Goal: Task Accomplishment & Management: Use online tool/utility

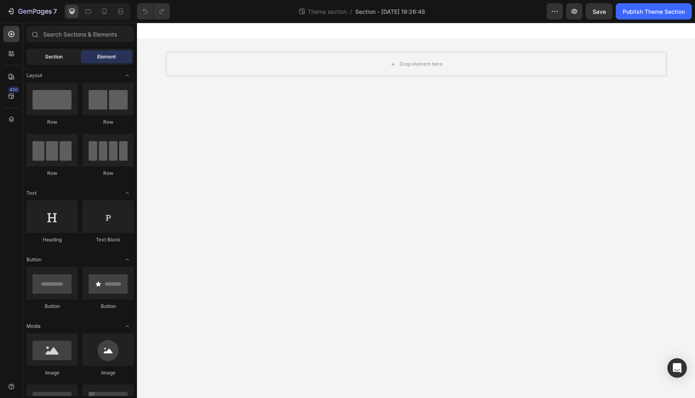
click at [56, 58] on span "Section" at bounding box center [53, 56] width 17 height 7
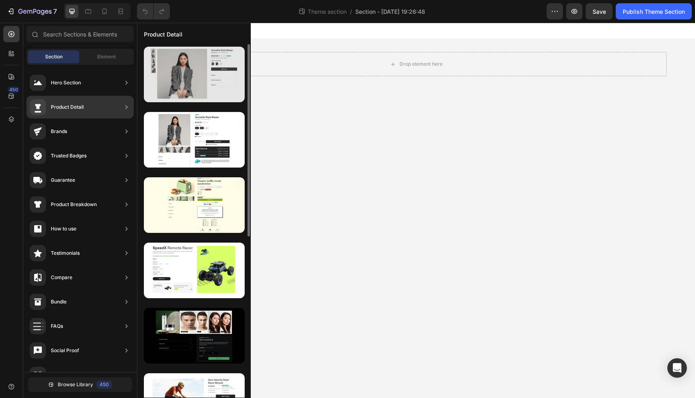
click at [191, 85] on div at bounding box center [194, 75] width 101 height 56
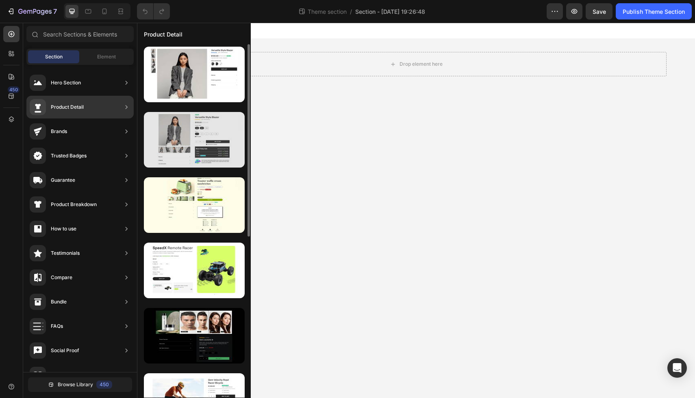
click at [197, 148] on div at bounding box center [194, 140] width 101 height 56
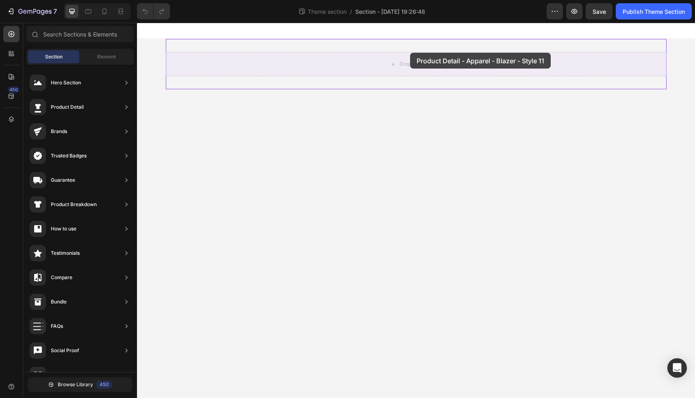
drag, startPoint x: 334, startPoint y: 171, endPoint x: 389, endPoint y: 57, distance: 125.9
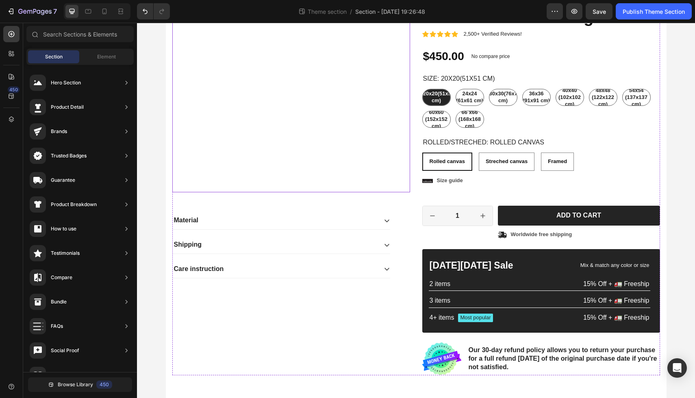
scroll to position [175, 0]
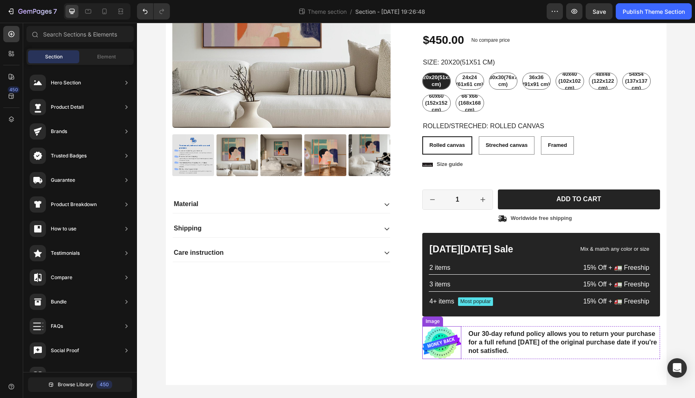
click at [444, 346] on img at bounding box center [441, 343] width 39 height 33
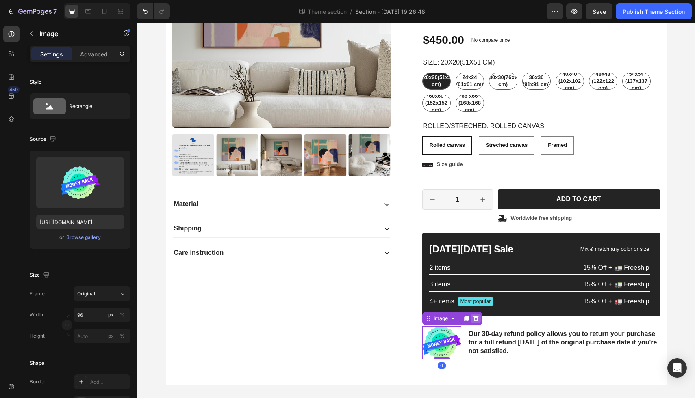
click at [476, 317] on icon at bounding box center [475, 319] width 5 height 6
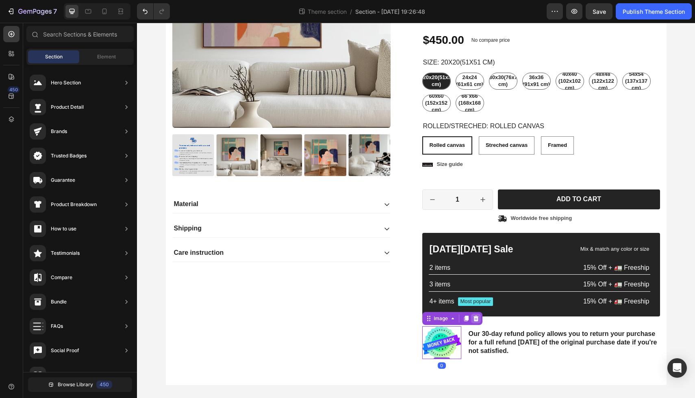
scroll to position [169, 0]
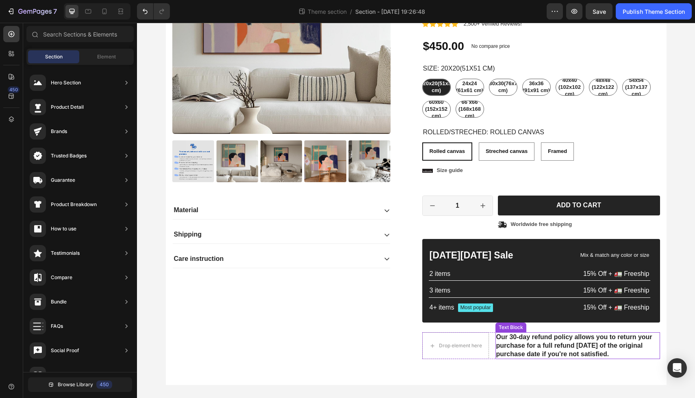
click at [519, 345] on p "Our 30-day refund policy allows you to return your purchase for a full refund […" at bounding box center [577, 345] width 163 height 25
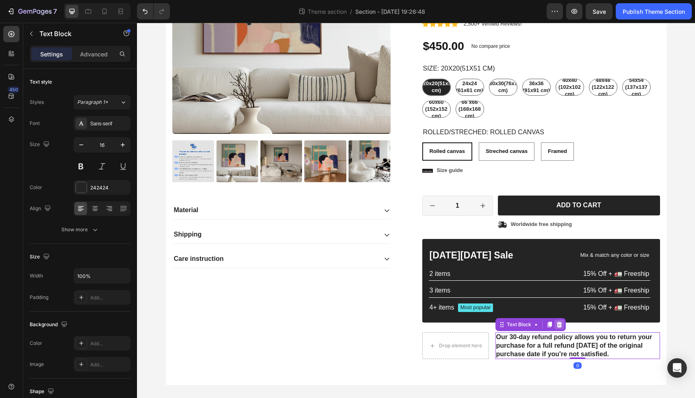
click at [559, 323] on icon at bounding box center [558, 325] width 5 height 6
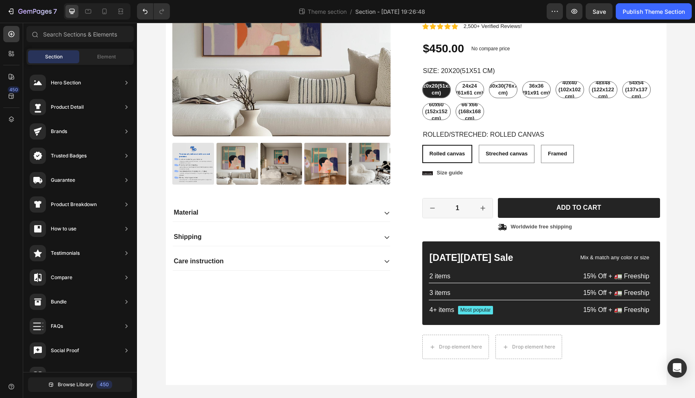
scroll to position [166, 0]
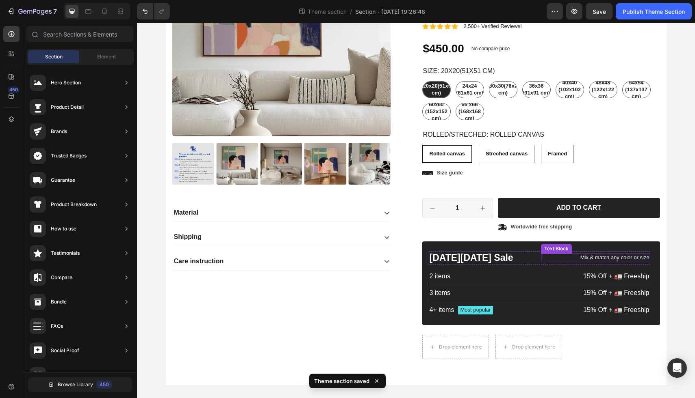
click at [633, 259] on p "Mix & match any color or size" at bounding box center [595, 258] width 108 height 7
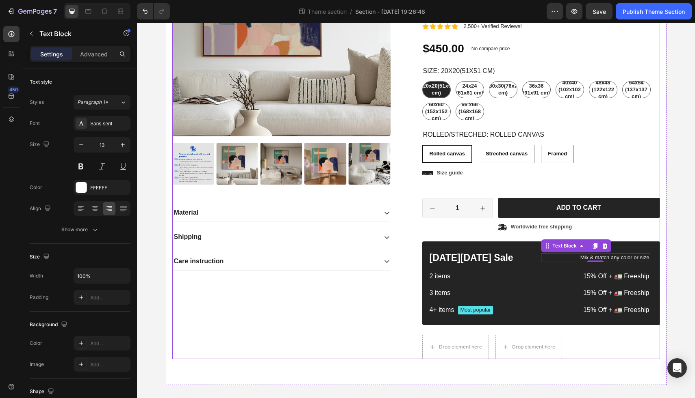
click at [357, 329] on div "Product Images Material Shipping Care instruction Accordion" at bounding box center [291, 138] width 238 height 441
radio input "false"
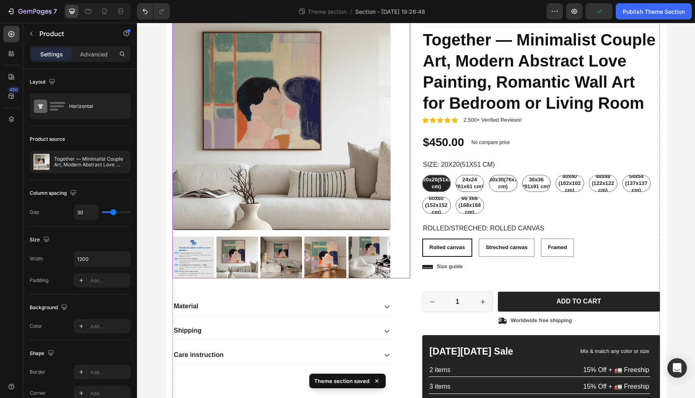
scroll to position [71, 0]
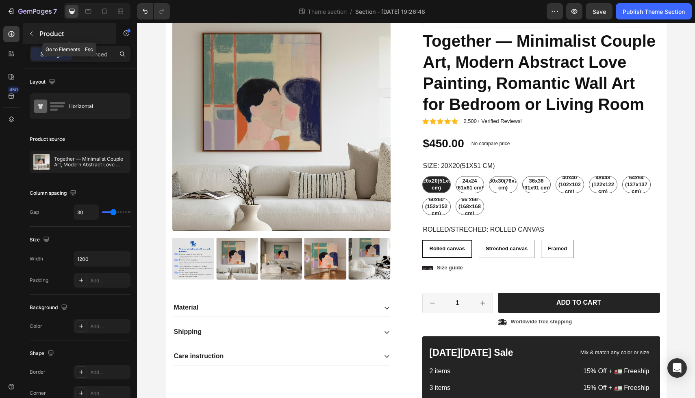
click at [31, 35] on icon "button" at bounding box center [31, 33] width 6 height 6
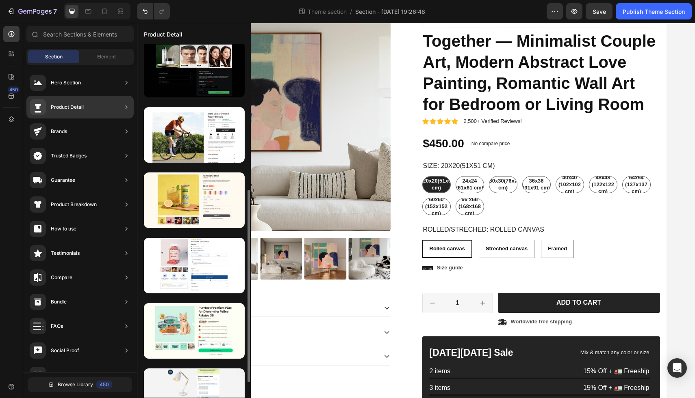
scroll to position [268, 0]
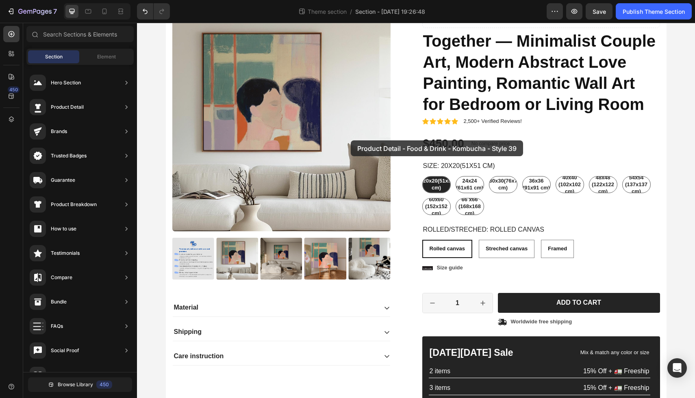
drag, startPoint x: 318, startPoint y: 224, endPoint x: 349, endPoint y: 138, distance: 91.9
radio input "false"
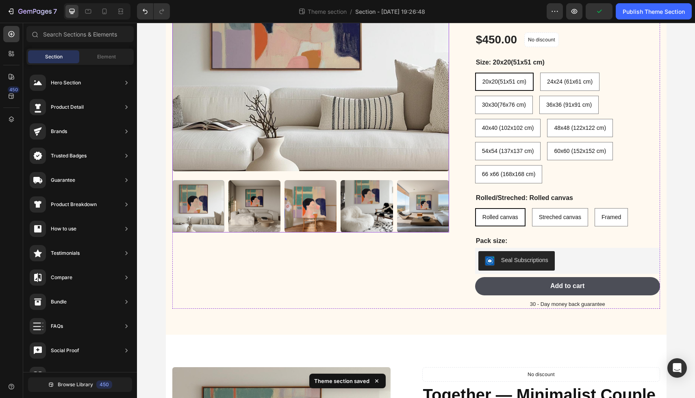
scroll to position [148, 0]
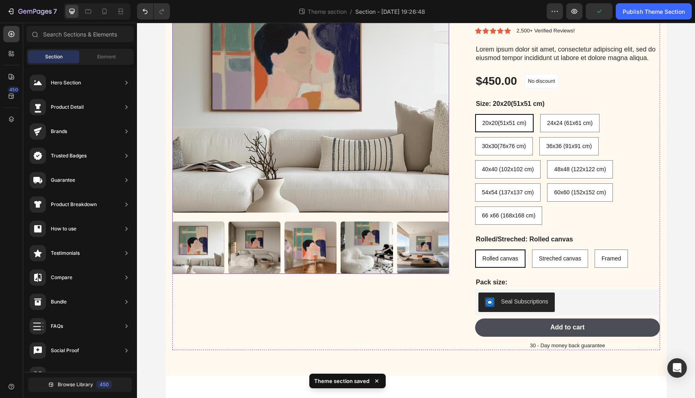
click at [412, 119] on img at bounding box center [310, 74] width 277 height 277
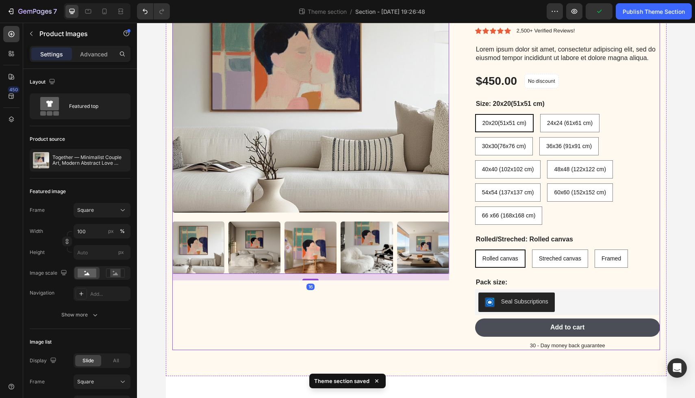
click at [365, 309] on div "Product Images 16" at bounding box center [310, 143] width 277 height 414
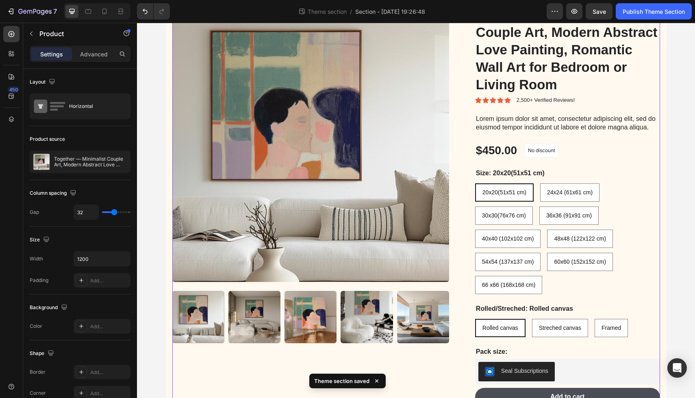
scroll to position [0, 0]
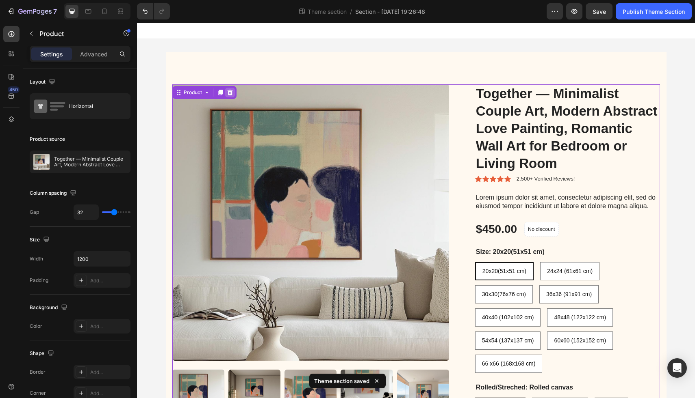
click at [230, 88] on div at bounding box center [230, 93] width 10 height 10
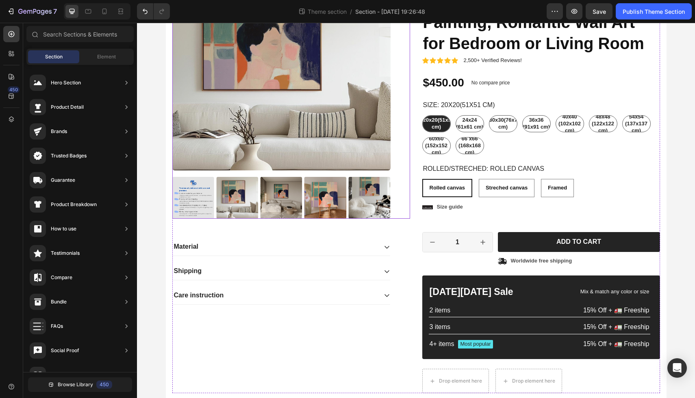
scroll to position [209, 0]
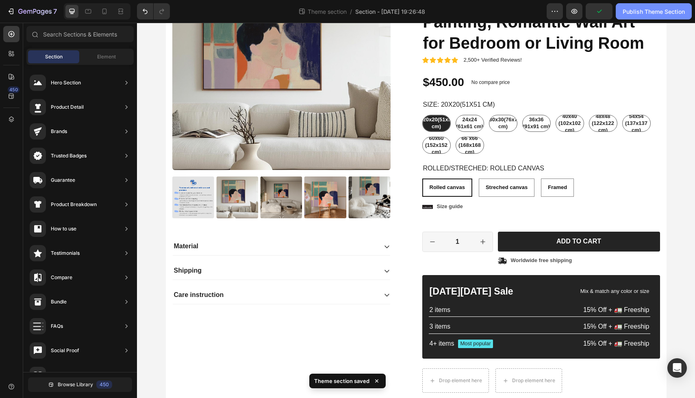
click at [640, 9] on div "Publish Theme Section" at bounding box center [653, 11] width 62 height 9
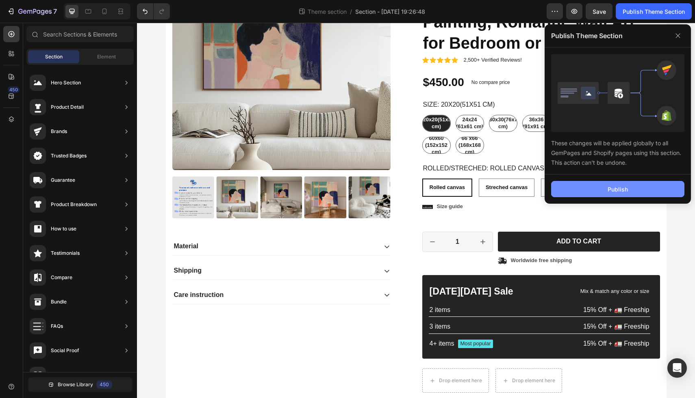
click at [615, 188] on div "Publish" at bounding box center [617, 189] width 20 height 9
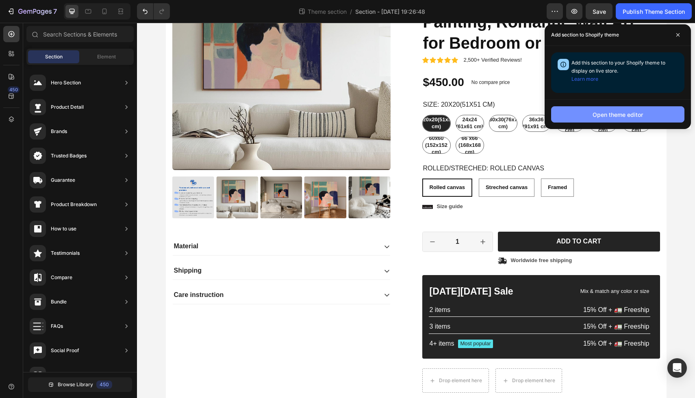
click at [606, 114] on div "Open theme editor" at bounding box center [617, 114] width 50 height 9
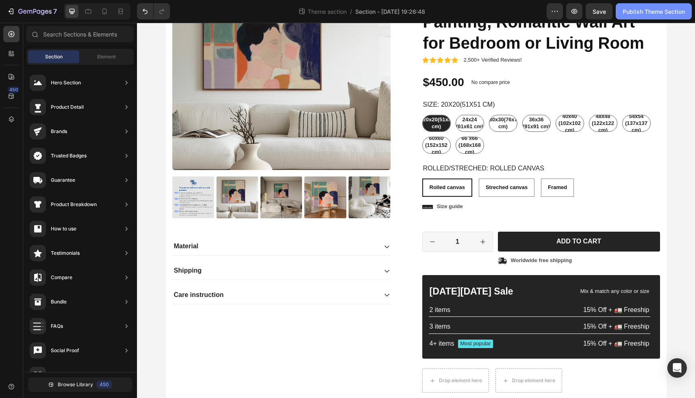
click at [656, 13] on div "Publish Theme Section" at bounding box center [653, 11] width 62 height 9
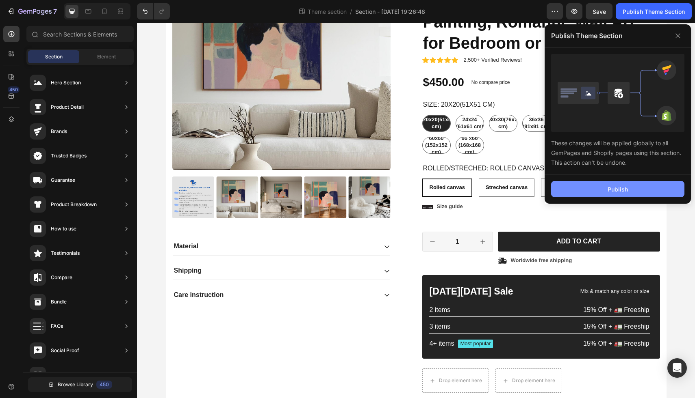
click at [615, 187] on div "Publish" at bounding box center [617, 189] width 20 height 9
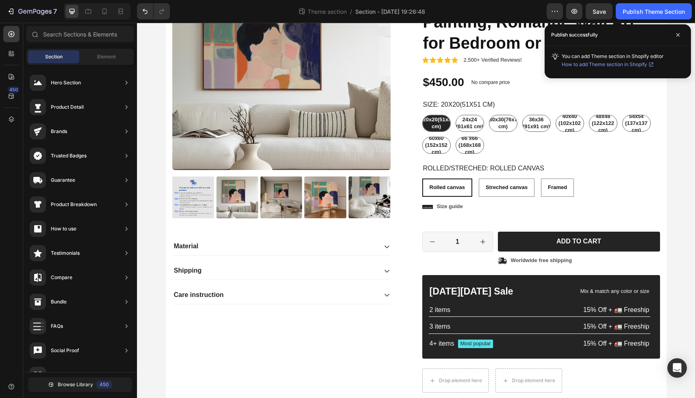
click at [651, 65] on icon at bounding box center [651, 64] width 6 height 6
click at [89, 389] on button "Browse Library 450" at bounding box center [80, 385] width 104 height 15
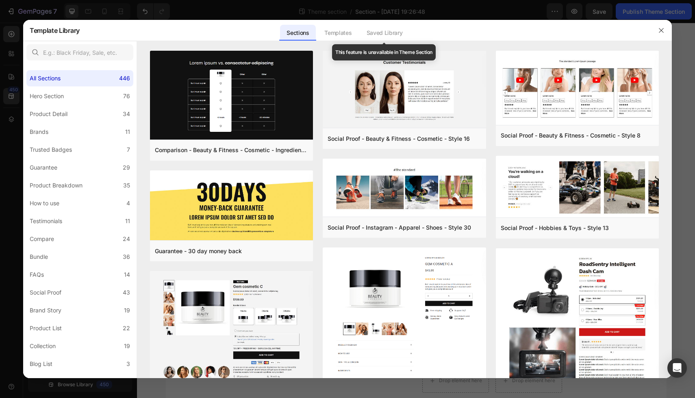
click at [382, 29] on div "Saved Library" at bounding box center [384, 33] width 49 height 16
click at [381, 33] on div "Saved Library" at bounding box center [384, 33] width 49 height 16
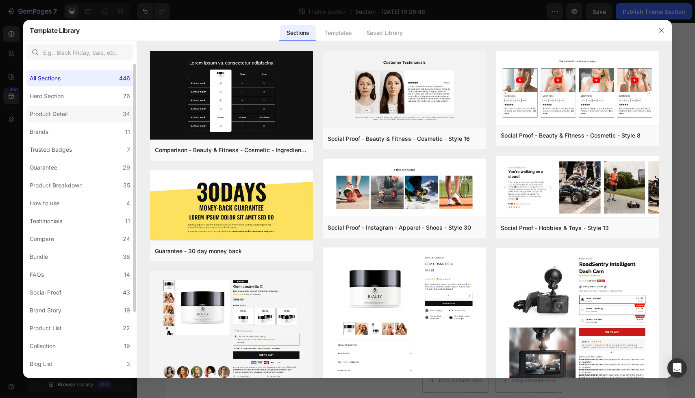
click at [100, 113] on label "Product Detail 34" at bounding box center [79, 114] width 107 height 16
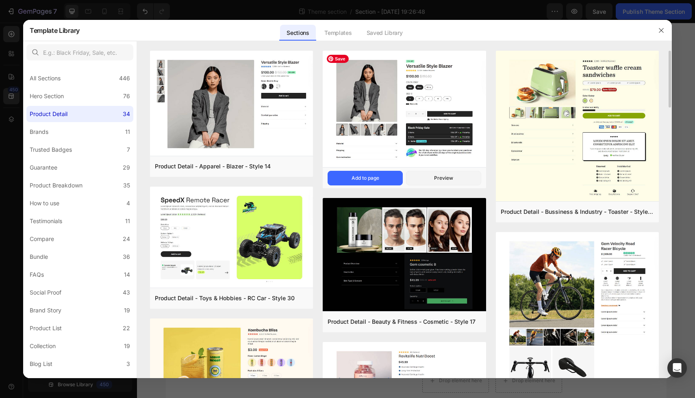
click at [454, 91] on img at bounding box center [404, 110] width 163 height 118
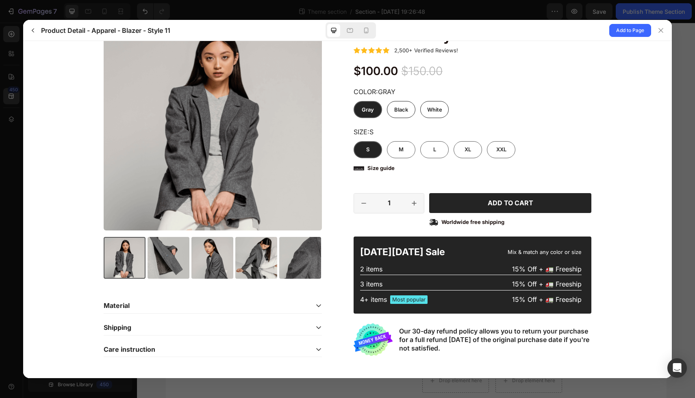
scroll to position [82, 0]
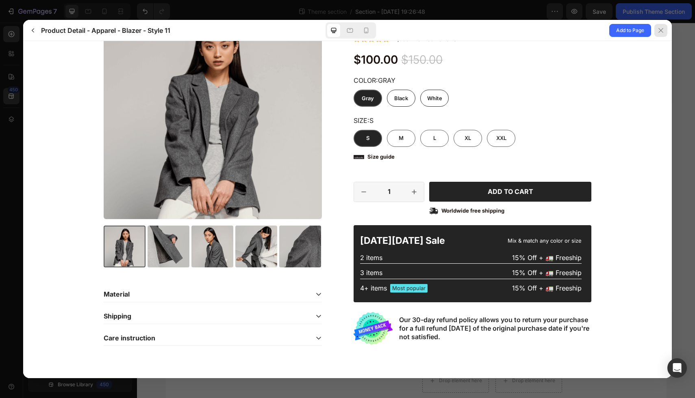
click at [661, 30] on icon at bounding box center [660, 30] width 4 height 4
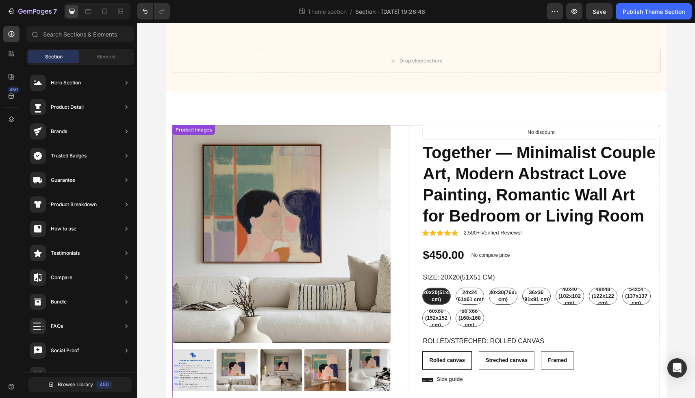
scroll to position [0, 0]
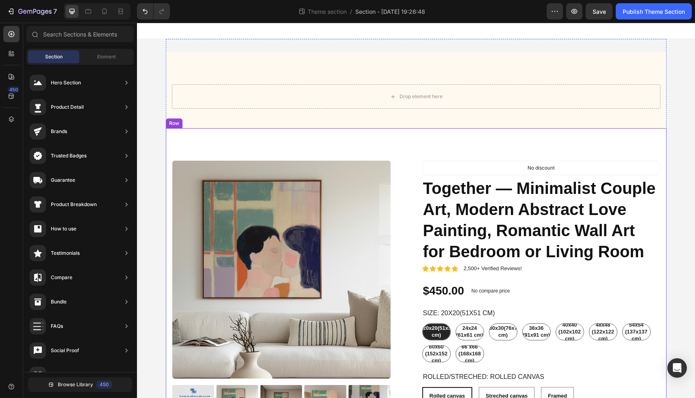
click at [396, 156] on div "Product Images Material Shipping Care instruction Accordion Icon Icon Icon Icon…" at bounding box center [416, 378] width 500 height 500
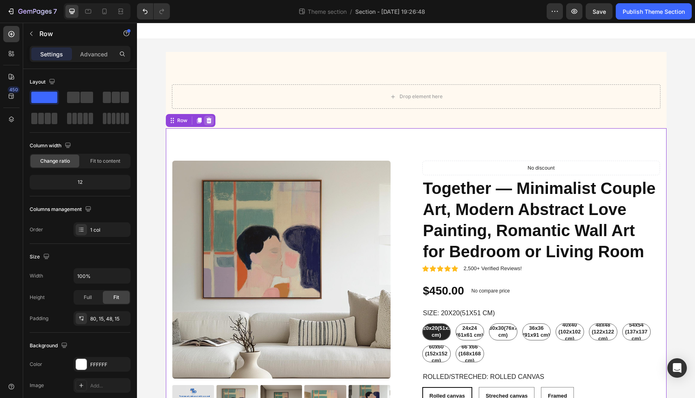
click at [208, 121] on icon at bounding box center [209, 120] width 6 height 6
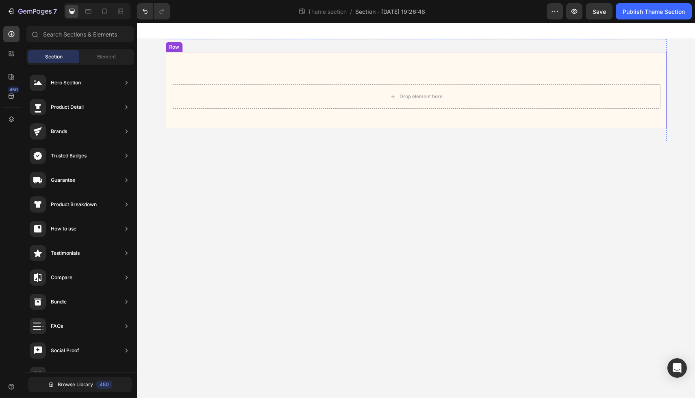
click at [193, 65] on div "Drop element here Row" at bounding box center [416, 90] width 500 height 76
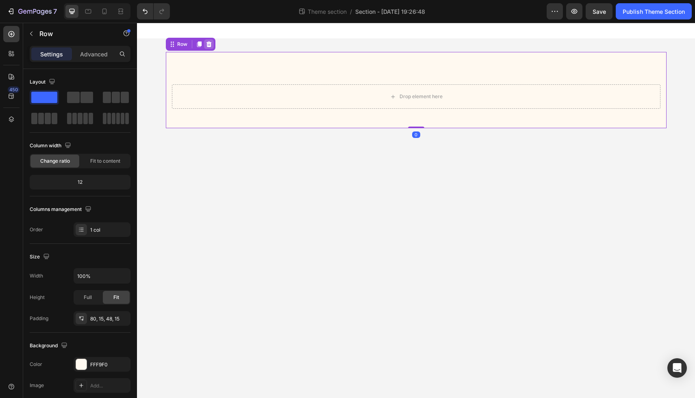
click at [208, 45] on icon at bounding box center [208, 44] width 5 height 6
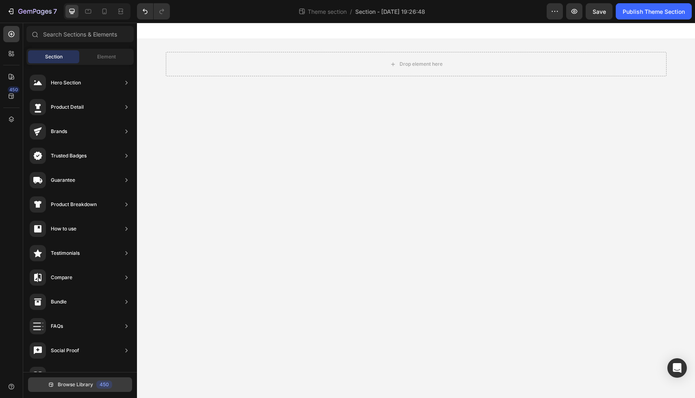
click at [82, 389] on button "Browse Library 450" at bounding box center [80, 385] width 104 height 15
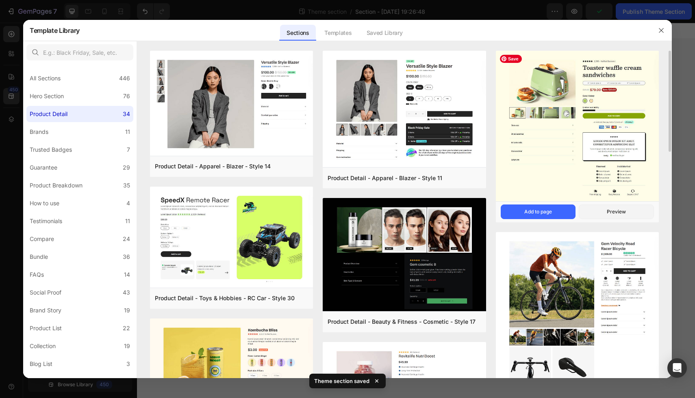
click at [549, 119] on img at bounding box center [577, 127] width 163 height 152
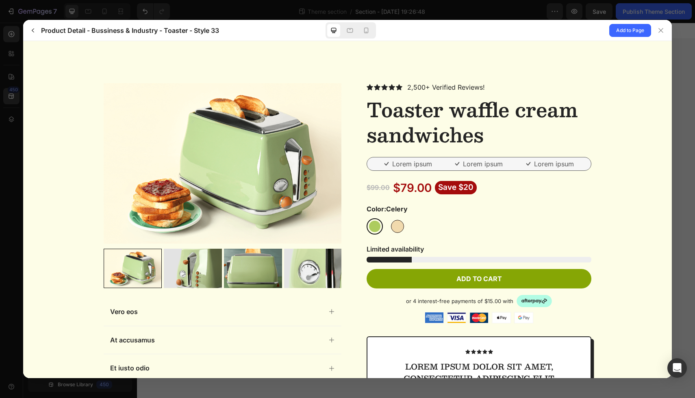
click at [685, 57] on div at bounding box center [347, 199] width 695 height 398
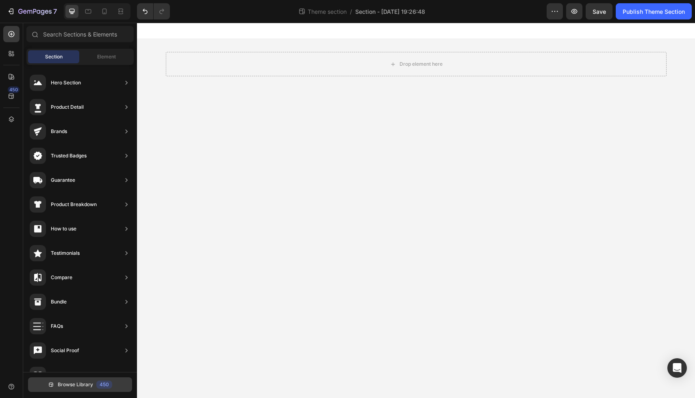
click at [74, 387] on span "Browse Library" at bounding box center [75, 384] width 35 height 7
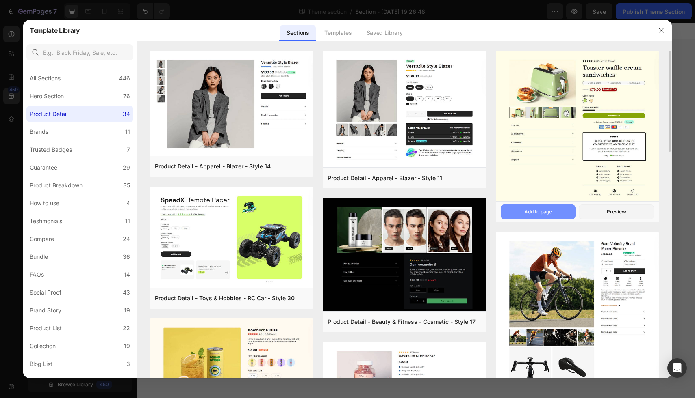
click at [548, 210] on div "Add to page" at bounding box center [538, 211] width 28 height 7
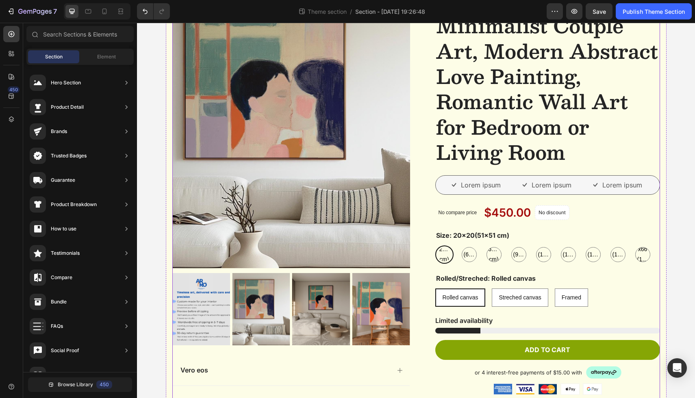
scroll to position [85, 0]
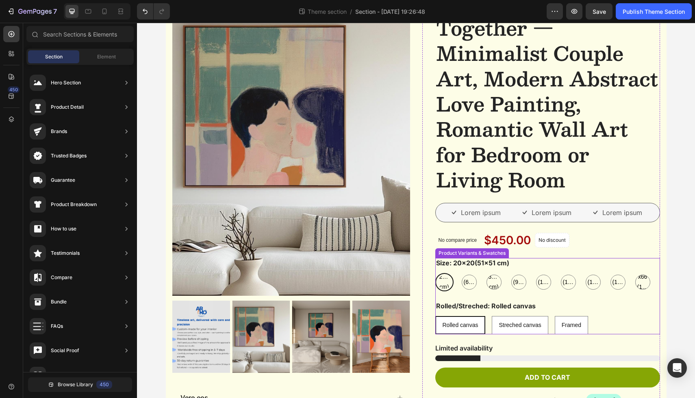
click at [520, 272] on div "Size: 20x20(51x51 cm) 20x20(51x51 cm) 20x20(51x51 cm) 20x20(51x51 cm) 24x24 (61…" at bounding box center [547, 274] width 225 height 33
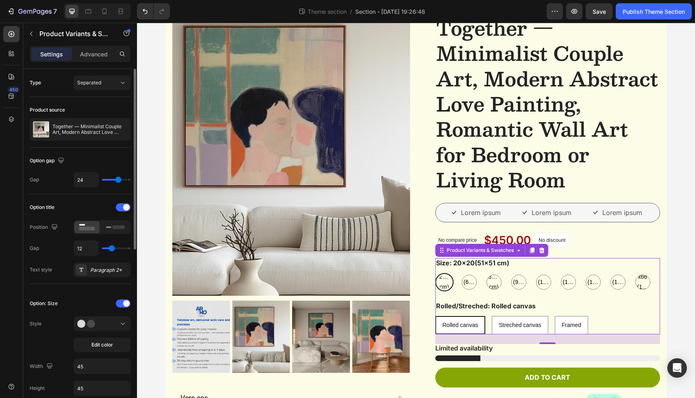
click at [119, 249] on div "12" at bounding box center [102, 248] width 57 height 15
click at [115, 248] on input "range" at bounding box center [116, 249] width 28 height 2
type input "18"
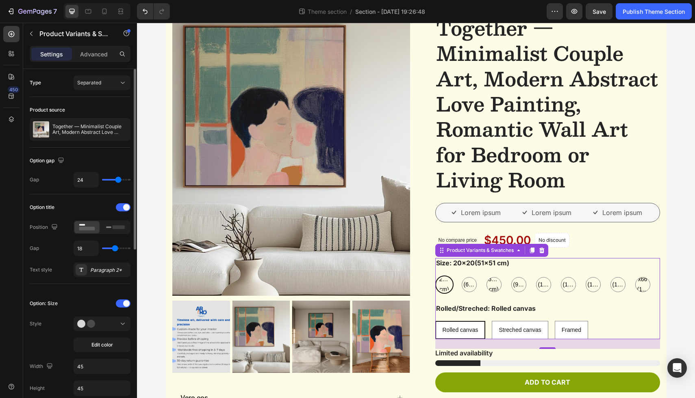
type input "19"
type input "20"
type input "22"
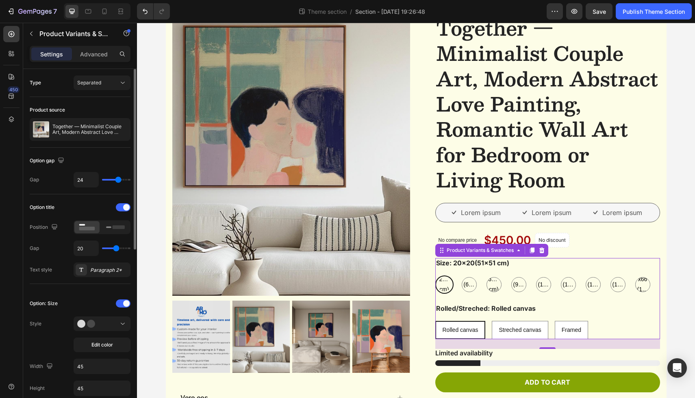
type input "22"
type input "23"
type input "24"
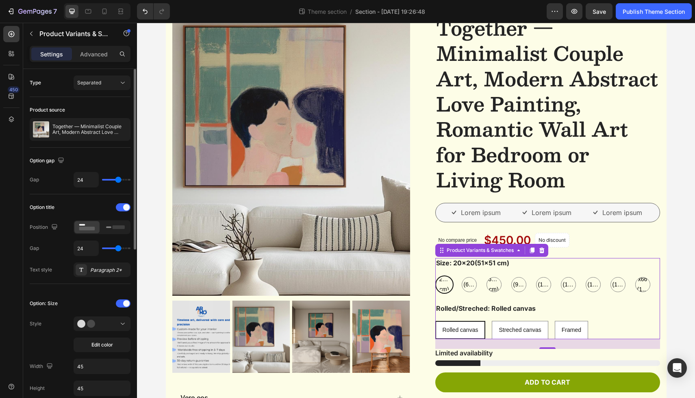
type input "26"
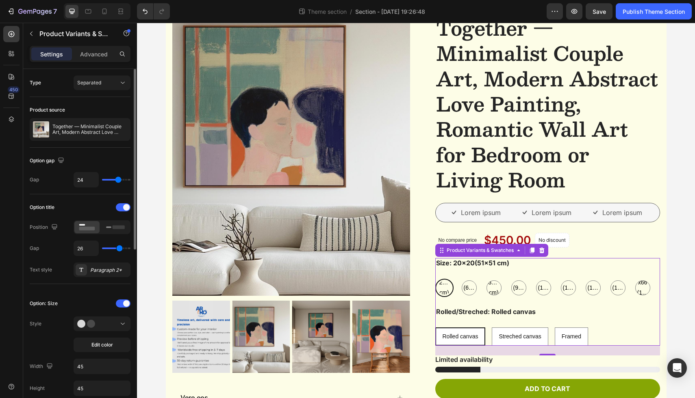
type input "27"
type input "28"
type input "29"
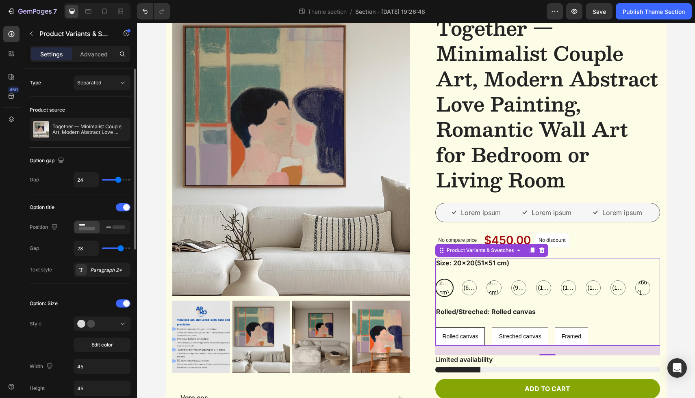
type input "29"
type input "30"
type input "31"
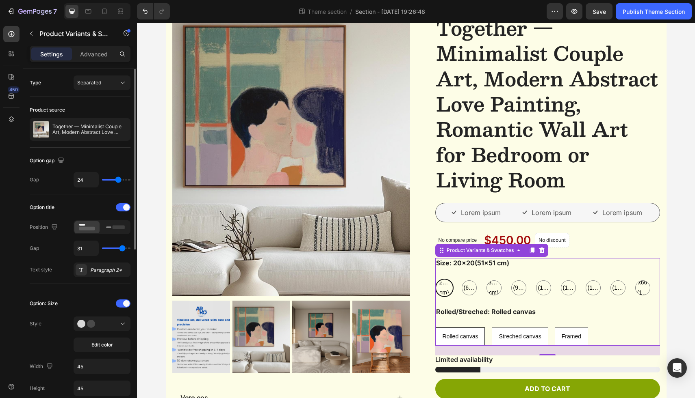
type input "32"
type input "33"
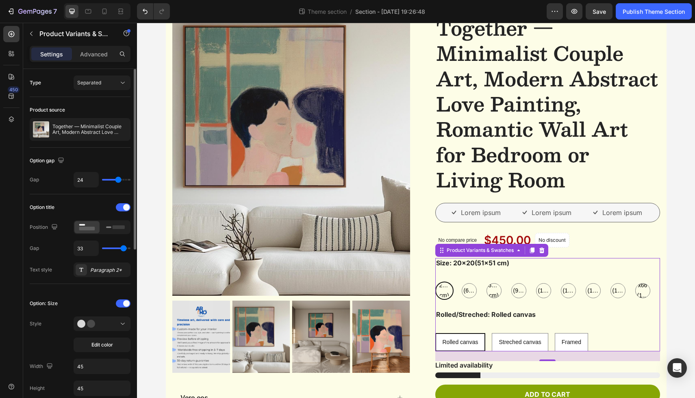
type input "34"
type input "35"
type input "36"
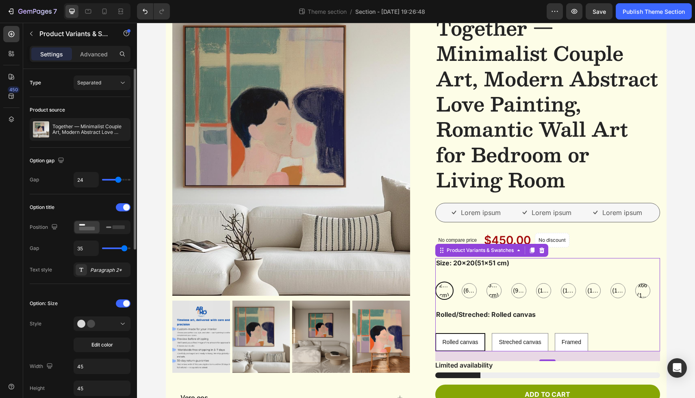
type input "36"
type input "37"
type input "38"
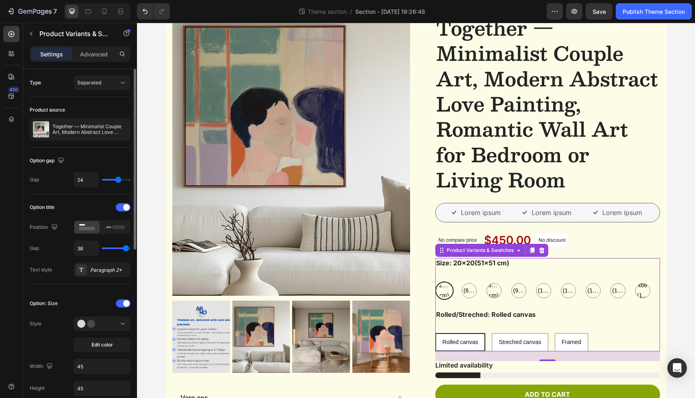
type input "39"
type input "40"
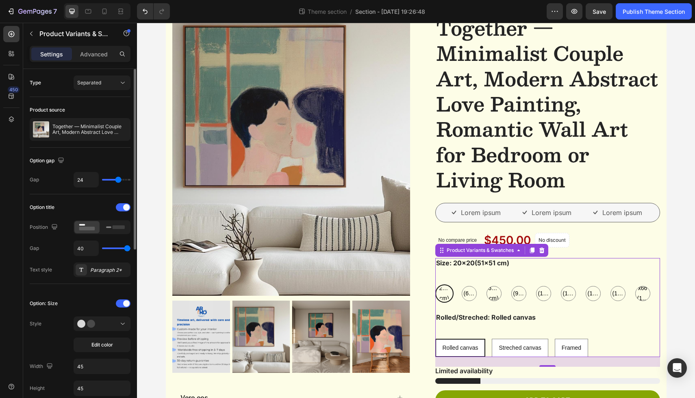
type input "39"
type input "25"
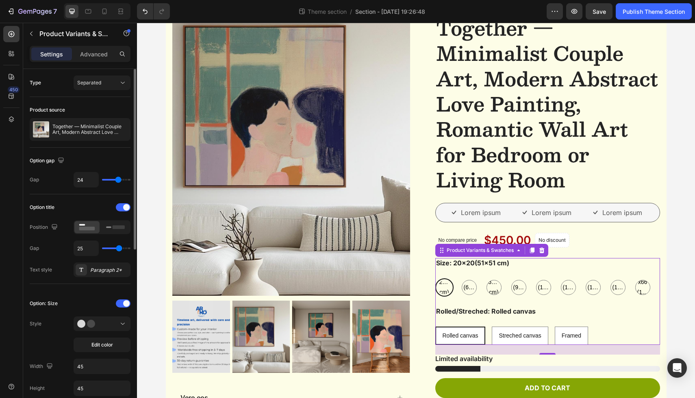
type input "19"
type input "14"
type input "10"
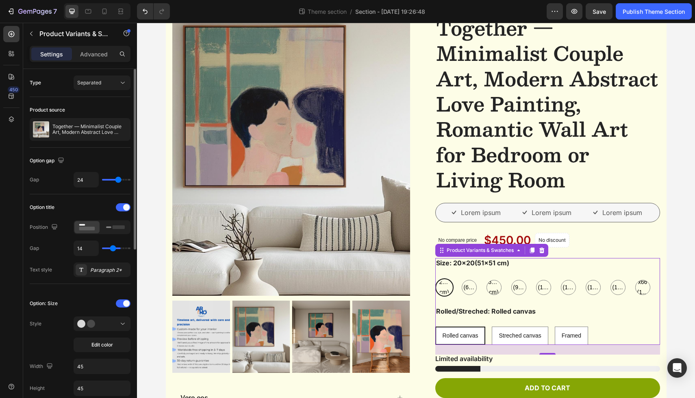
type input "10"
type input "7"
type input "5"
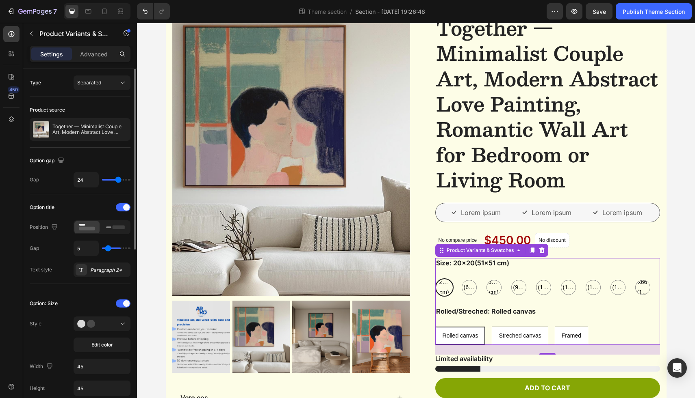
type input "3"
type input "1"
type input "0"
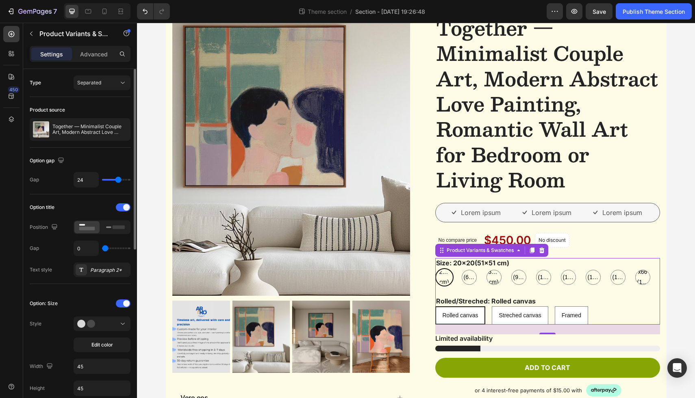
drag, startPoint x: 115, startPoint y: 249, endPoint x: 92, endPoint y: 250, distance: 22.8
type input "0"
click at [102, 249] on input "range" at bounding box center [116, 249] width 28 height 2
click at [122, 208] on div at bounding box center [123, 208] width 15 height 8
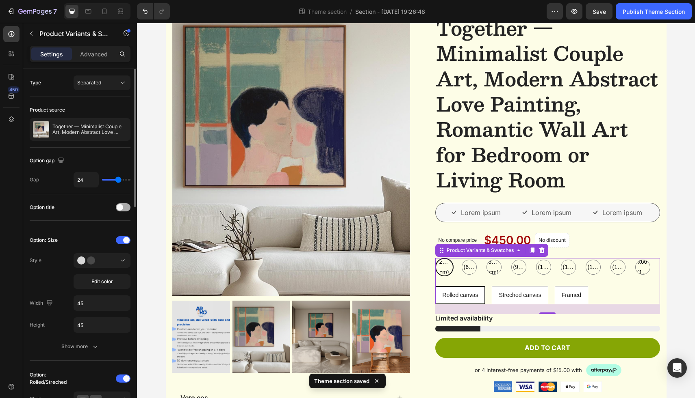
click at [122, 208] on span at bounding box center [120, 207] width 6 height 6
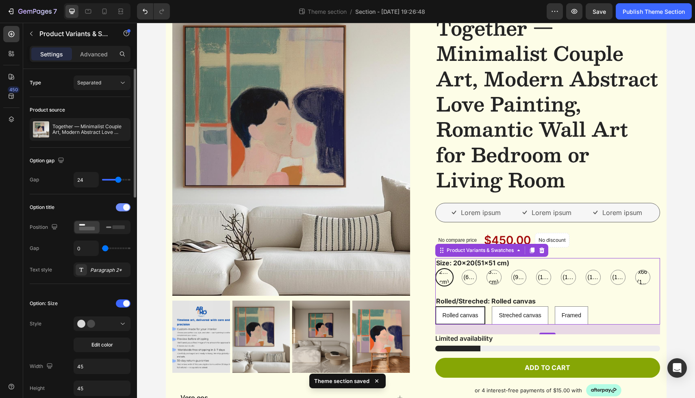
click at [122, 208] on div at bounding box center [123, 208] width 15 height 8
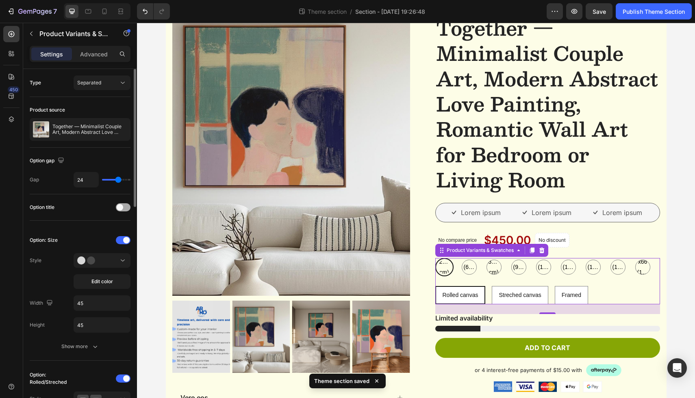
click at [122, 208] on span at bounding box center [120, 207] width 6 height 6
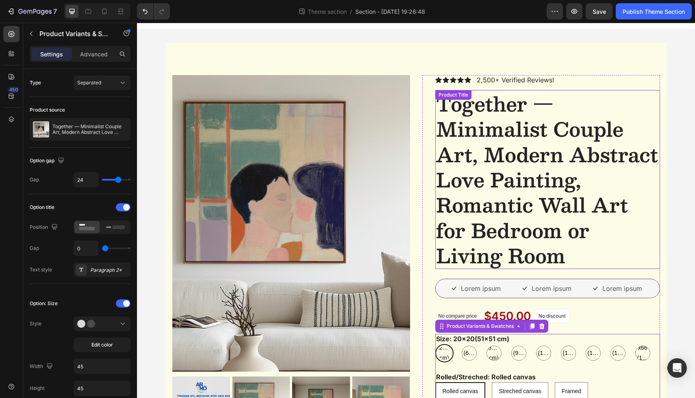
scroll to position [0, 0]
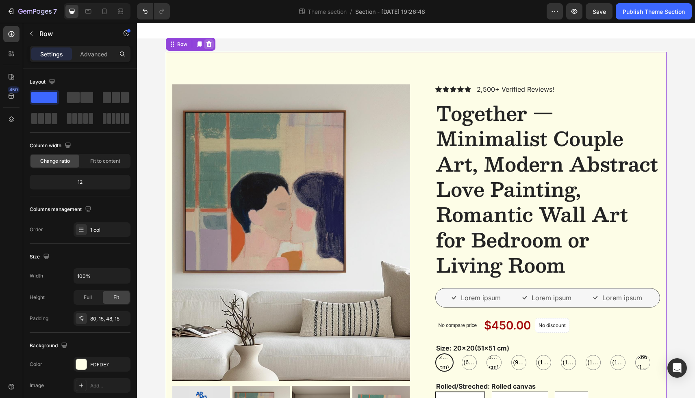
click at [211, 45] on icon at bounding box center [209, 44] width 6 height 6
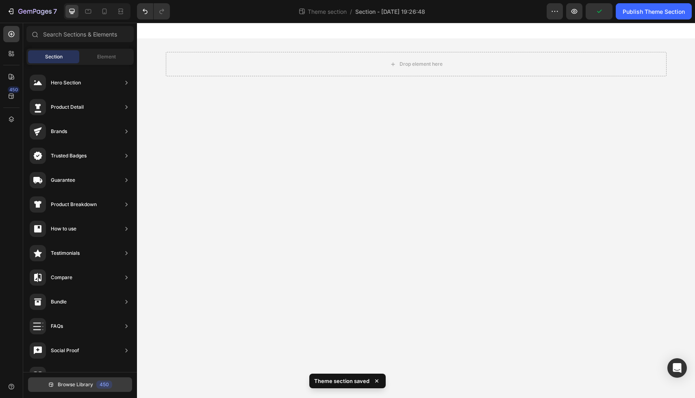
click at [78, 388] on span "Browse Library" at bounding box center [75, 384] width 35 height 7
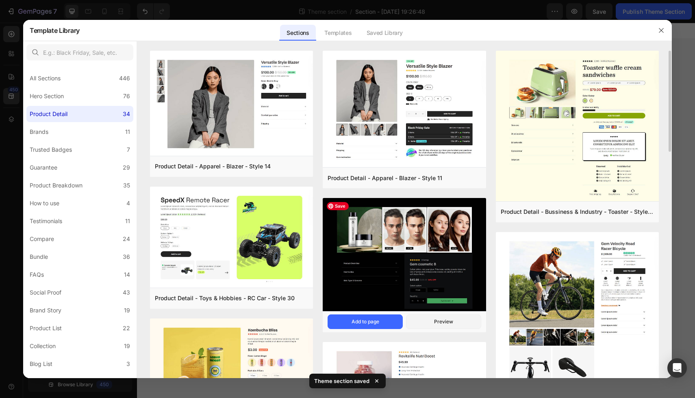
click at [406, 244] on img at bounding box center [404, 255] width 163 height 115
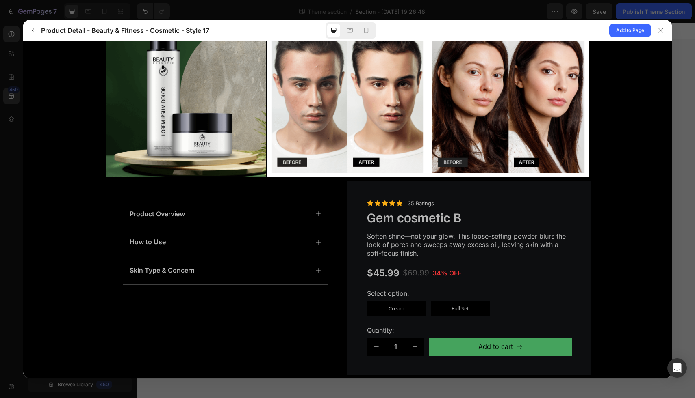
scroll to position [76, 0]
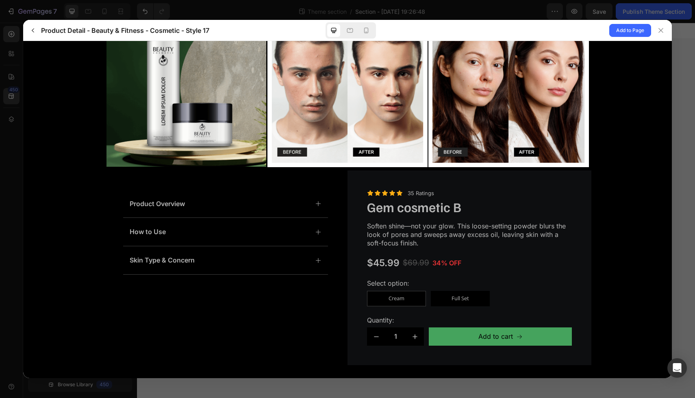
click at [680, 96] on div at bounding box center [347, 199] width 695 height 398
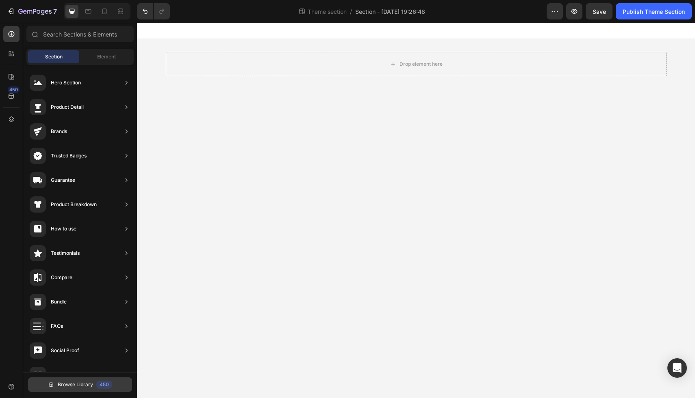
click at [91, 385] on span "Browse Library" at bounding box center [75, 384] width 35 height 7
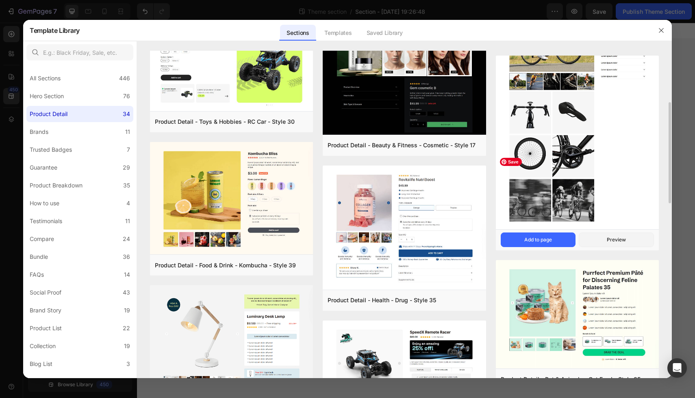
scroll to position [194, 0]
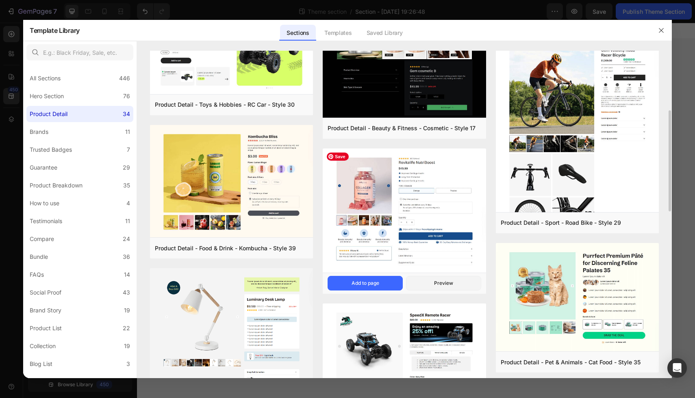
click at [386, 226] on img at bounding box center [404, 211] width 163 height 126
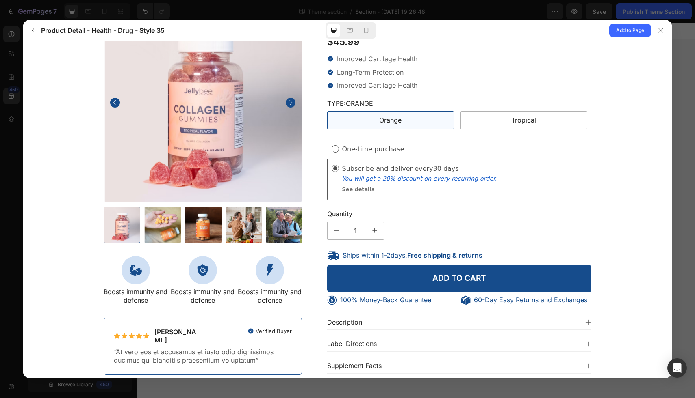
scroll to position [108, 0]
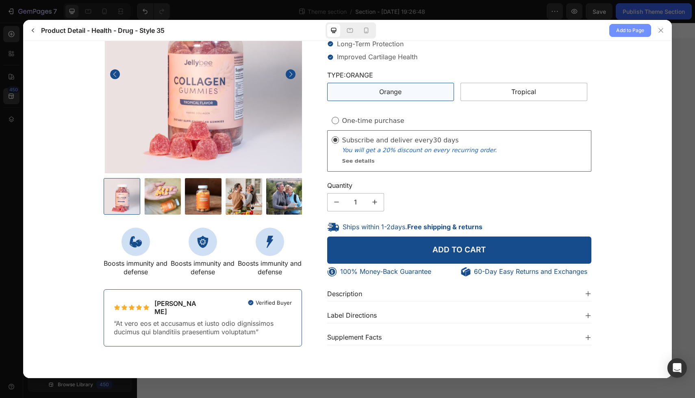
click at [631, 30] on span "Add to Page" at bounding box center [630, 31] width 28 height 10
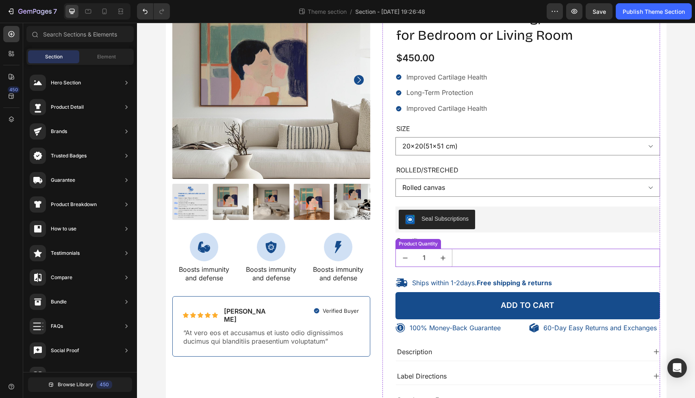
scroll to position [160, 0]
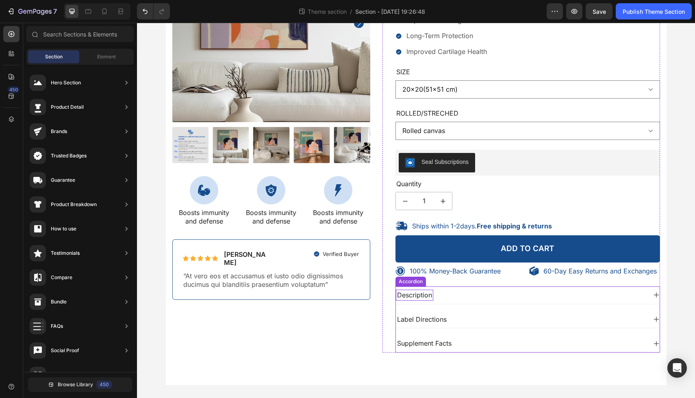
click at [426, 297] on p "Description" at bounding box center [414, 295] width 35 height 9
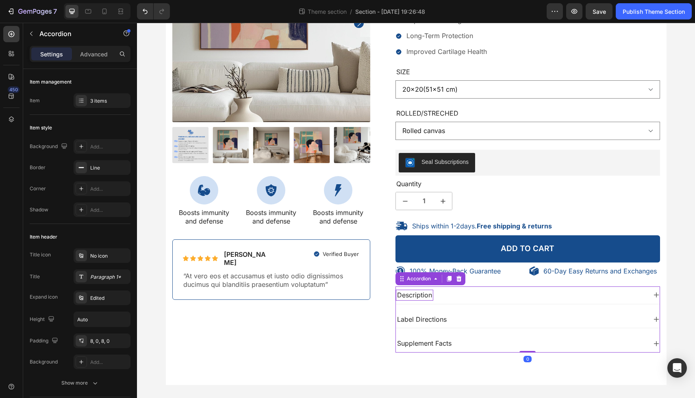
click at [428, 296] on p "Description" at bounding box center [414, 295] width 35 height 9
click at [436, 319] on p "Label Directions" at bounding box center [422, 320] width 50 height 9
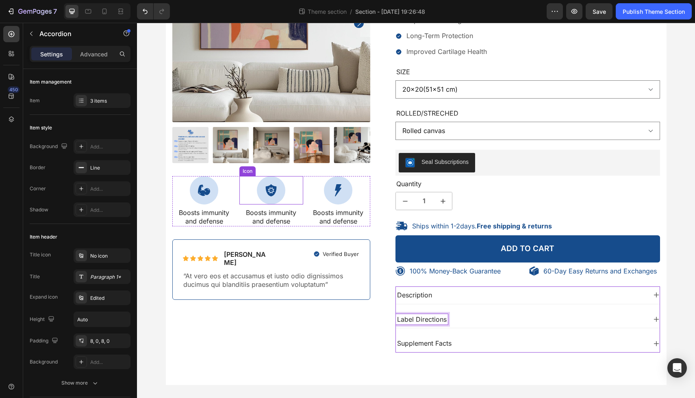
click at [274, 191] on icon at bounding box center [271, 190] width 12 height 12
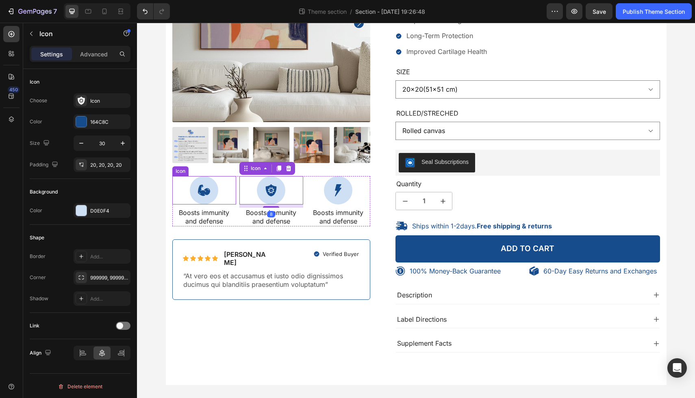
click at [230, 200] on div "Icon" at bounding box center [204, 190] width 64 height 28
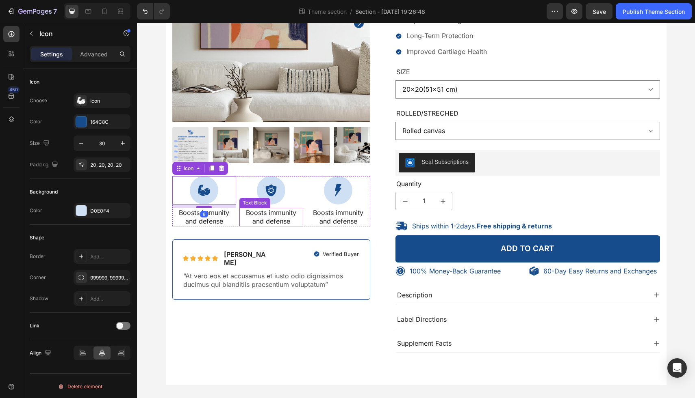
click at [240, 215] on div "Boosts immunity and defense" at bounding box center [271, 217] width 64 height 19
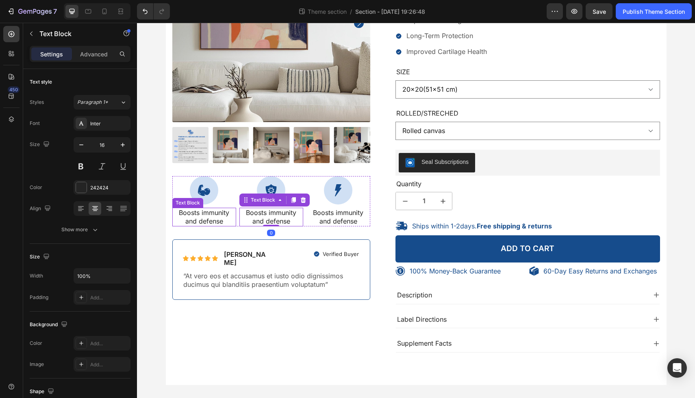
click at [232, 215] on p "Boosts immunity and defense" at bounding box center [204, 217] width 62 height 17
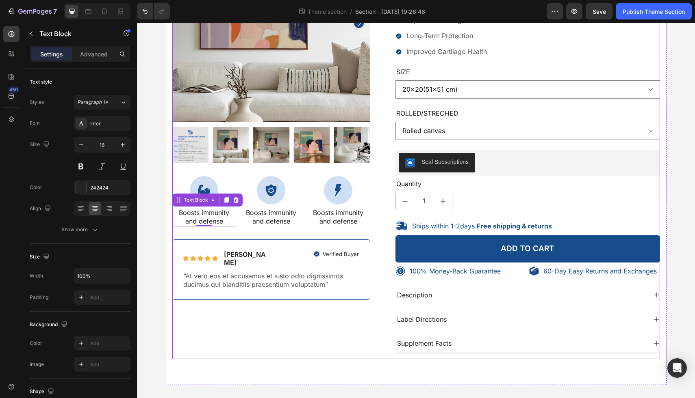
click at [275, 231] on div "100% Money-Back Guarantee Item List 60-Day Easy Returns Item List Row Product I…" at bounding box center [271, 141] width 198 height 435
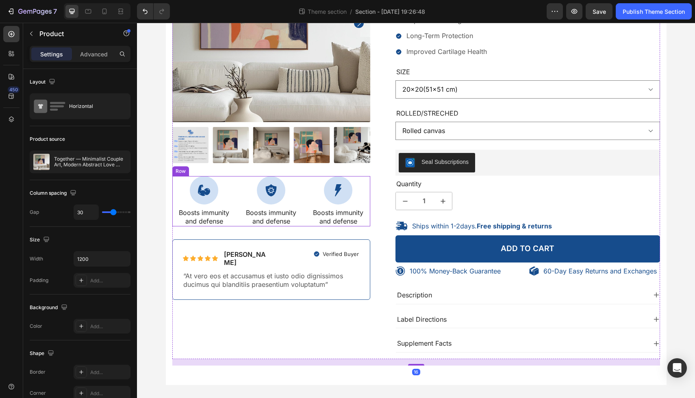
click at [305, 191] on div "Icon Boosts immunity and defense Text Block Icon Boosts immunity and defense Te…" at bounding box center [271, 201] width 198 height 50
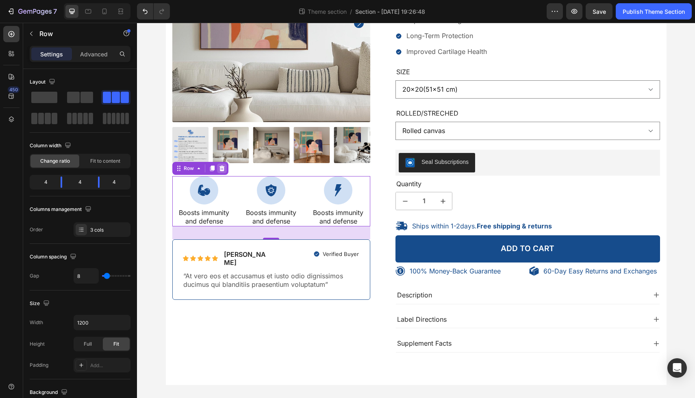
click at [222, 167] on icon at bounding box center [221, 169] width 5 height 6
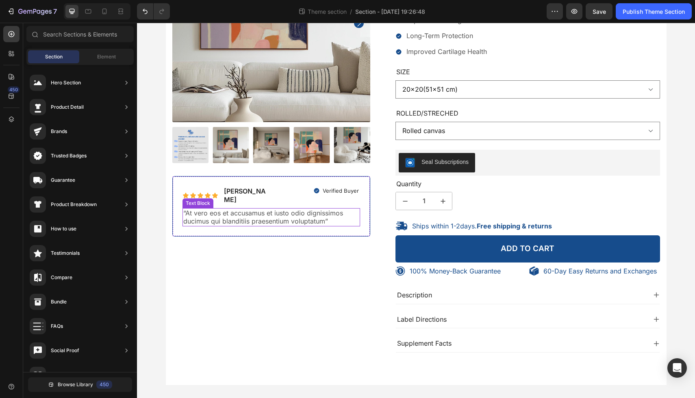
click at [234, 215] on p "“At vero eos et accusamus et iusto odio dignissimos ducimus qui blanditiis prae…" at bounding box center [271, 217] width 176 height 17
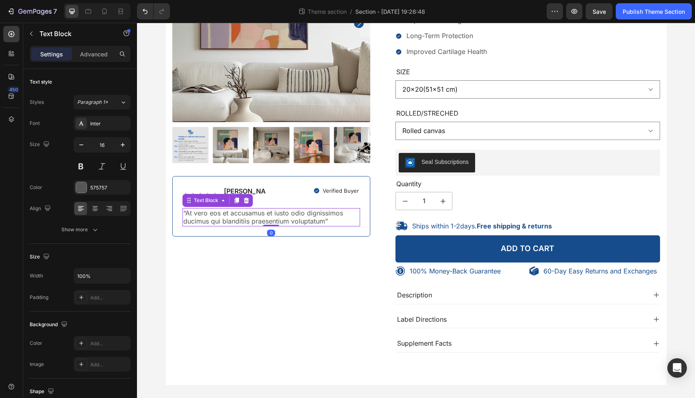
click at [238, 209] on p "“At vero eos et accusamus et iusto odio dignissimos ducimus qui blanditiis prae…" at bounding box center [271, 217] width 176 height 17
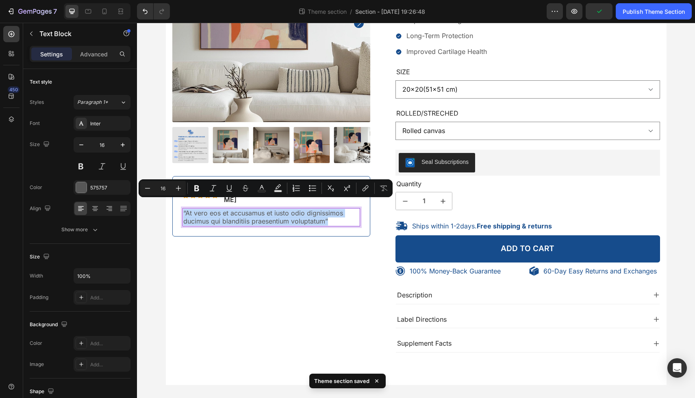
click at [238, 209] on p "“At vero eos et accusamus et iusto odio dignissimos ducimus qui blanditiis prae…" at bounding box center [271, 217] width 176 height 17
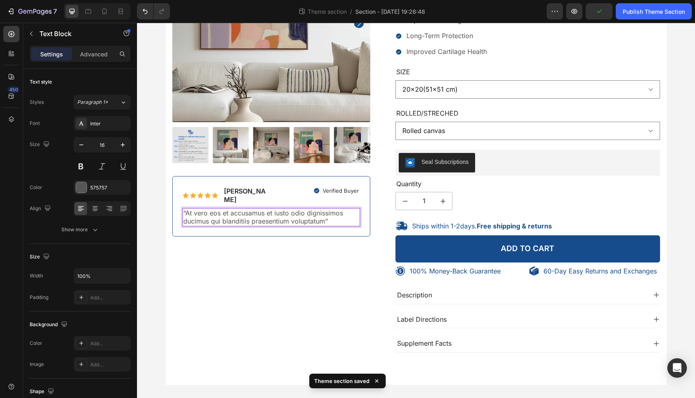
click at [238, 209] on p "“At vero eos et accusamus et iusto odio dignissimos ducimus qui blanditiis prae…" at bounding box center [271, 217] width 176 height 17
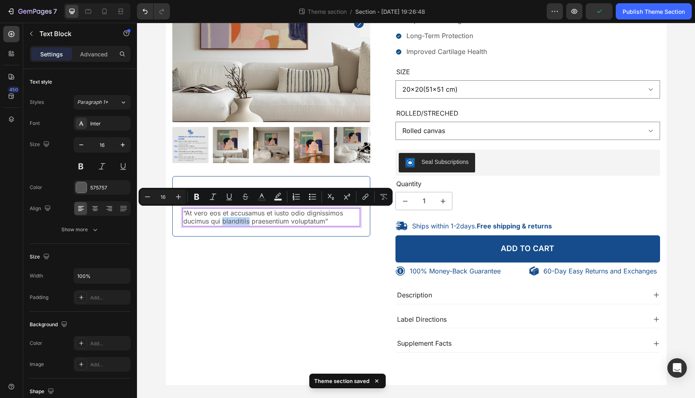
click at [331, 214] on p "“At vero eos et accusamus et iusto odio dignissimos ducimus qui blanditiis prae…" at bounding box center [271, 217] width 176 height 17
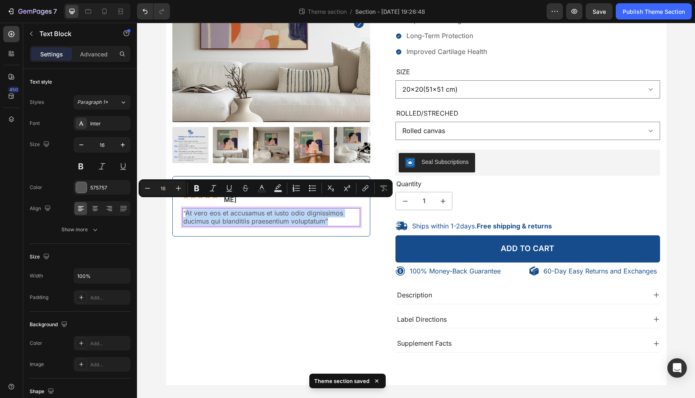
drag, startPoint x: 331, startPoint y: 215, endPoint x: 184, endPoint y: 202, distance: 146.8
click at [184, 209] on p "“At vero eos et accusamus et iusto odio dignissimos ducimus qui blanditiis prae…" at bounding box center [271, 217] width 176 height 17
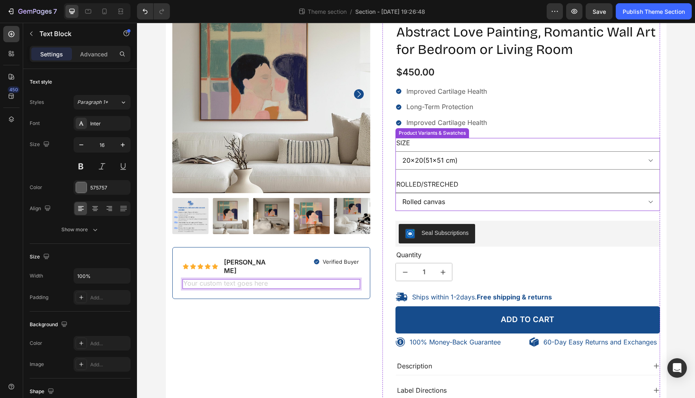
scroll to position [0, 0]
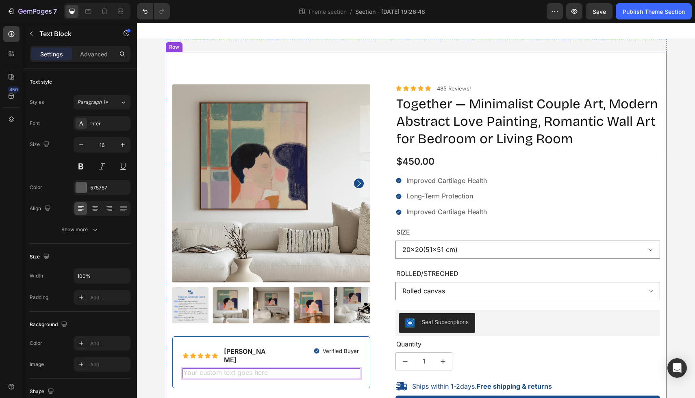
click at [472, 81] on div "100% Money-Back Guarantee Item List 60-Day Easy Returns Item List Row Product I…" at bounding box center [416, 299] width 500 height 494
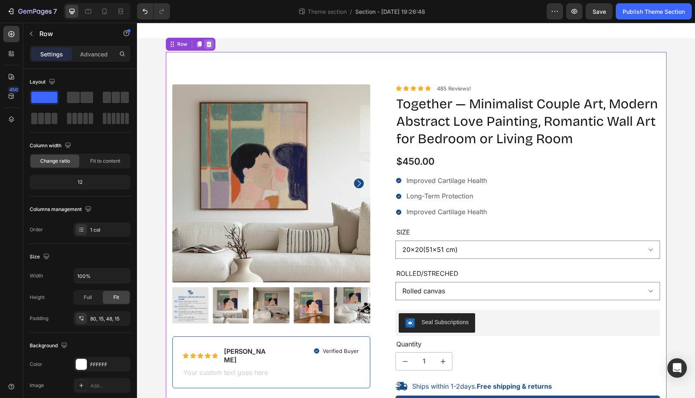
click at [210, 42] on icon at bounding box center [208, 44] width 5 height 6
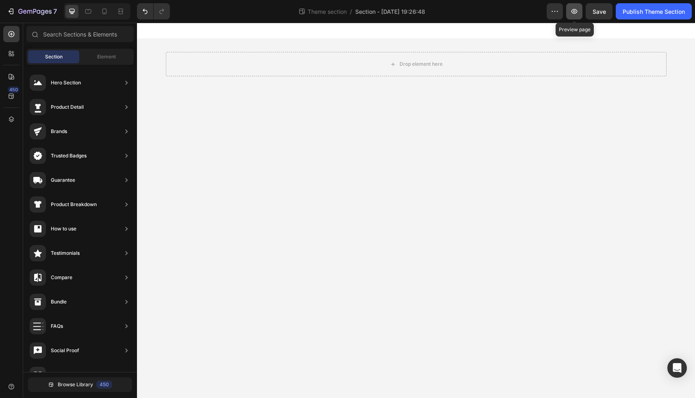
click at [572, 10] on icon "button" at bounding box center [574, 11] width 6 height 5
click at [555, 11] on icon "button" at bounding box center [554, 11] width 1 height 1
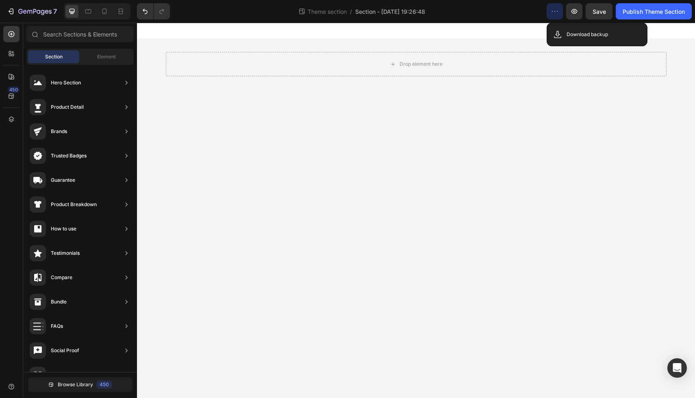
click at [555, 11] on icon "button" at bounding box center [554, 11] width 1 height 1
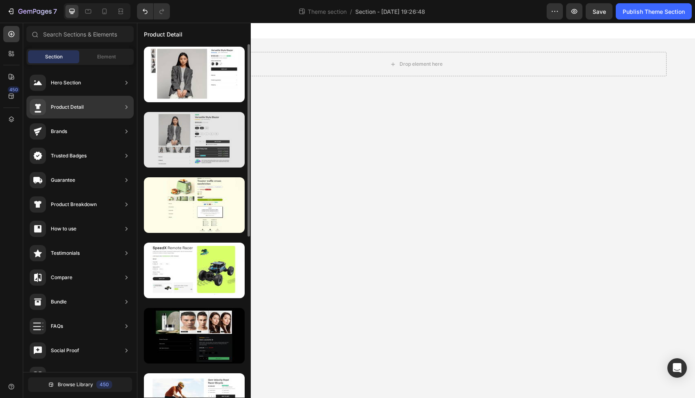
click at [180, 130] on div at bounding box center [194, 140] width 101 height 56
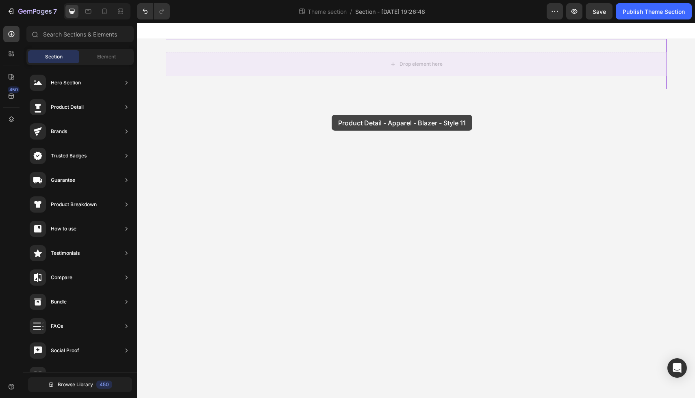
drag, startPoint x: 317, startPoint y: 152, endPoint x: 331, endPoint y: 115, distance: 40.5
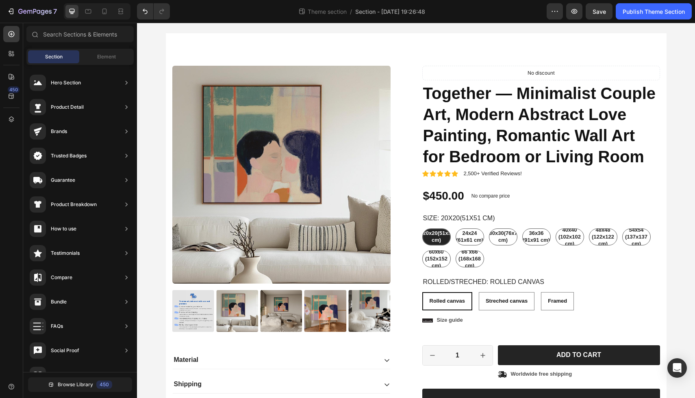
scroll to position [29, 0]
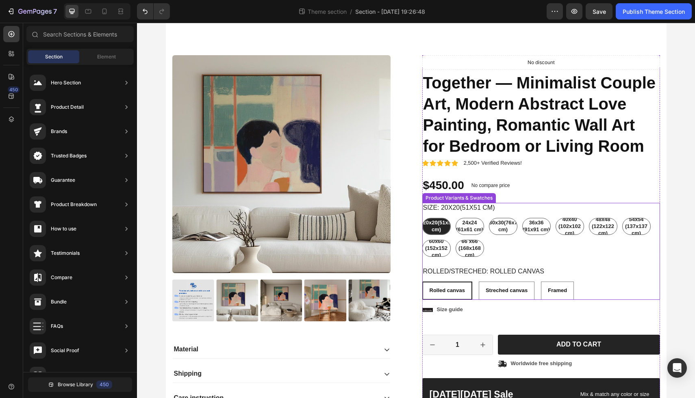
click at [437, 229] on span "20x20(51x51 cm)" at bounding box center [438, 226] width 31 height 13
click at [422, 218] on input "20x20(51x51 cm) 20x20(51x51 cm) 20x20(51x51 cm)" at bounding box center [422, 218] width 0 height 0
radio input "false"
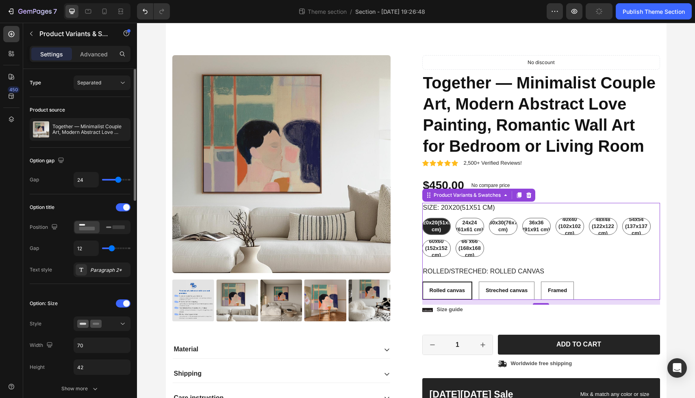
type input "10"
radio input "true"
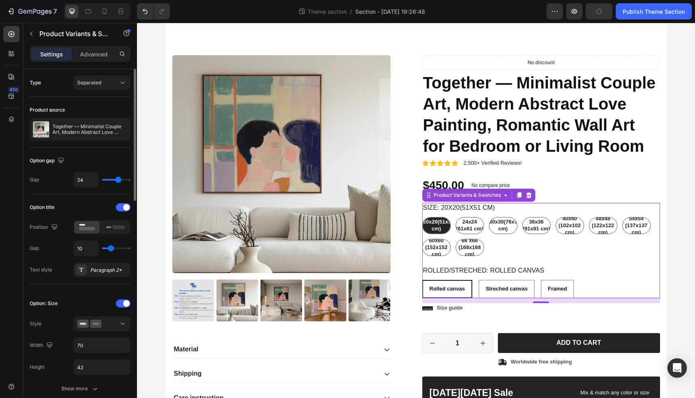
type input "16"
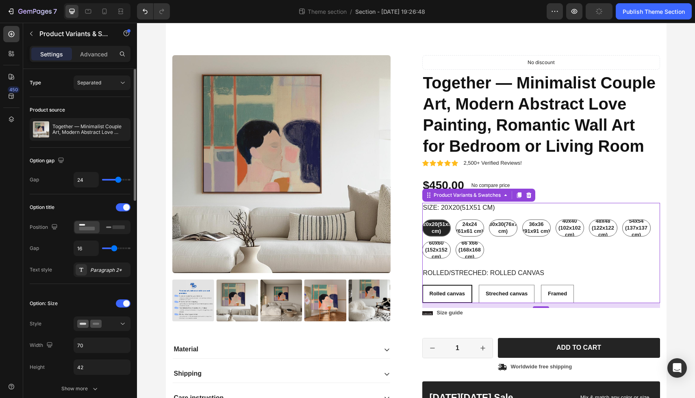
type input "18"
type input "20"
type input "21"
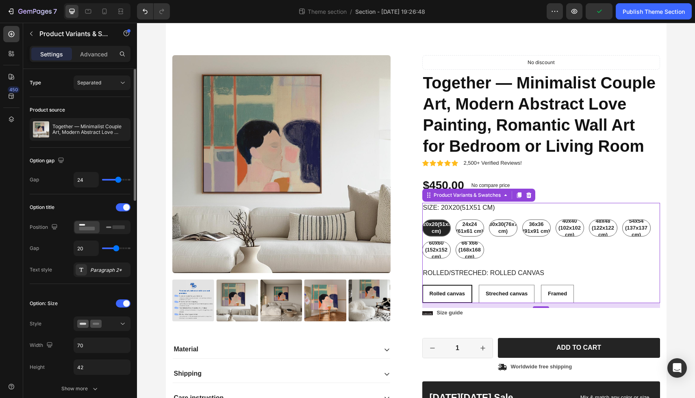
type input "21"
type input "23"
type input "24"
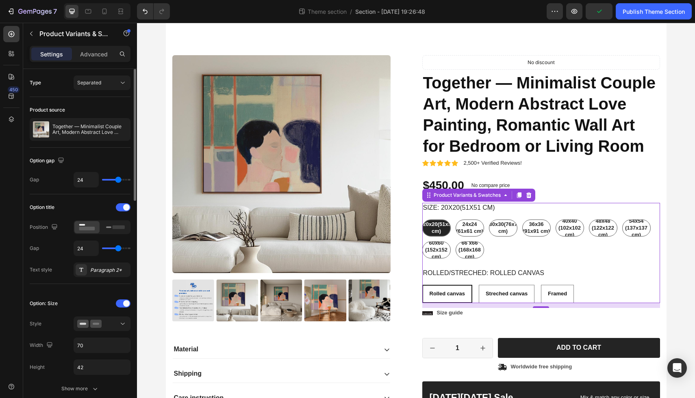
type input "25"
type input "26"
type input "27"
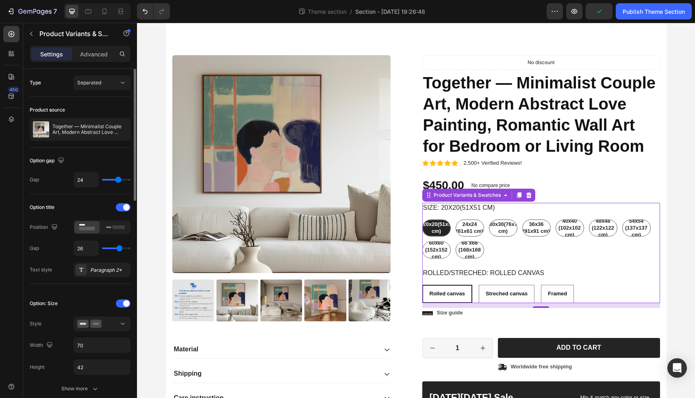
type input "27"
type input "28"
type input "29"
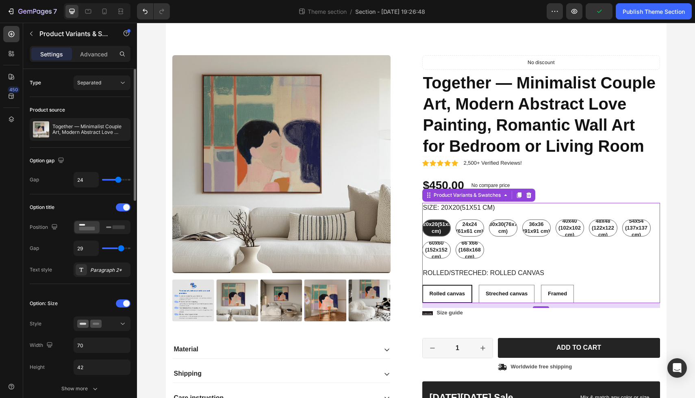
type input "30"
type input "31"
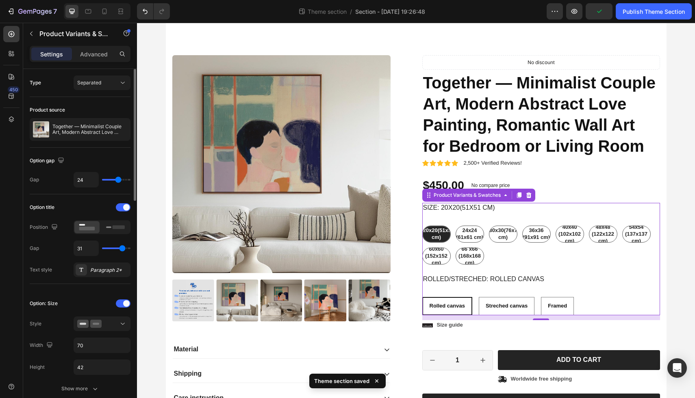
type input "32"
type input "33"
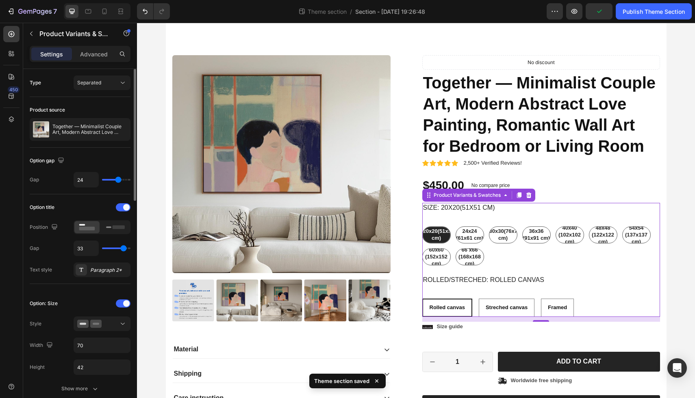
type input "27"
type input "22"
type input "17"
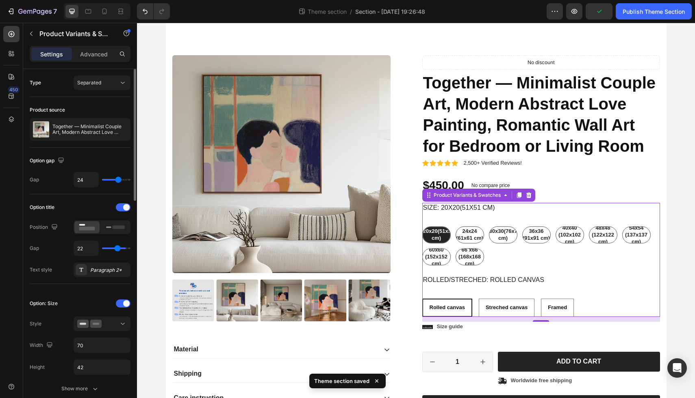
type input "17"
type input "11"
type input "7"
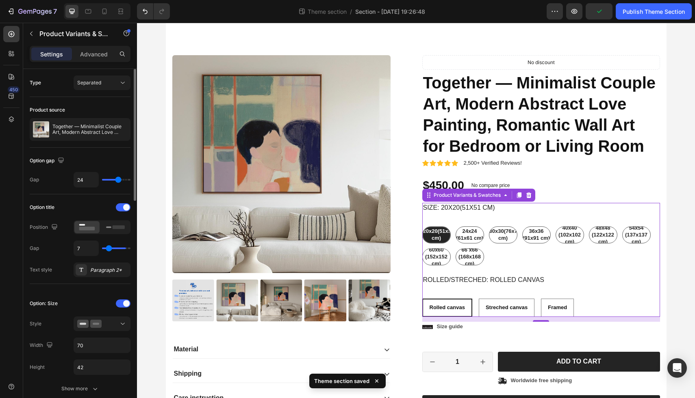
type input "3"
type input "0"
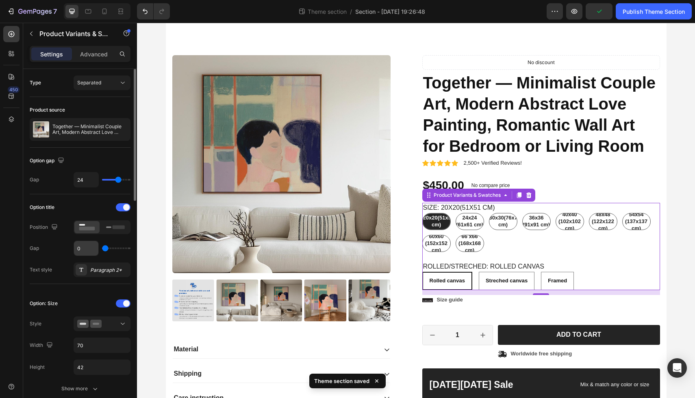
type input "0"
drag, startPoint x: 110, startPoint y: 248, endPoint x: 97, endPoint y: 245, distance: 12.9
click at [97, 245] on div "0" at bounding box center [102, 248] width 57 height 15
click at [122, 208] on div at bounding box center [123, 208] width 15 height 8
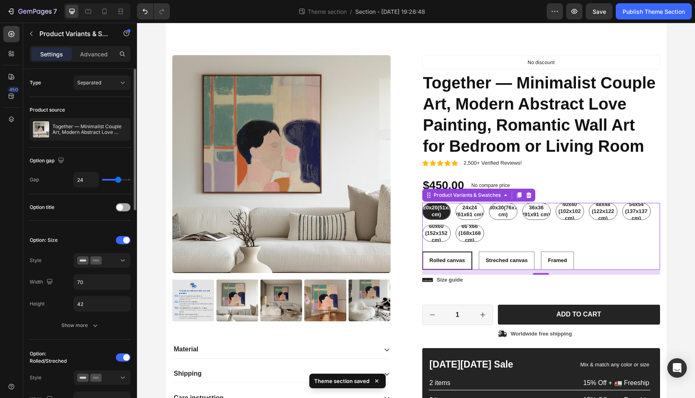
click at [122, 208] on span at bounding box center [120, 207] width 6 height 6
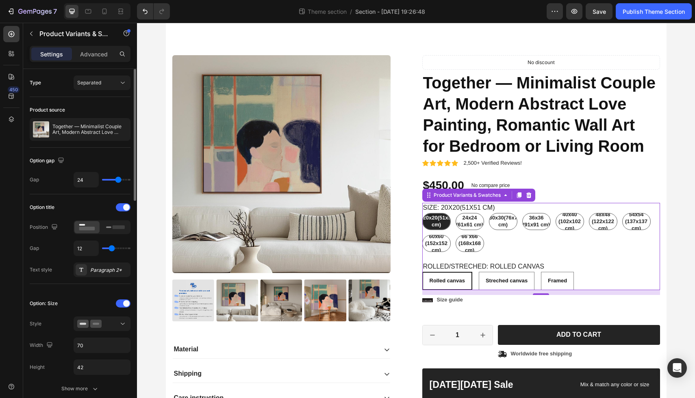
type input "23"
type input "16"
type input "14"
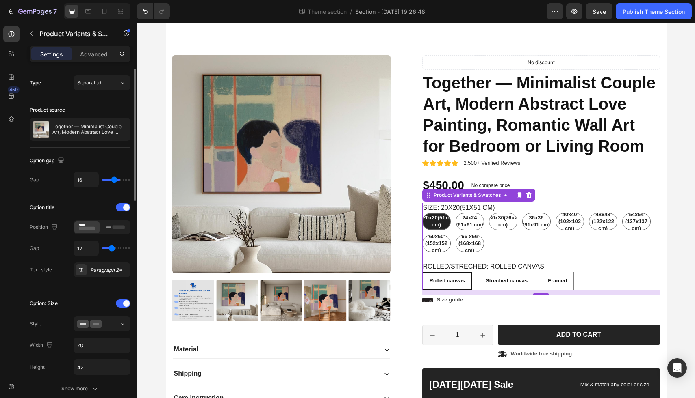
type input "14"
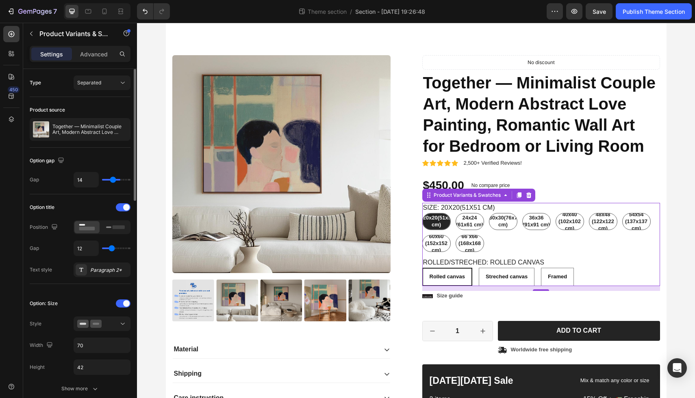
type input "13"
type input "12"
type input "11"
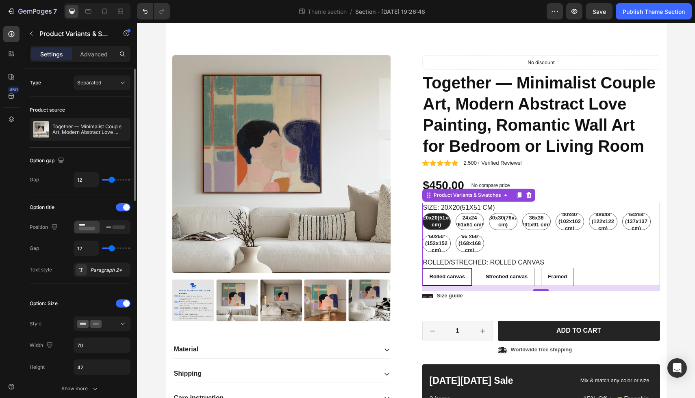
type input "11"
type input "10"
type input "9"
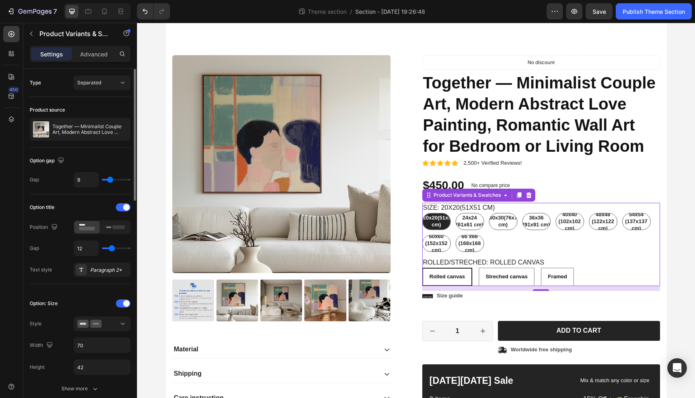
type input "8"
type input "7"
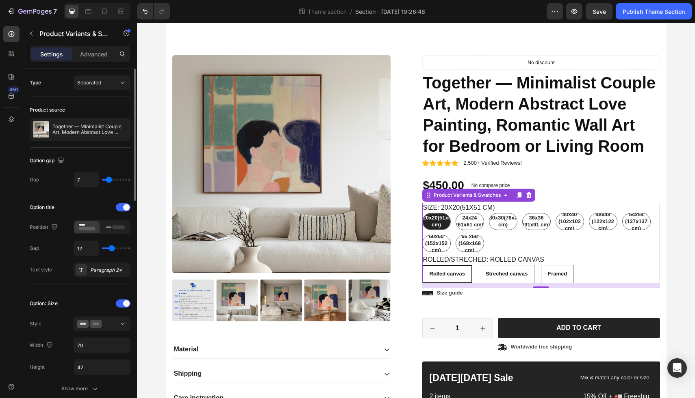
type input "6"
type input "5"
type input "4"
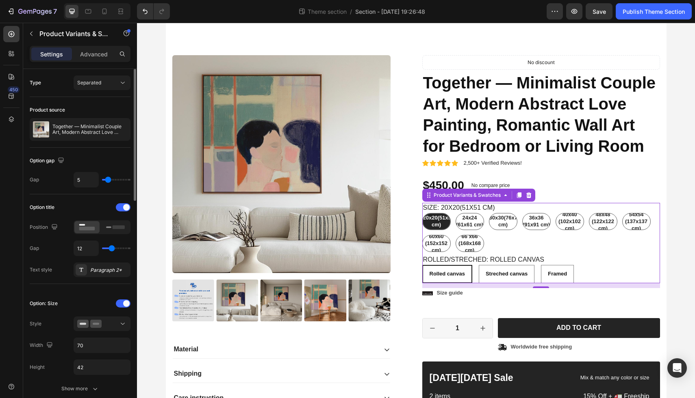
type input "4"
type input "3"
type input "2"
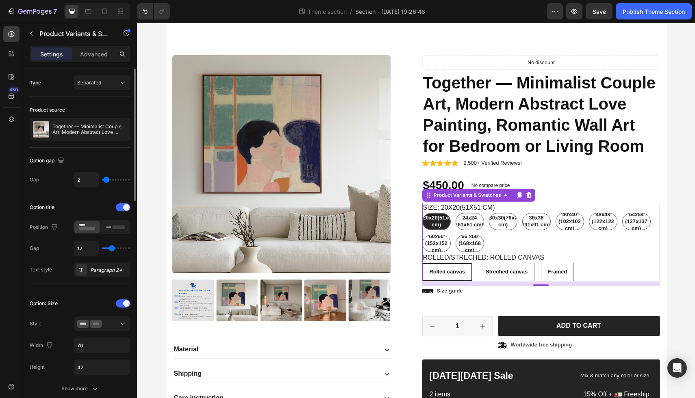
type input "3"
type input "5"
type input "8"
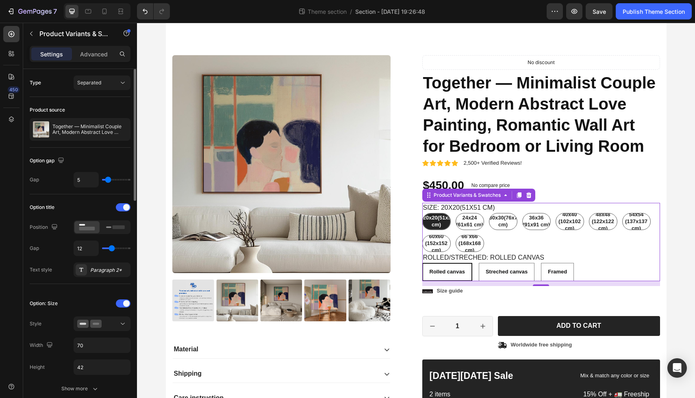
type input "8"
type input "10"
type input "13"
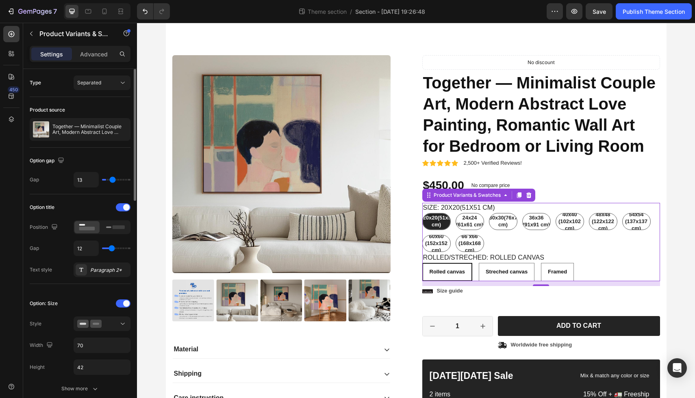
type input "16"
type input "19"
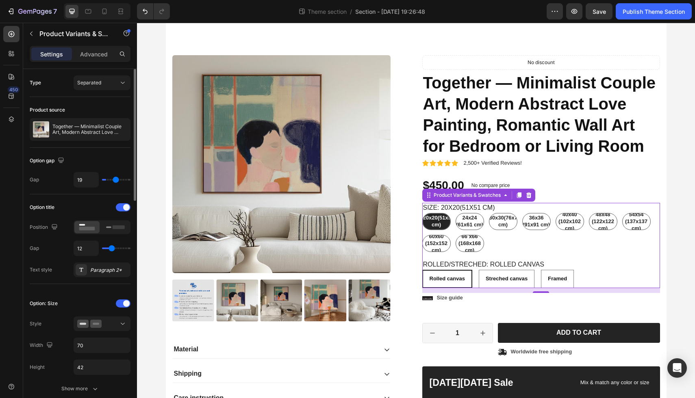
type input "21"
type input "24"
type input "27"
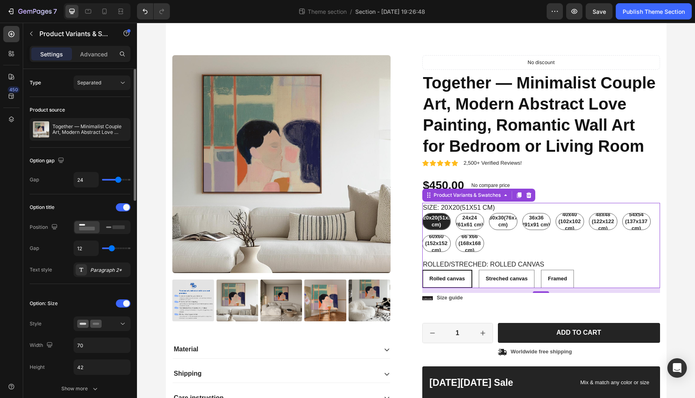
type input "27"
type input "29"
type input "30"
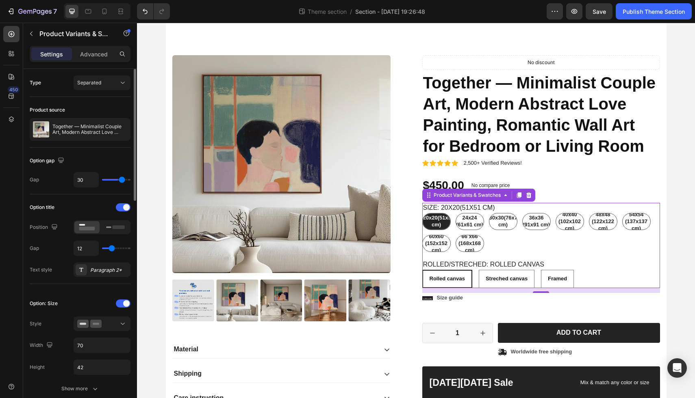
type input "31"
type input "32"
type input "33"
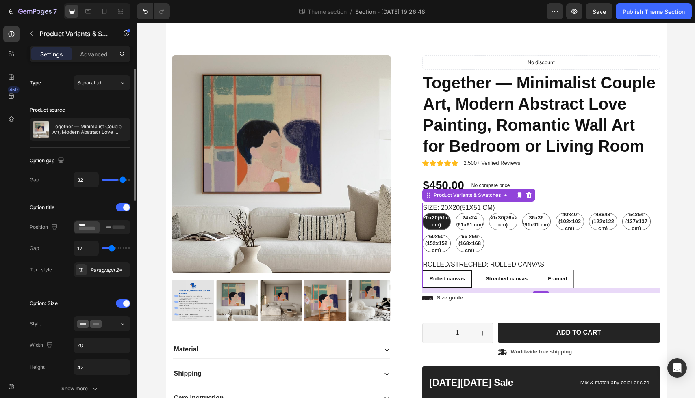
type input "33"
type input "34"
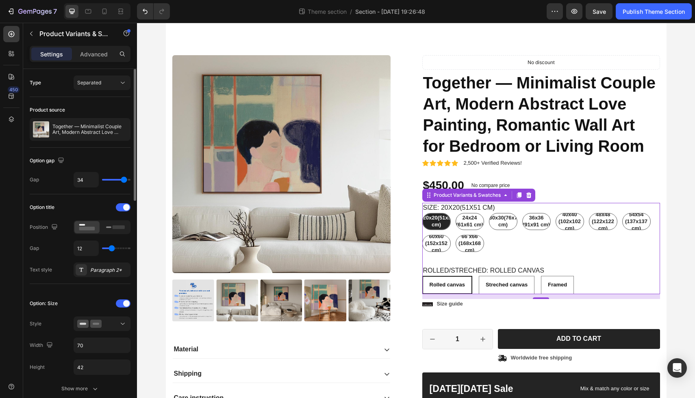
type input "33"
type input "30"
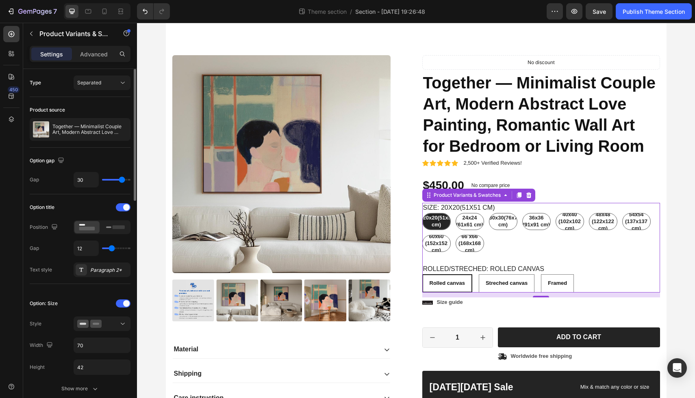
type input "29"
type input "28"
type input "27"
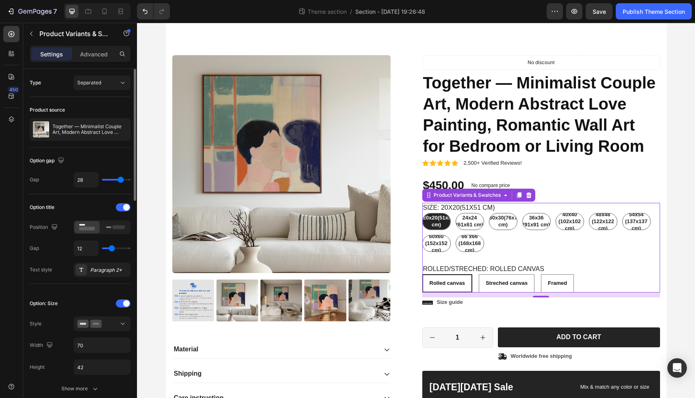
type input "27"
type input "26"
type input "25"
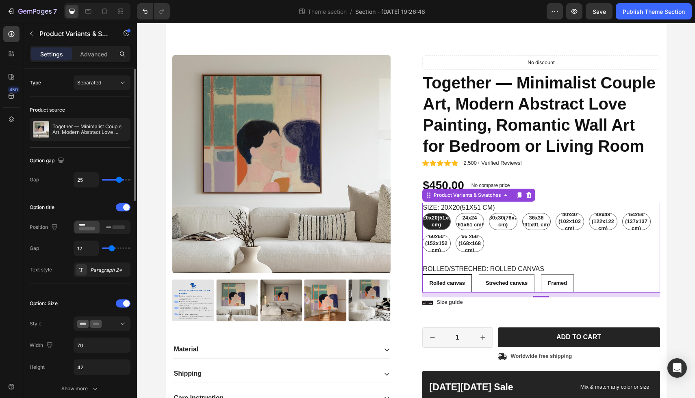
type input "24"
type input "23"
type input "22"
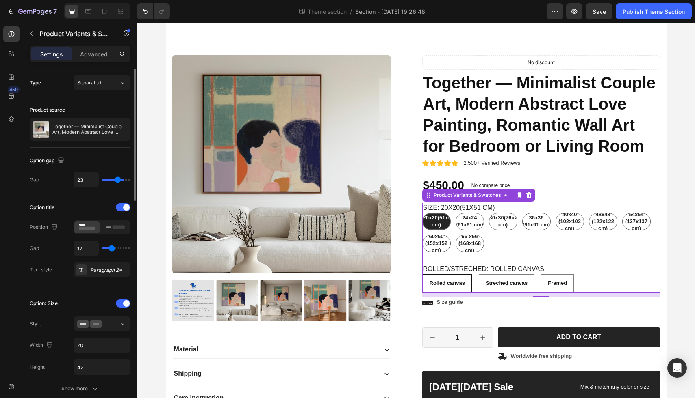
type input "22"
type input "21"
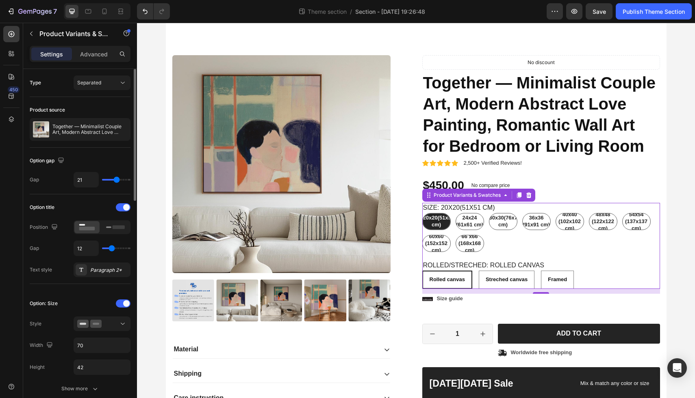
type input "20"
type input "19"
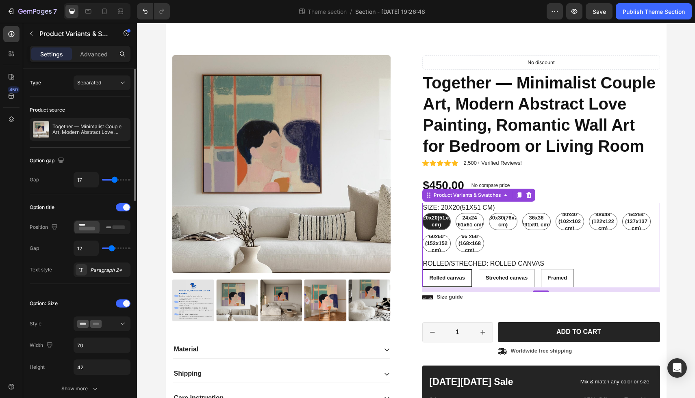
click at [115, 180] on input "range" at bounding box center [116, 180] width 28 height 2
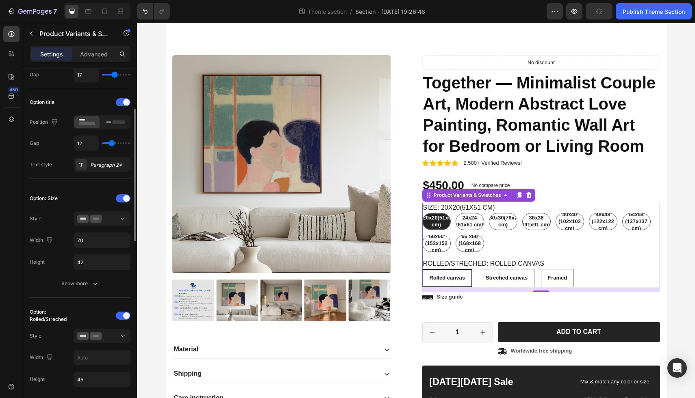
scroll to position [106, 0]
click at [95, 217] on icon at bounding box center [95, 218] width 11 height 8
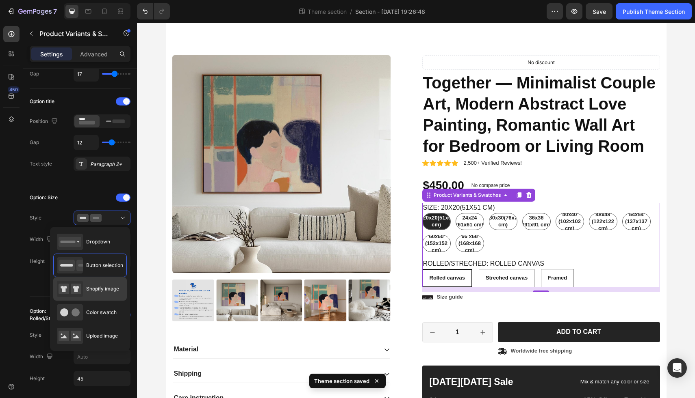
click at [89, 287] on span "Shopify image" at bounding box center [102, 289] width 33 height 7
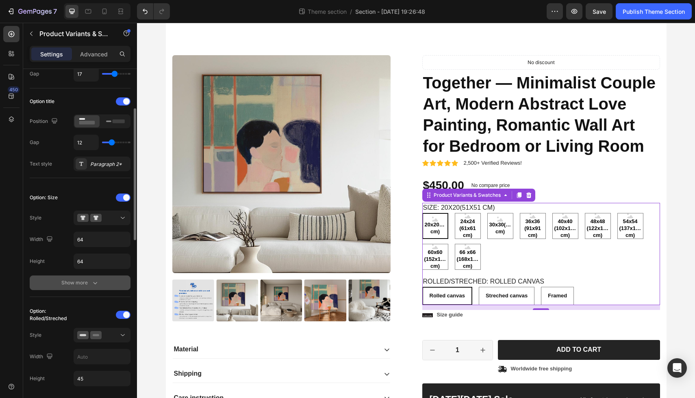
click at [89, 286] on div "Show more" at bounding box center [80, 283] width 38 height 8
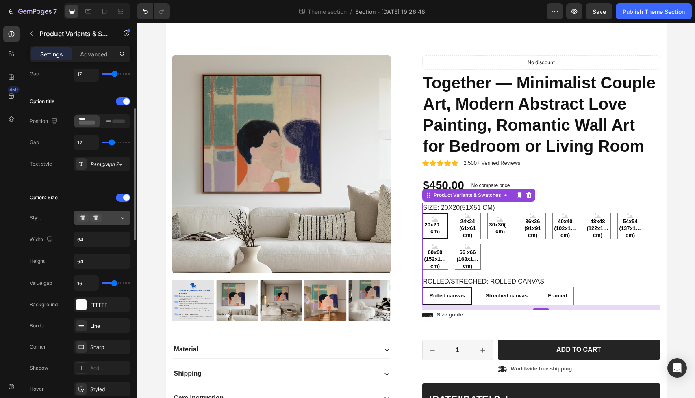
click at [119, 219] on icon at bounding box center [123, 218] width 8 height 8
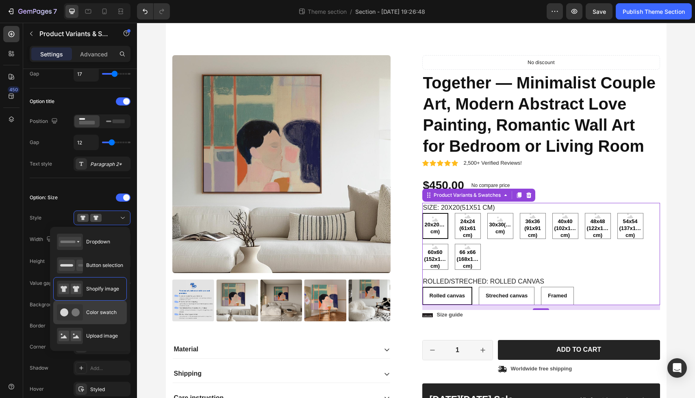
click at [99, 312] on span "Color swatch" at bounding box center [101, 312] width 30 height 7
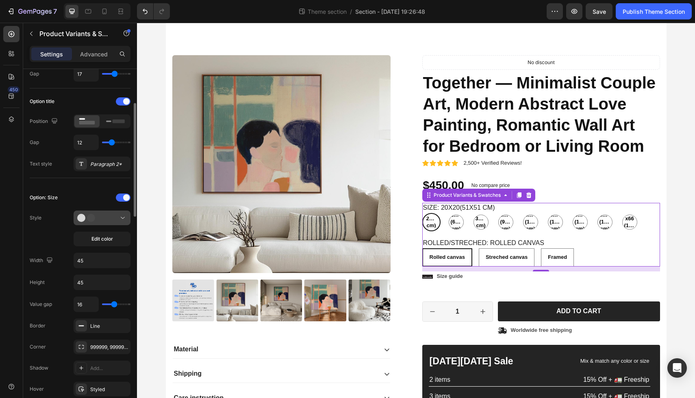
click at [119, 218] on icon at bounding box center [123, 218] width 8 height 8
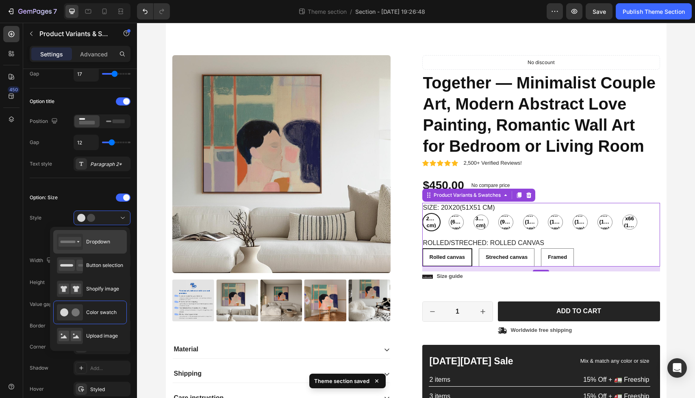
click at [107, 240] on span "Dropdown" at bounding box center [98, 241] width 24 height 7
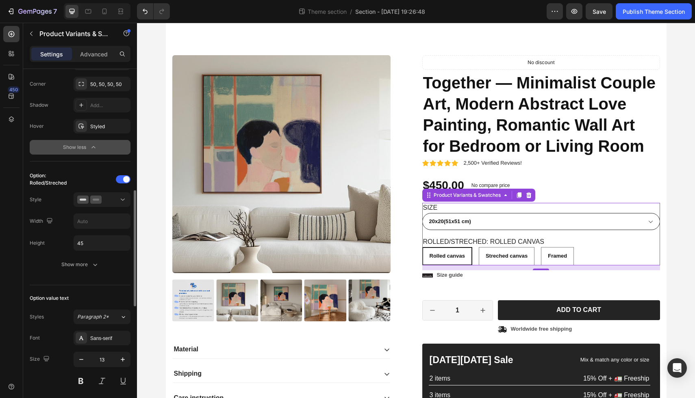
scroll to position [370, 0]
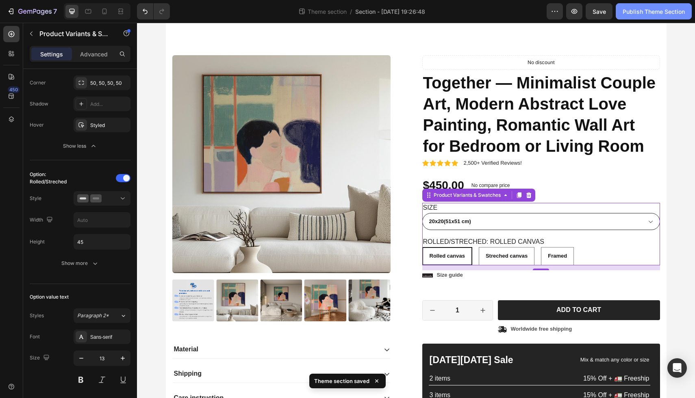
click at [639, 11] on div "Publish Theme Section" at bounding box center [653, 11] width 62 height 9
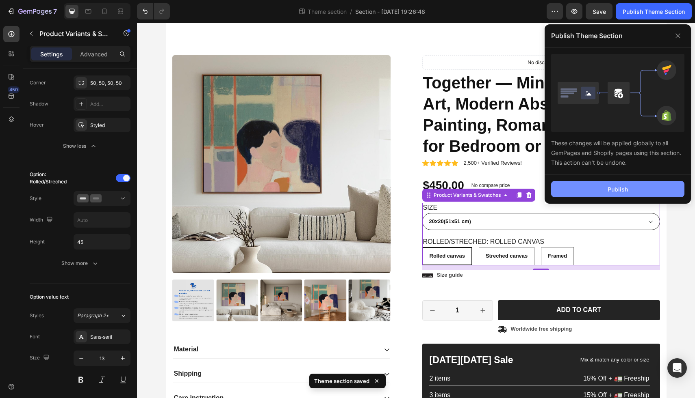
click at [611, 189] on div "Publish" at bounding box center [617, 189] width 20 height 9
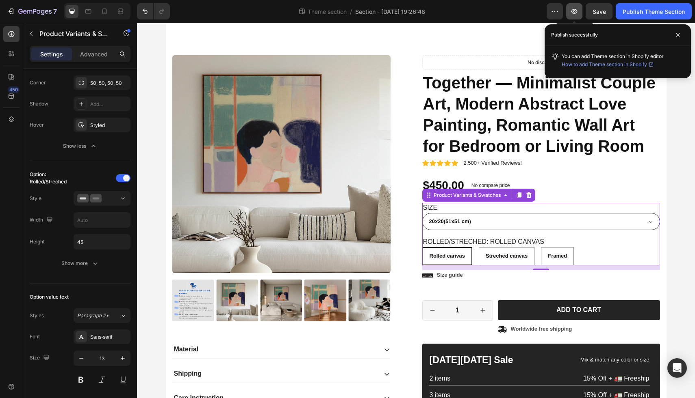
click at [572, 11] on icon "button" at bounding box center [574, 11] width 6 height 5
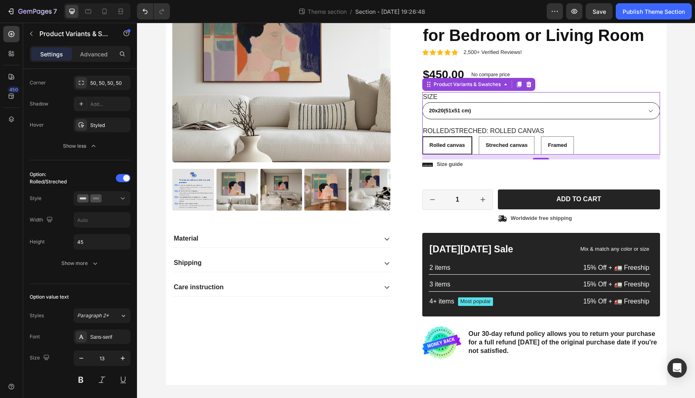
scroll to position [0, 0]
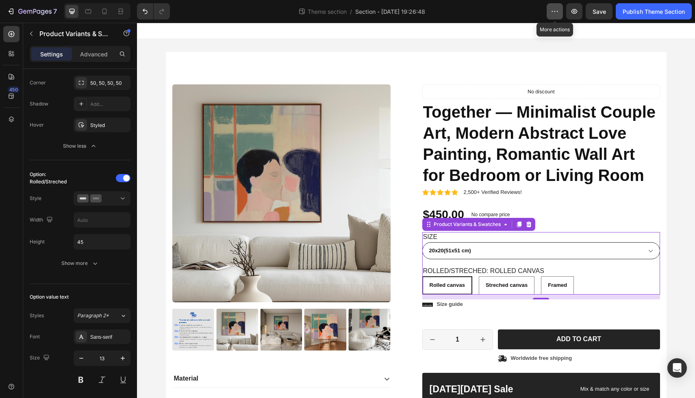
click at [553, 11] on icon "button" at bounding box center [554, 11] width 8 height 8
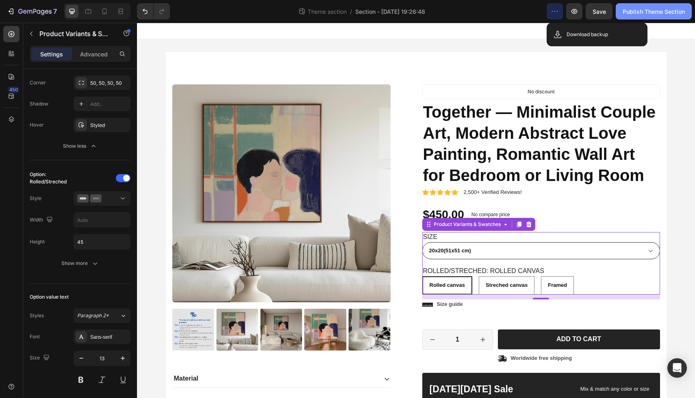
click at [657, 12] on div "Publish Theme Section" at bounding box center [653, 11] width 62 height 9
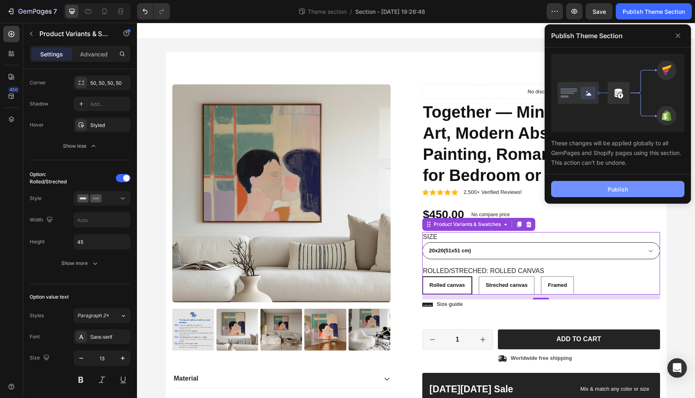
click at [610, 191] on div "Publish" at bounding box center [617, 189] width 20 height 9
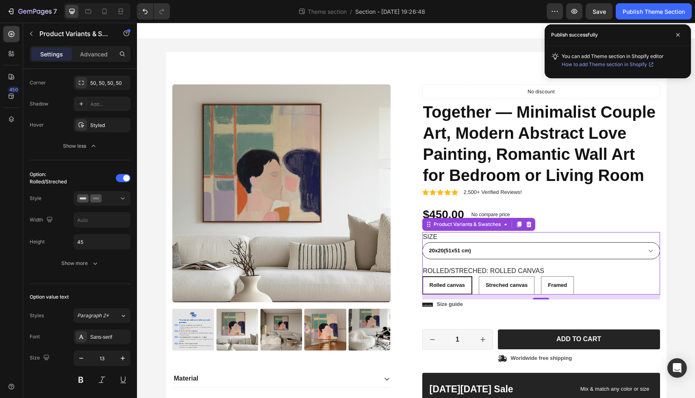
click at [613, 65] on span "How to add Theme section in Shopify" at bounding box center [603, 65] width 85 height 8
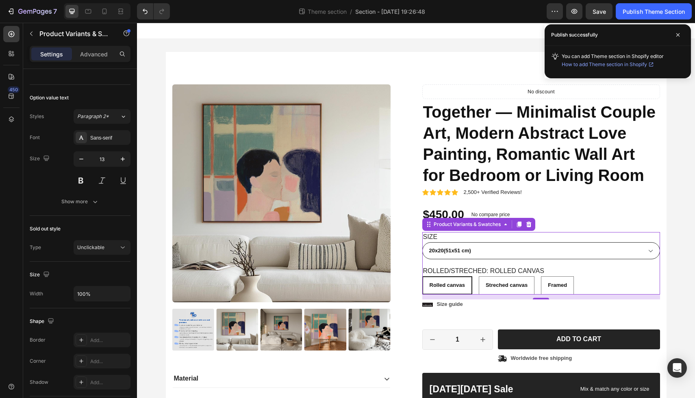
scroll to position [716, 0]
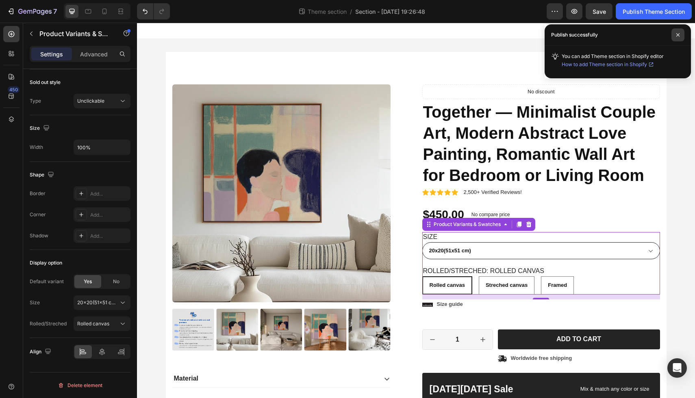
click at [678, 32] on span at bounding box center [677, 34] width 13 height 13
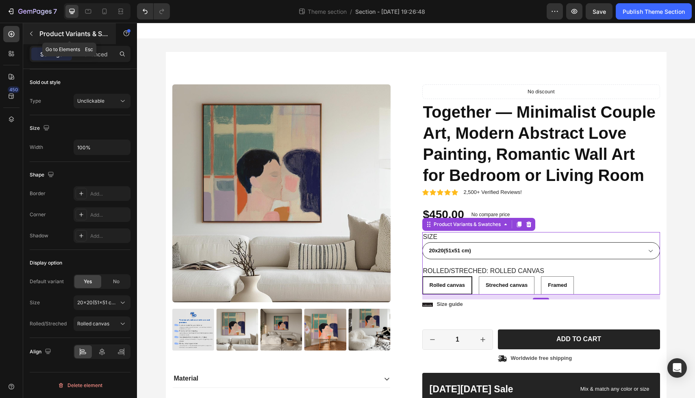
click at [30, 32] on icon "button" at bounding box center [31, 33] width 6 height 6
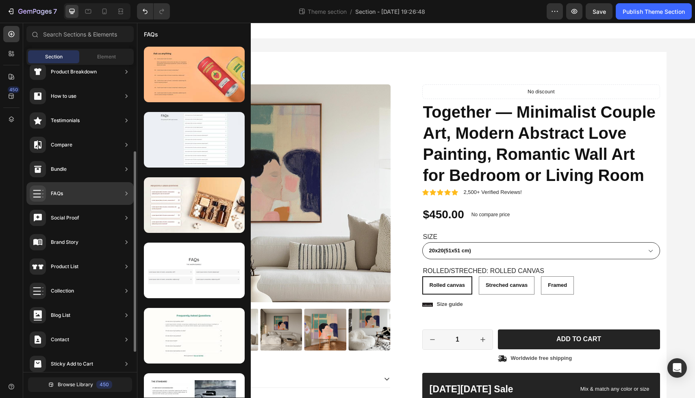
scroll to position [0, 0]
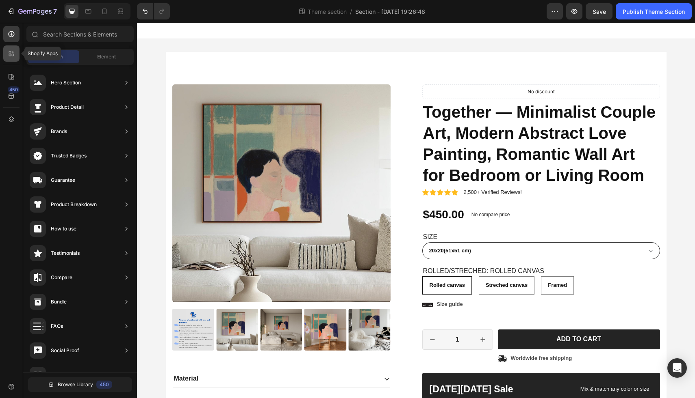
click at [14, 50] on icon at bounding box center [11, 54] width 8 height 8
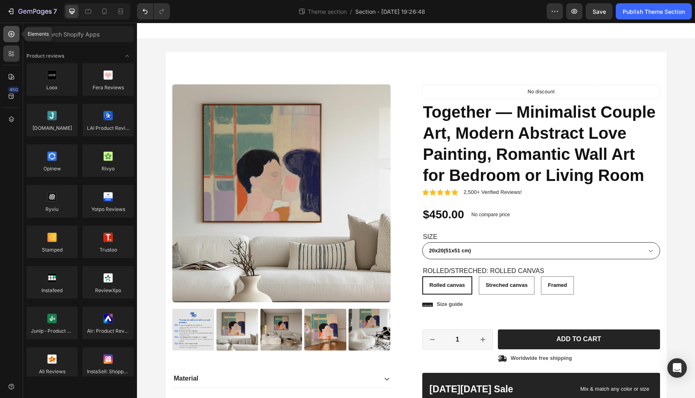
click at [12, 37] on icon at bounding box center [12, 34] width 6 height 6
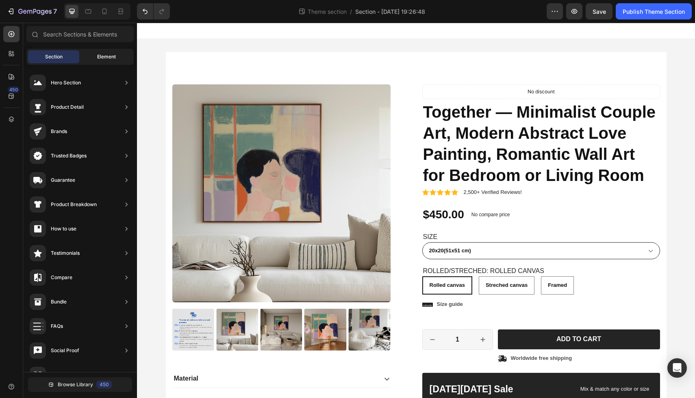
click at [104, 55] on span "Element" at bounding box center [106, 56] width 19 height 7
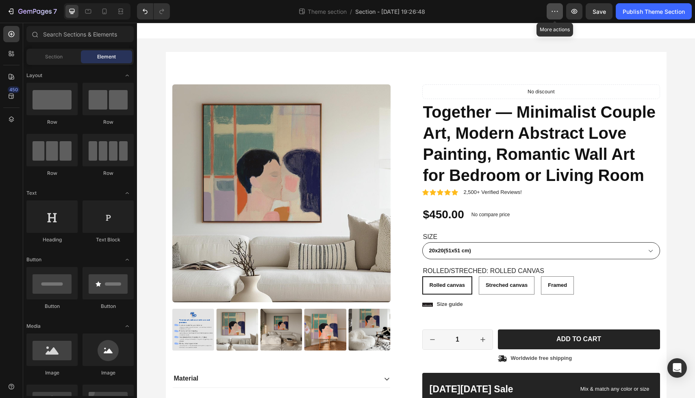
click at [552, 16] on button "button" at bounding box center [554, 11] width 16 height 16
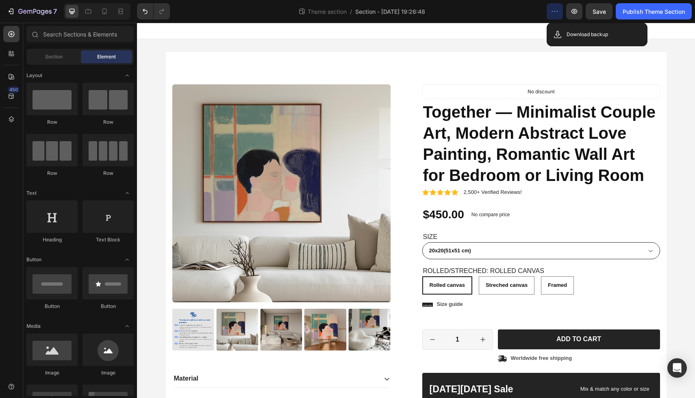
click at [552, 16] on button "button" at bounding box center [554, 11] width 16 height 16
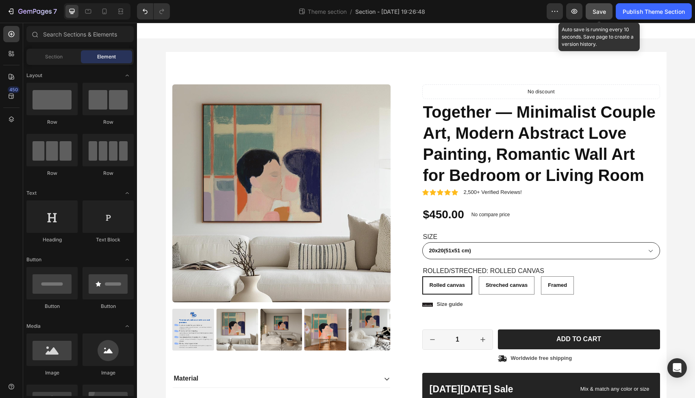
click at [592, 12] on span "Save" at bounding box center [598, 11] width 13 height 7
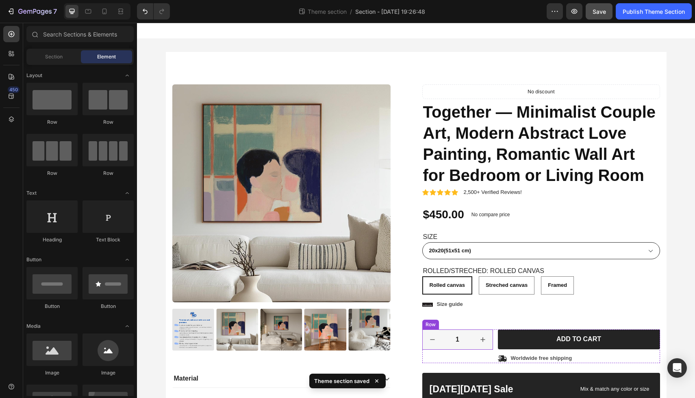
scroll to position [140, 0]
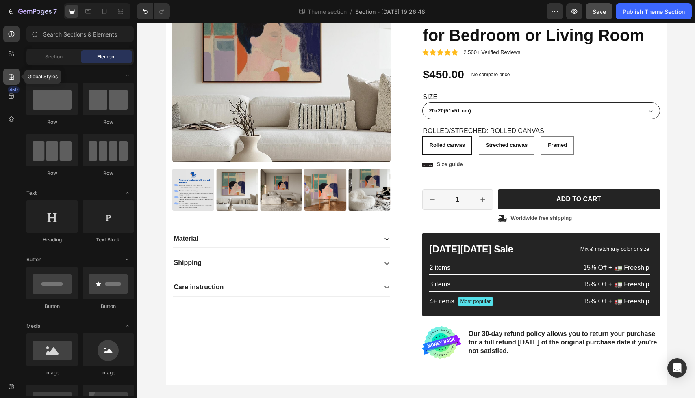
click at [13, 80] on icon at bounding box center [11, 77] width 8 height 8
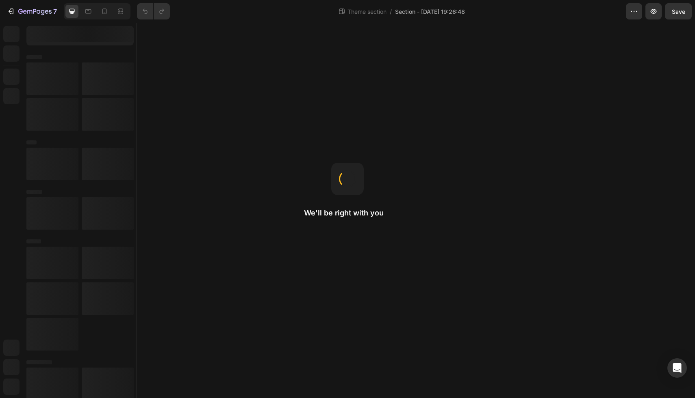
radio input "false"
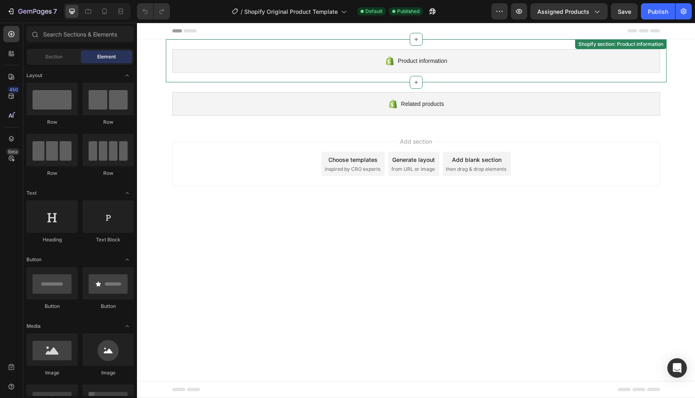
click at [424, 61] on span "Product information" at bounding box center [422, 61] width 49 height 10
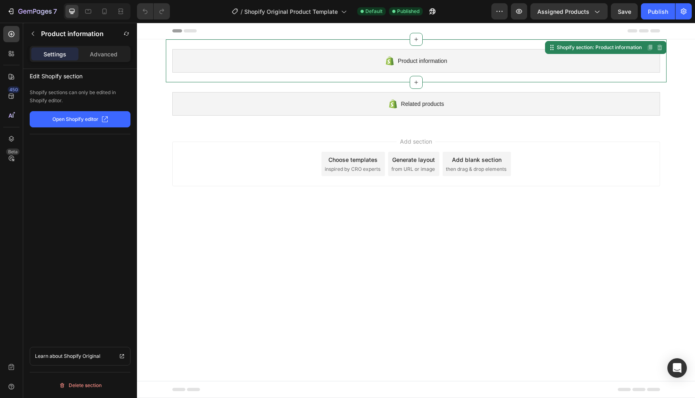
click at [81, 119] on p "Open Shopify editor" at bounding box center [75, 119] width 46 height 7
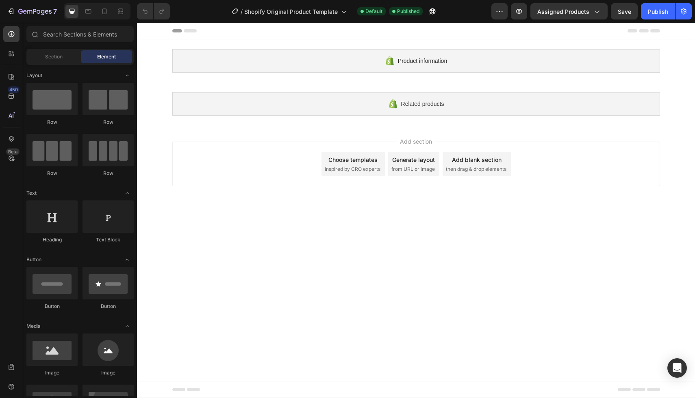
click at [351, 166] on span "inspired by CRO experts" at bounding box center [353, 169] width 56 height 7
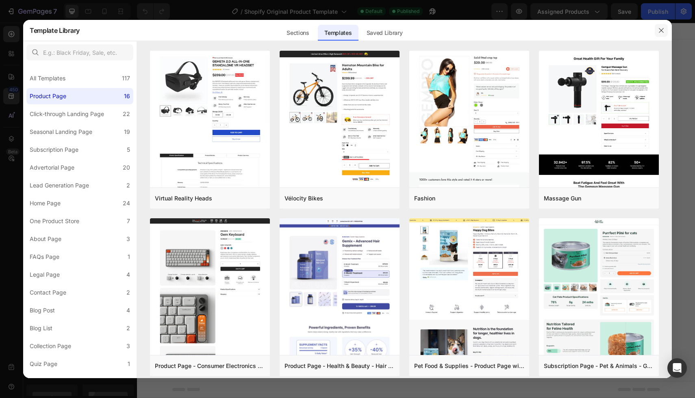
click at [663, 31] on icon "button" at bounding box center [661, 30] width 6 height 6
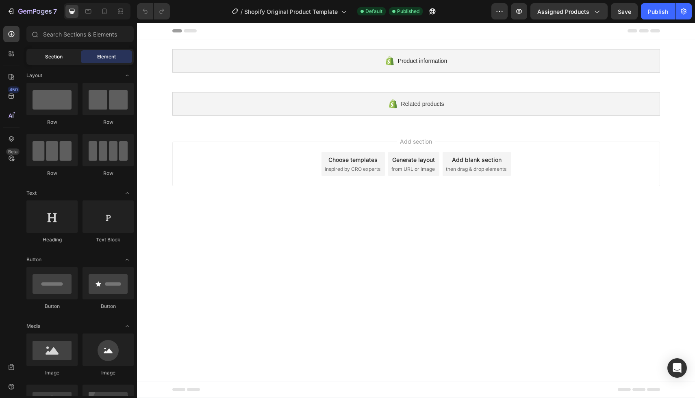
click at [56, 58] on span "Section" at bounding box center [53, 56] width 17 height 7
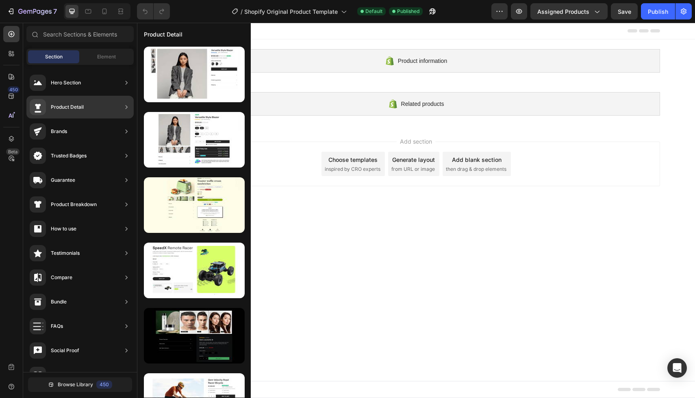
click at [105, 106] on div "Product Detail" at bounding box center [79, 107] width 107 height 23
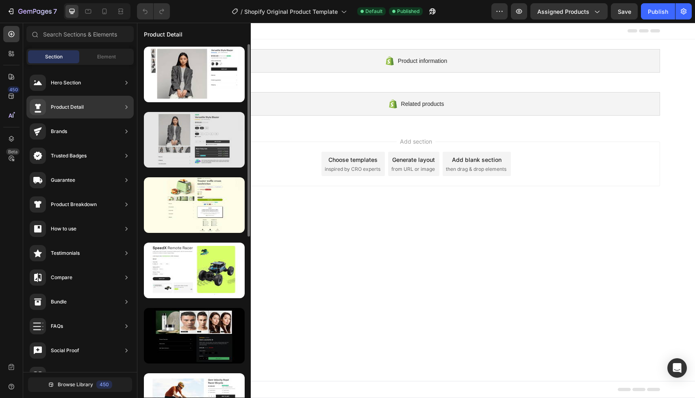
click at [160, 127] on div at bounding box center [194, 140] width 101 height 56
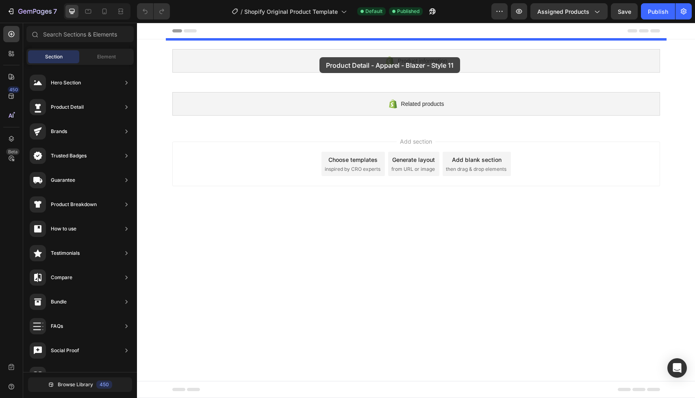
drag, startPoint x: 312, startPoint y: 162, endPoint x: 319, endPoint y: 57, distance: 104.7
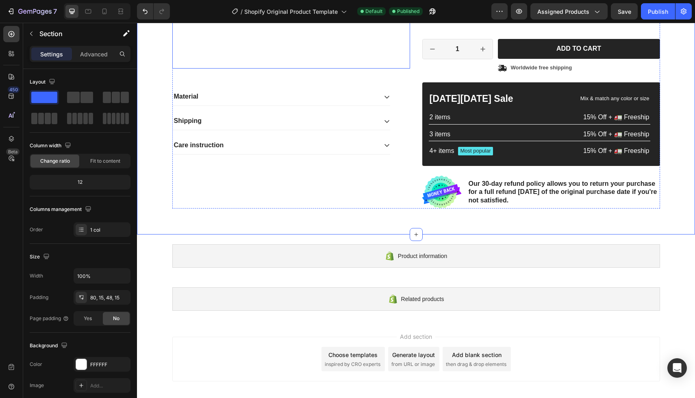
scroll to position [290, 0]
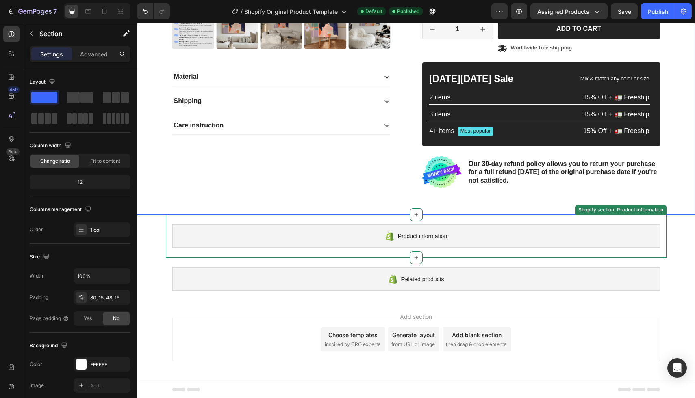
click at [409, 238] on span "Product information" at bounding box center [422, 237] width 49 height 10
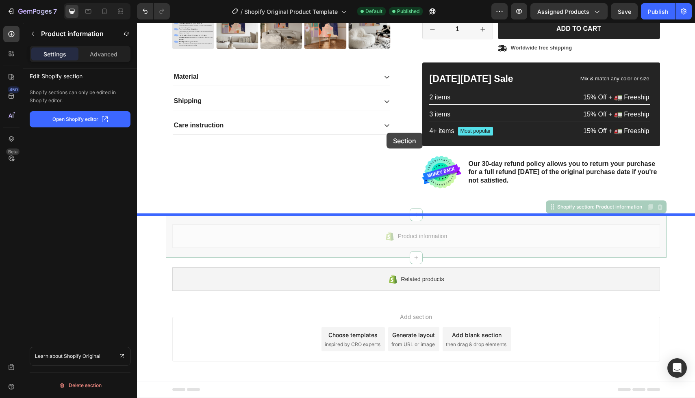
drag, startPoint x: 410, startPoint y: 240, endPoint x: 385, endPoint y: 128, distance: 114.4
click at [386, 128] on div "Product Images Material Shipping Care instruction Accordion Icon Icon Icon Icon…" at bounding box center [416, 65] width 558 height 665
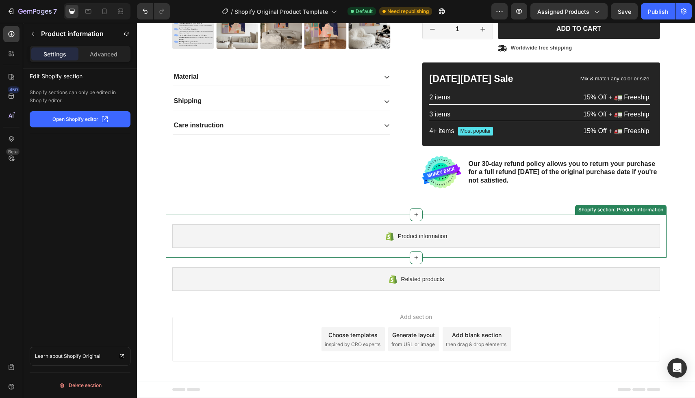
click at [460, 236] on div "Product information" at bounding box center [415, 237] width 487 height 24
click at [417, 234] on span "Product information" at bounding box center [422, 237] width 49 height 10
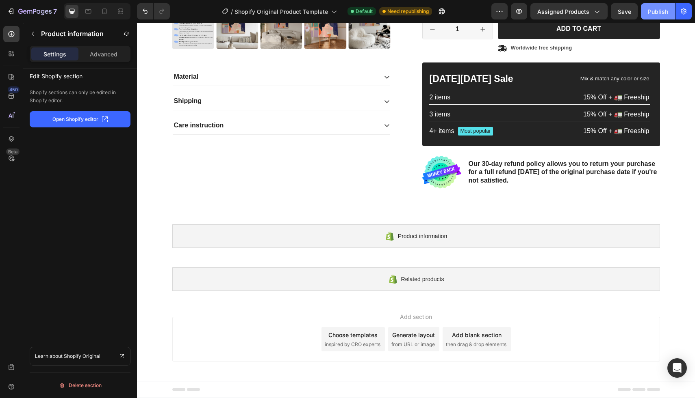
click at [656, 13] on div "Publish" at bounding box center [658, 11] width 20 height 9
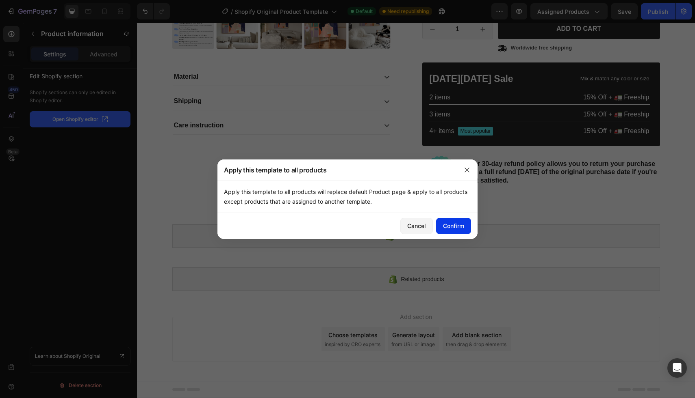
click at [455, 225] on div "Confirm" at bounding box center [453, 226] width 21 height 9
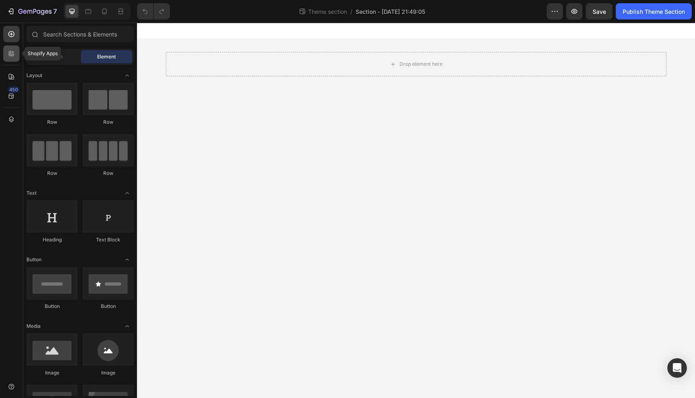
click at [12, 52] on icon at bounding box center [13, 52] width 2 height 2
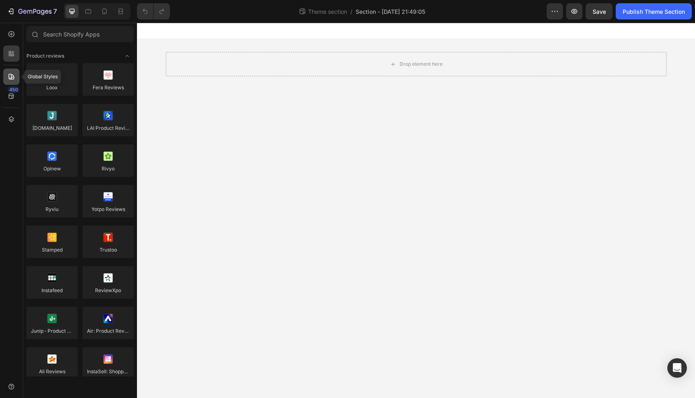
click at [11, 76] on icon at bounding box center [11, 77] width 8 height 8
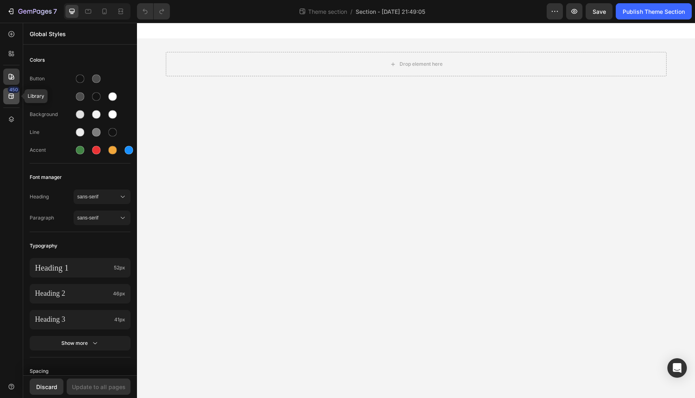
click at [9, 101] on div "450" at bounding box center [11, 96] width 16 height 16
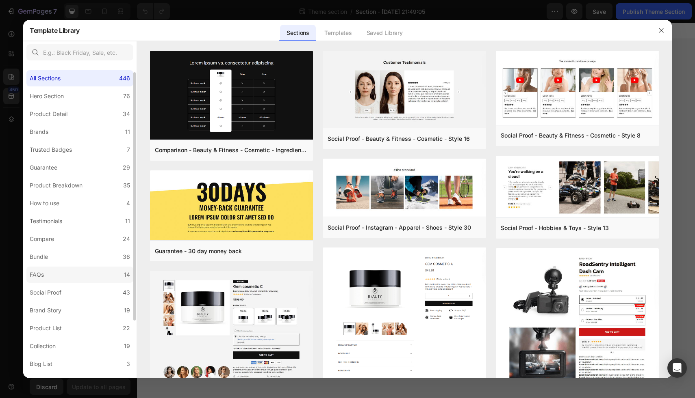
scroll to position [83, 0]
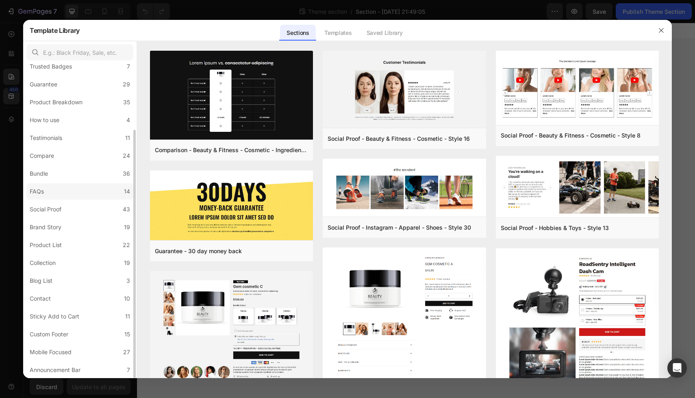
click at [92, 190] on label "FAQs 14" at bounding box center [79, 192] width 107 height 16
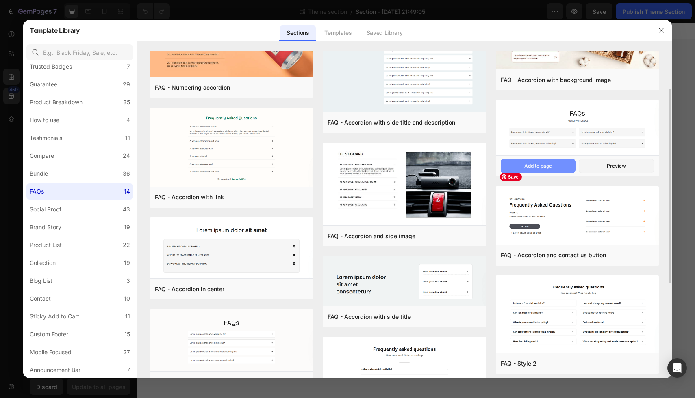
scroll to position [58, 0]
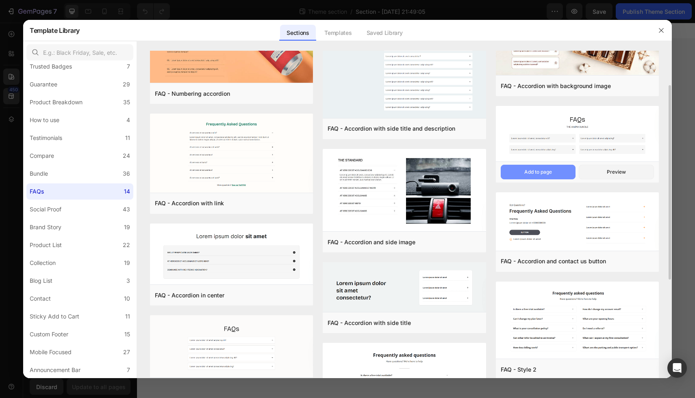
click at [554, 174] on button "Add to page" at bounding box center [537, 172] width 75 height 15
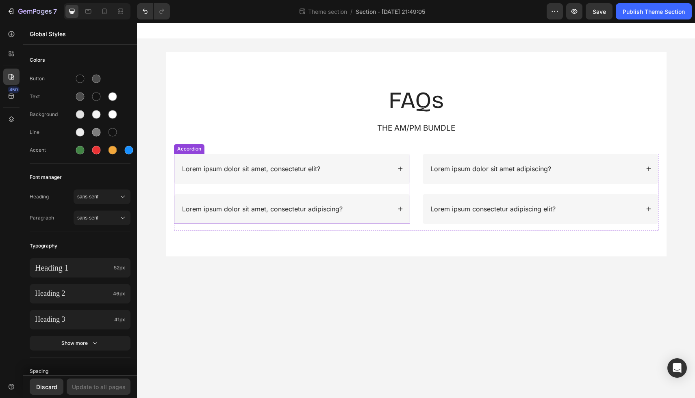
click at [366, 169] on div "Lorem ipsum dolor sit amet, consectetur elit?" at bounding box center [286, 169] width 210 height 11
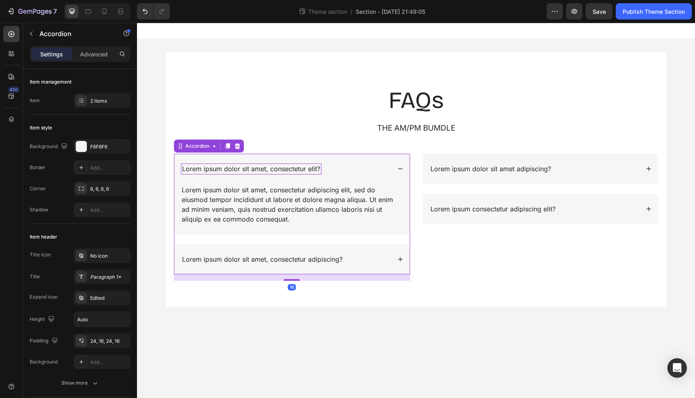
click at [314, 168] on p "Lorem ipsum dolor sit amet, consectetur elit?" at bounding box center [251, 169] width 138 height 9
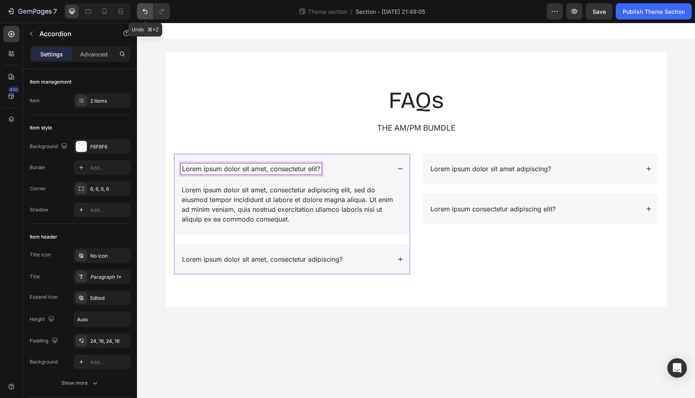
click at [147, 11] on icon "Undo/Redo" at bounding box center [145, 11] width 5 height 5
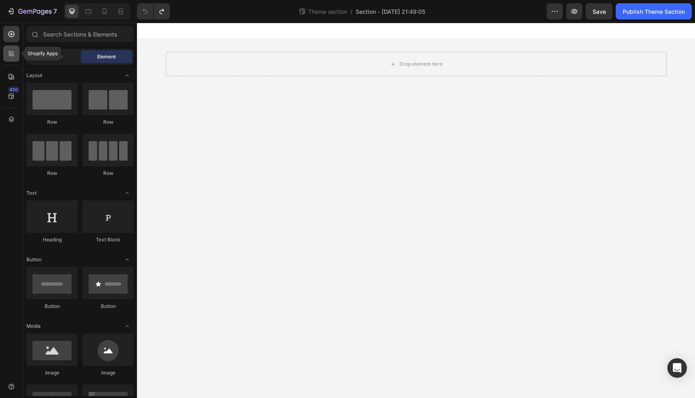
click at [16, 58] on div at bounding box center [11, 53] width 16 height 16
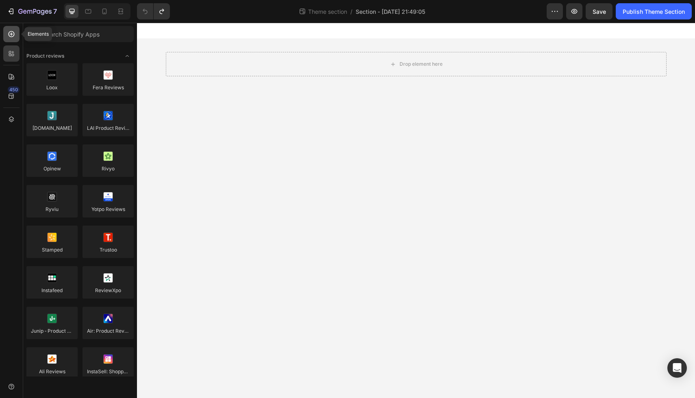
click at [9, 30] on icon at bounding box center [11, 34] width 8 height 8
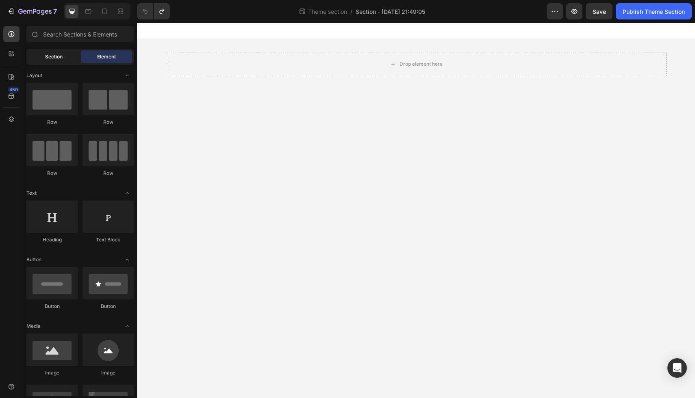
click at [45, 58] on span "Section" at bounding box center [53, 56] width 17 height 7
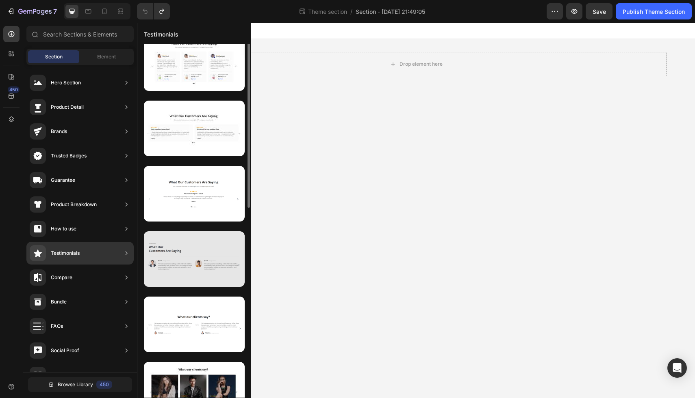
scroll to position [0, 0]
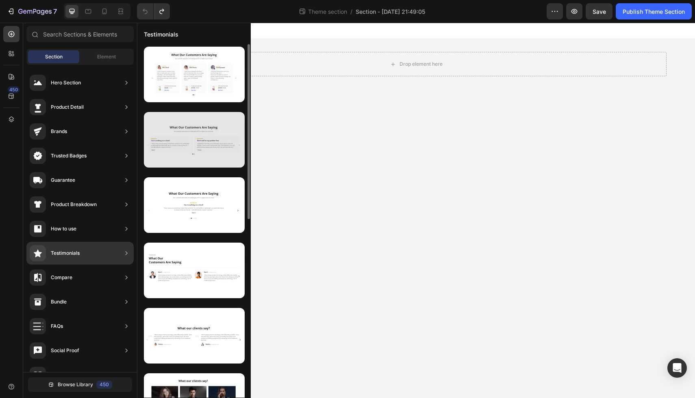
click at [211, 144] on div at bounding box center [194, 140] width 101 height 56
click at [179, 137] on div at bounding box center [194, 140] width 101 height 56
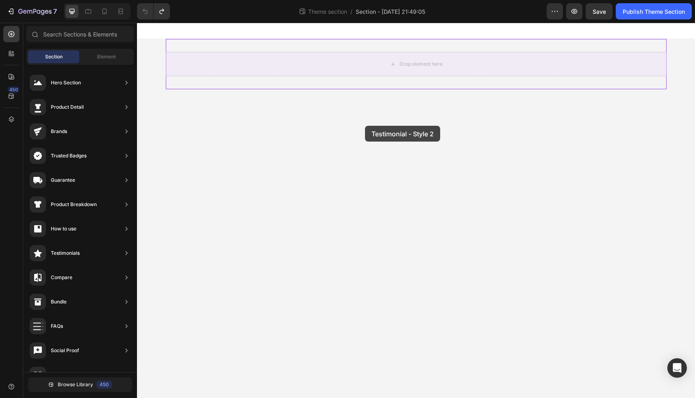
drag, startPoint x: 341, startPoint y: 169, endPoint x: 365, endPoint y: 126, distance: 49.5
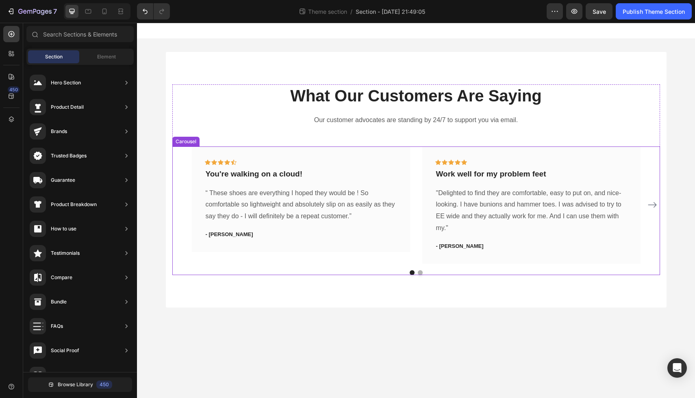
click at [656, 206] on icon "Carousel Next Arrow" at bounding box center [652, 205] width 10 height 10
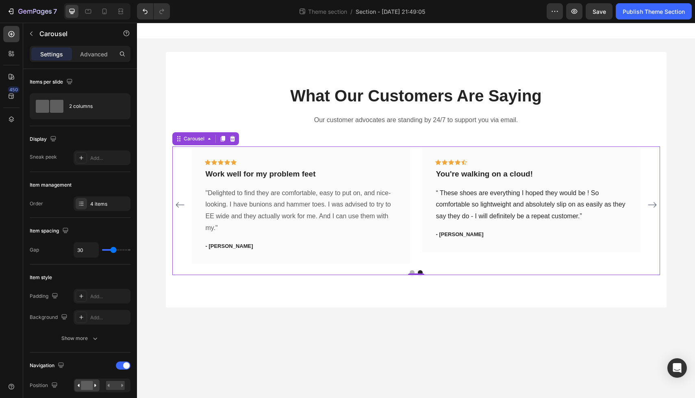
click at [656, 206] on icon "Carousel Next Arrow" at bounding box center [652, 205] width 10 height 10
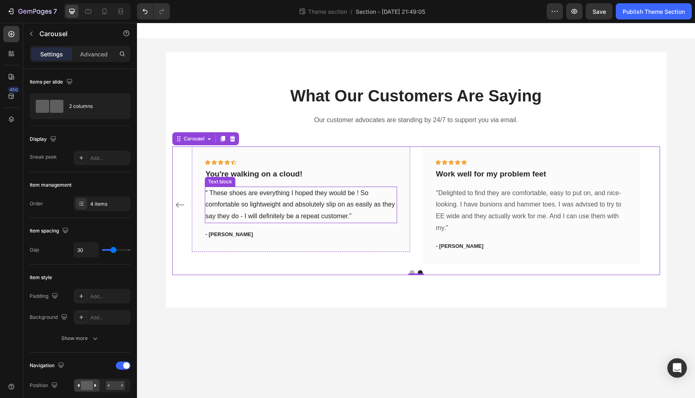
click at [258, 201] on p "“ These shoes are everything I hoped they would be ! So comfortable so lightwei…" at bounding box center [301, 205] width 191 height 35
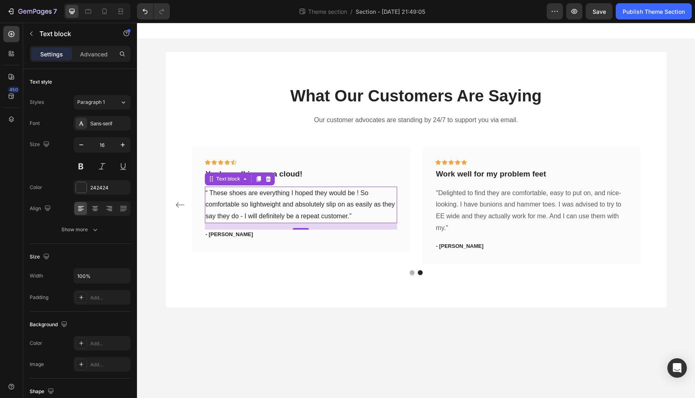
click at [301, 203] on p "“ These shoes are everything I hoped they would be ! So comfortable so lightwei…" at bounding box center [301, 205] width 191 height 35
click at [356, 218] on p "“ These shoes are everything I hoped they would be ! So comfortable so lightwei…" at bounding box center [301, 205] width 191 height 35
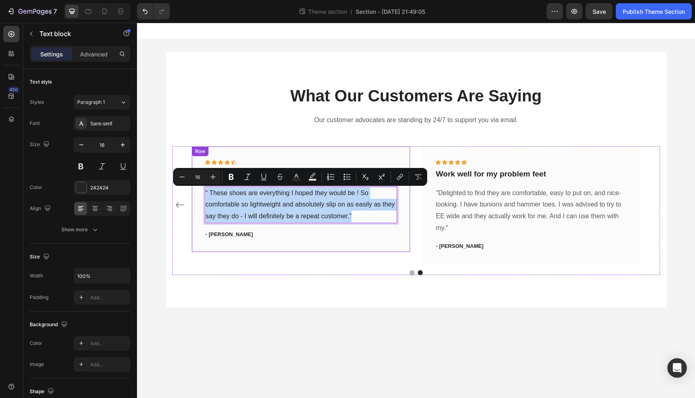
drag, startPoint x: 356, startPoint y: 218, endPoint x: 200, endPoint y: 193, distance: 158.1
click at [200, 193] on div "Icon Icon Icon Icon Icon Row You're walking on a cloud! Text block “ These shoe…" at bounding box center [301, 200] width 218 height 106
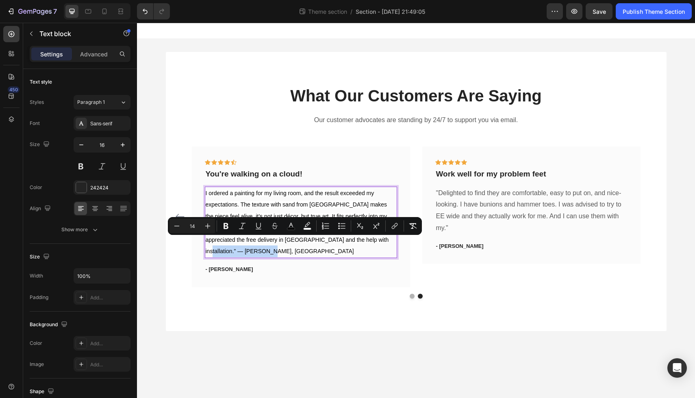
drag, startPoint x: 342, startPoint y: 242, endPoint x: 384, endPoint y: 251, distance: 42.8
click at [384, 251] on p "I ordered a painting for my living room, and the result exceeded my expectation…" at bounding box center [301, 223] width 191 height 70
copy span "— [PERSON_NAME], [GEOGRAPHIC_DATA]"
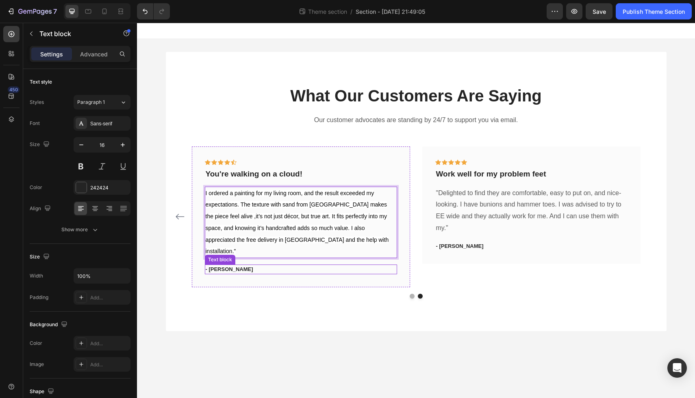
click at [237, 266] on p "- [PERSON_NAME]" at bounding box center [301, 270] width 191 height 8
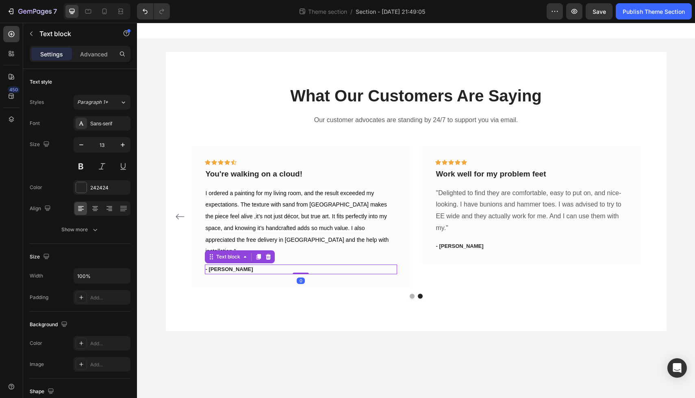
click at [225, 266] on p "- [PERSON_NAME]" at bounding box center [301, 270] width 191 height 8
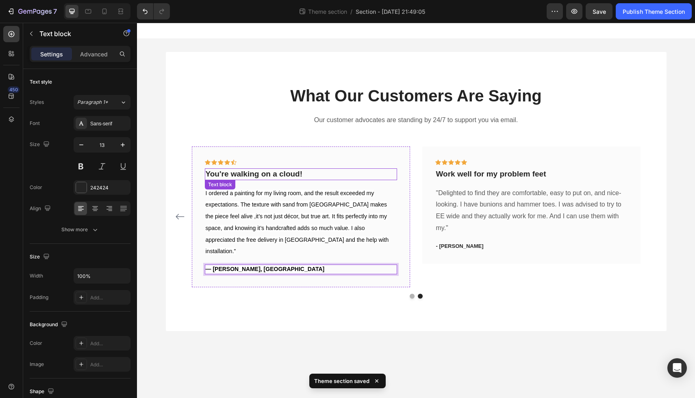
click at [290, 173] on p "You're walking on a cloud!" at bounding box center [301, 174] width 191 height 10
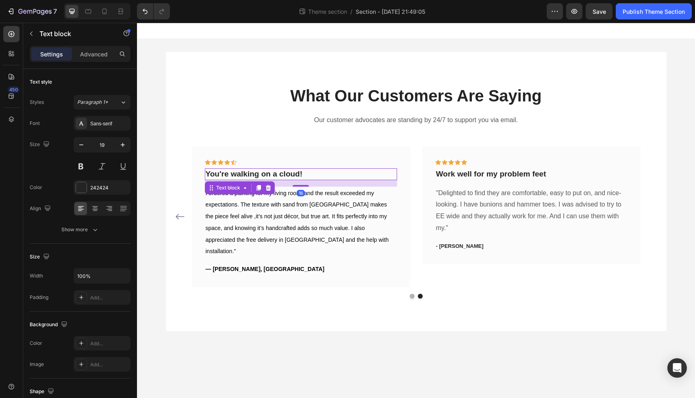
click at [309, 175] on p "You're walking on a cloud!" at bounding box center [301, 174] width 191 height 10
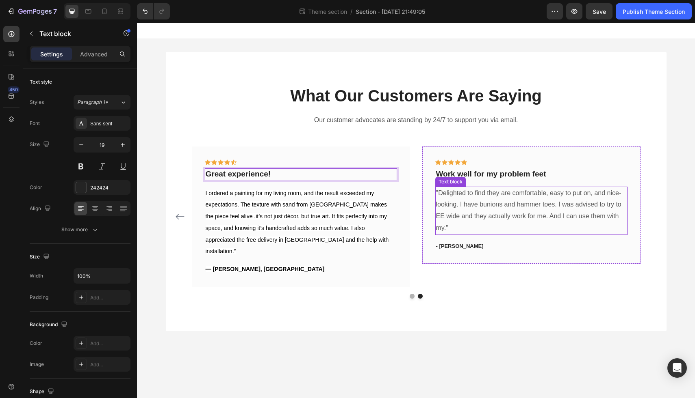
click at [510, 203] on p ""Delighted to find they are comfortable, easy to put on, and nice-looking. I ha…" at bounding box center [531, 211] width 191 height 47
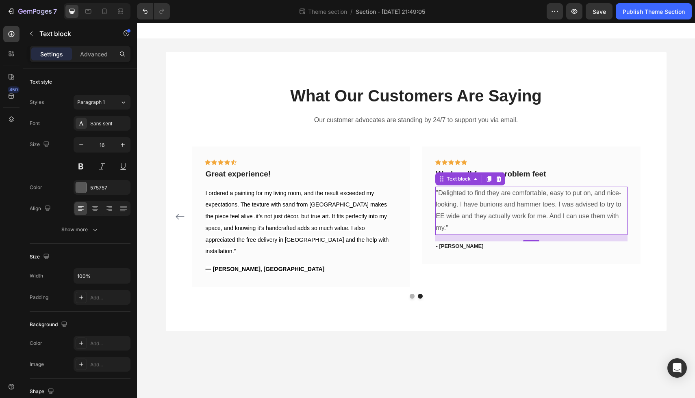
click at [494, 214] on p ""Delighted to find they are comfortable, easy to put on, and nice-looking. I ha…" at bounding box center [531, 211] width 191 height 47
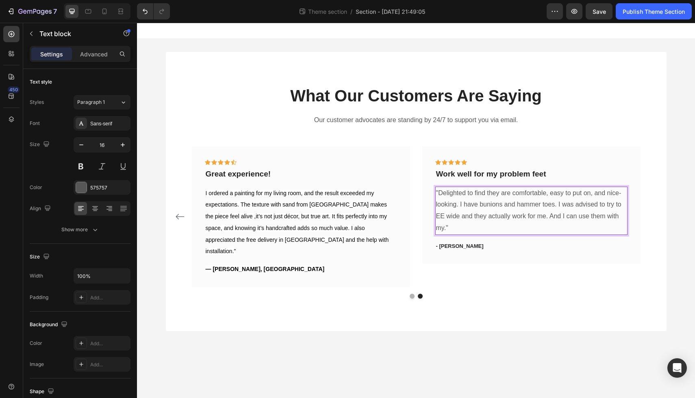
click at [494, 214] on p ""Delighted to find they are comfortable, easy to put on, and nice-looking. I ha…" at bounding box center [531, 211] width 191 height 47
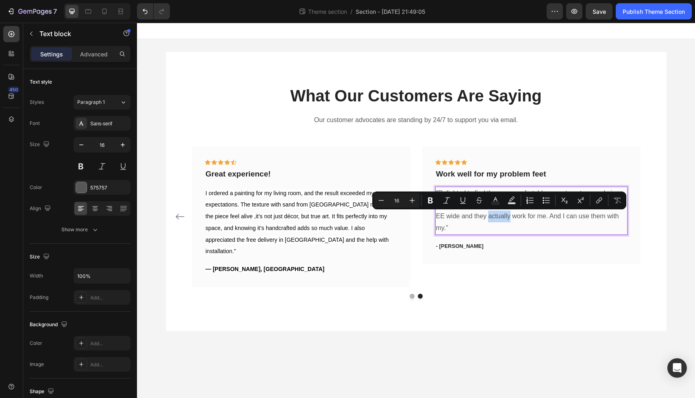
click at [454, 229] on p ""Delighted to find they are comfortable, easy to put on, and nice-looking. I ha…" at bounding box center [531, 211] width 191 height 47
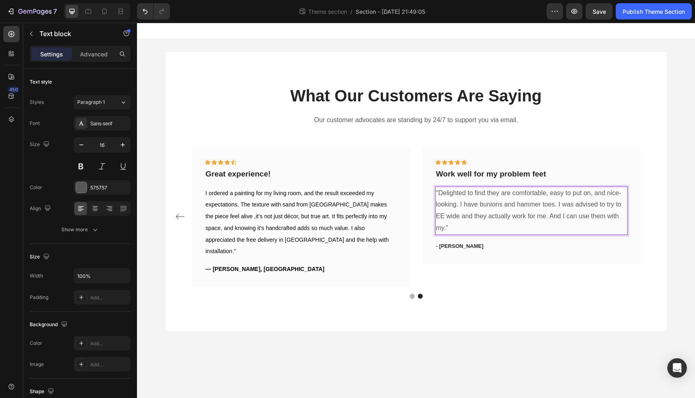
click at [454, 229] on p ""Delighted to find they are comfortable, easy to put on, and nice-looking. I ha…" at bounding box center [531, 211] width 191 height 47
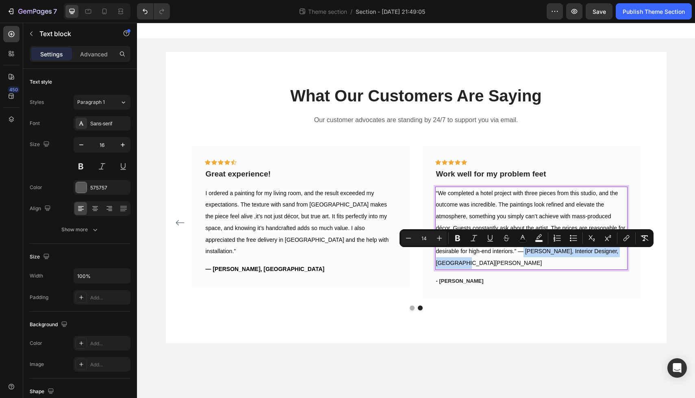
drag, startPoint x: 522, startPoint y: 254, endPoint x: 583, endPoint y: 264, distance: 61.4
click at [583, 264] on p "“We completed a hotel project with three pieces from this studio, and the outco…" at bounding box center [531, 229] width 191 height 82
copy span "[PERSON_NAME], Interior Designer, [GEOGRAPHIC_DATA][PERSON_NAME]"
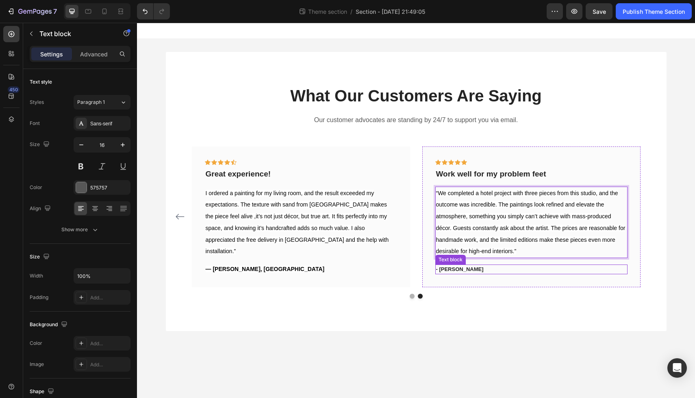
click at [457, 271] on p "- Travis J." at bounding box center [531, 270] width 191 height 8
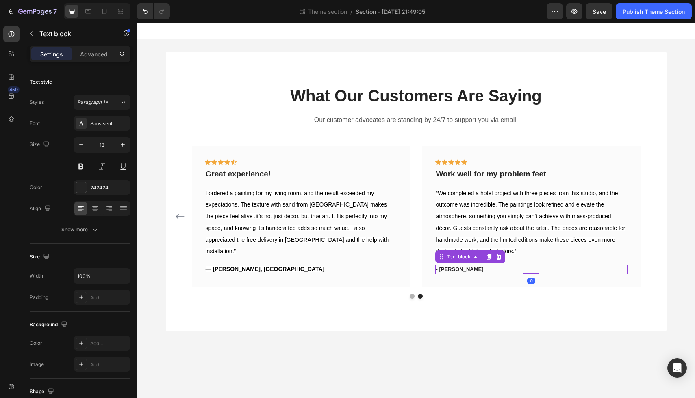
click at [457, 271] on p "- Travis J." at bounding box center [531, 270] width 191 height 8
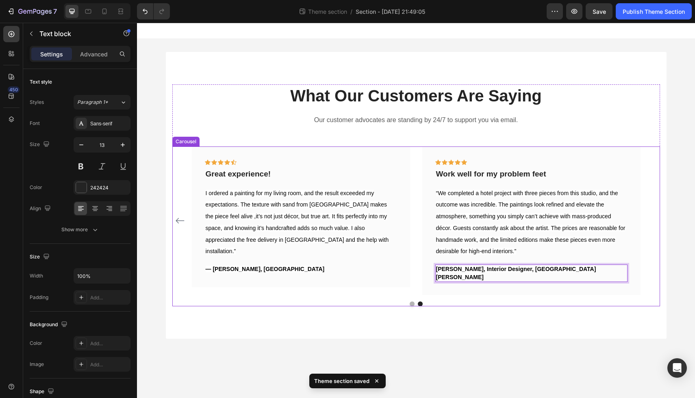
click at [470, 296] on div "Icon Icon Icon Icon Icon Row You're walking on a cloud! Text block “ These shoe…" at bounding box center [415, 227] width 487 height 160
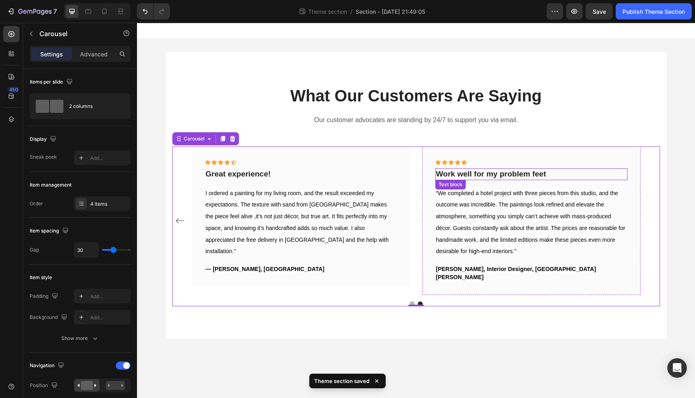
click at [532, 177] on p "Work well for my problem feet" at bounding box center [531, 174] width 191 height 10
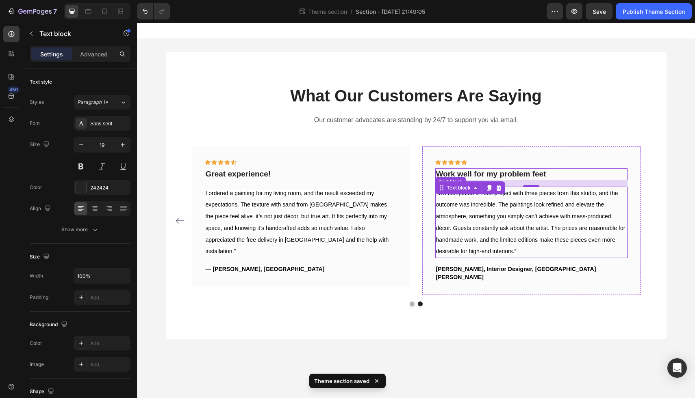
click at [534, 239] on span "“We completed a hotel project with three pieces from this studio, and the outco…" at bounding box center [530, 222] width 189 height 65
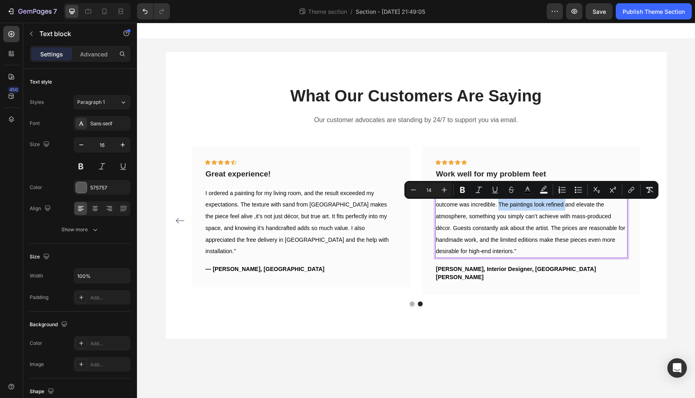
drag, startPoint x: 498, startPoint y: 202, endPoint x: 564, endPoint y: 207, distance: 66.4
click at [564, 207] on span "“We completed a hotel project with three pieces from this studio, and the outco…" at bounding box center [530, 222] width 189 height 65
copy span "The paintings look refined"
click at [548, 173] on p "Work well for my problem feet" at bounding box center [531, 174] width 191 height 10
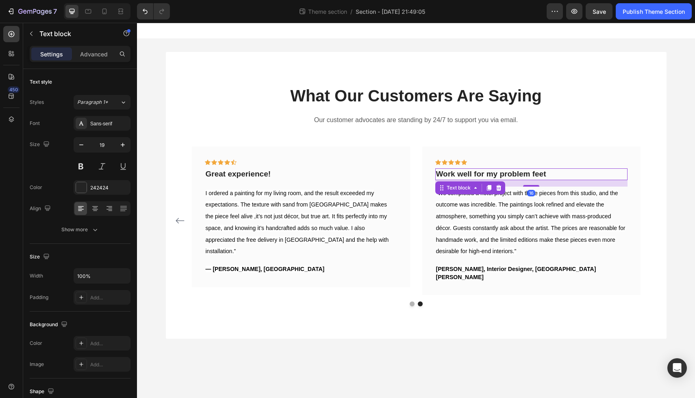
click at [548, 173] on p "Work well for my problem feet" at bounding box center [531, 174] width 191 height 10
click at [548, 172] on p "Work well for my problem feet" at bounding box center [531, 174] width 191 height 10
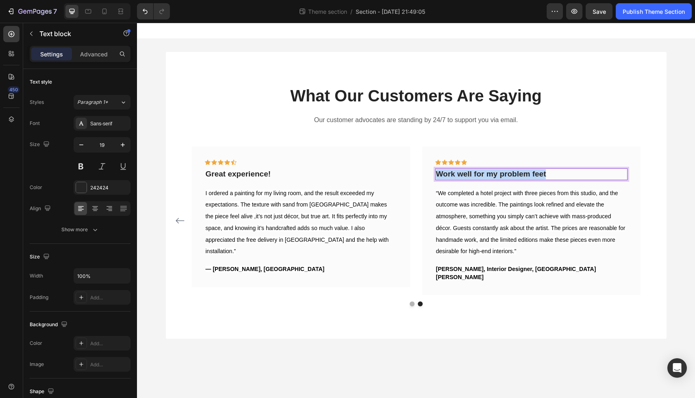
click at [548, 172] on p "Work well for my problem feet" at bounding box center [531, 174] width 191 height 10
click at [518, 173] on p "The paintings look refined" at bounding box center [531, 174] width 191 height 11
drag, startPoint x: 518, startPoint y: 173, endPoint x: 435, endPoint y: 173, distance: 83.3
click at [436, 173] on p "The paintings look refined" at bounding box center [531, 174] width 191 height 11
click at [513, 174] on p "The paintings look refined" at bounding box center [531, 174] width 191 height 11
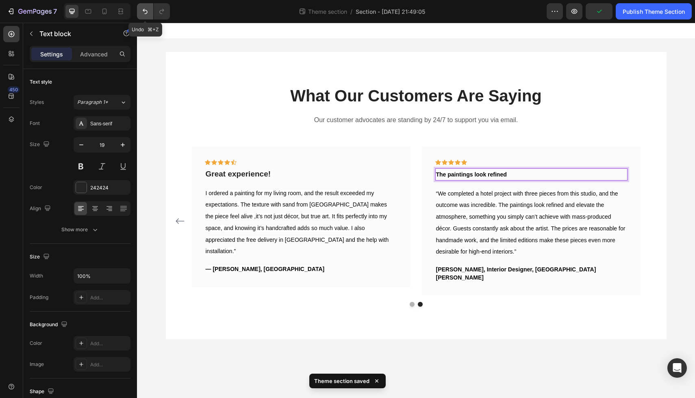
click at [144, 9] on icon "Undo/Redo" at bounding box center [145, 11] width 8 height 8
click at [482, 175] on p "Highly reccomend!" at bounding box center [531, 174] width 191 height 10
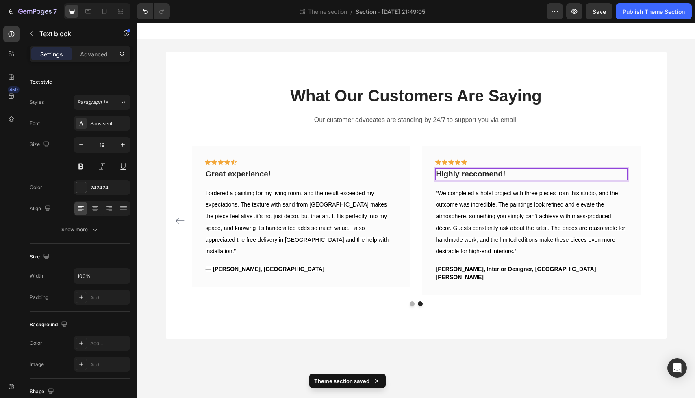
click at [500, 172] on p "Highly reccomend!" at bounding box center [531, 174] width 191 height 10
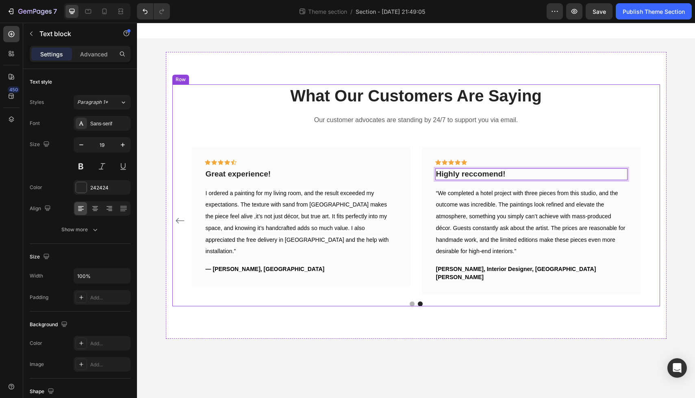
click at [546, 140] on div "What Our Customers Are Saying Heading Our customer advocates are standing by 24…" at bounding box center [415, 195] width 487 height 222
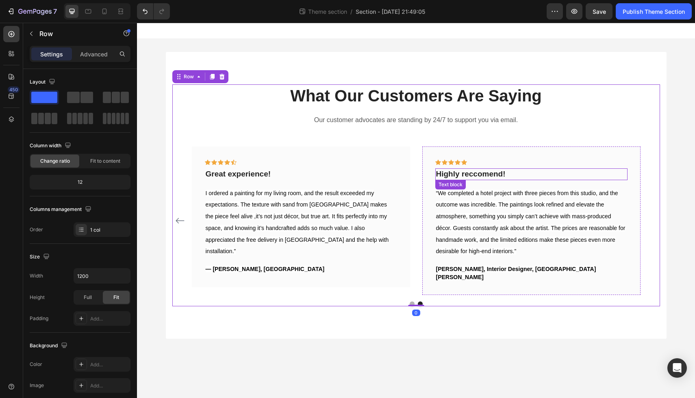
click at [485, 173] on p "Highly reccomend!" at bounding box center [531, 174] width 191 height 10
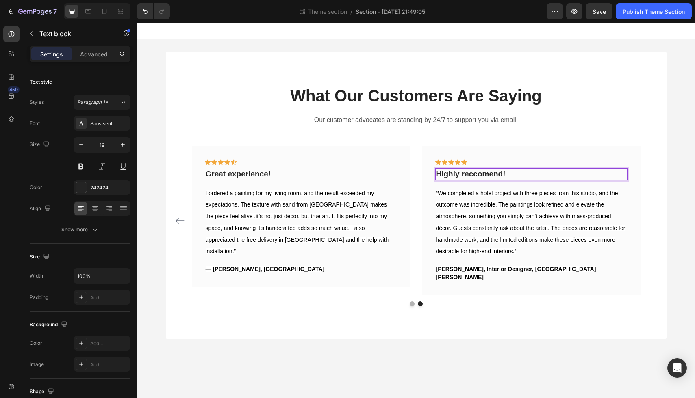
click at [488, 176] on p "Highly reccomend!" at bounding box center [531, 174] width 191 height 10
click at [474, 173] on p "Highly reccommend!" at bounding box center [531, 174] width 191 height 10
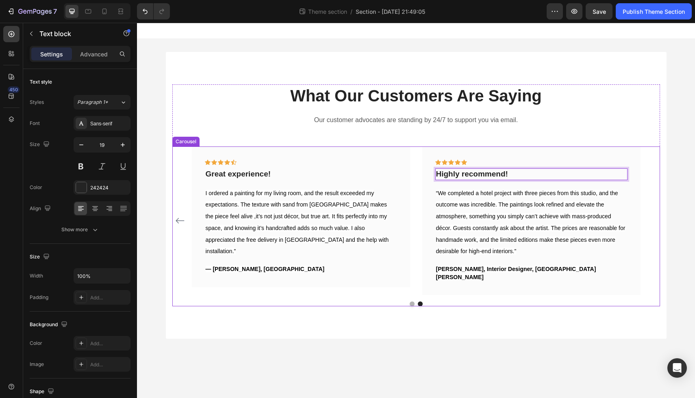
click at [651, 245] on div "Icon Icon Icon Icon Icon Row You're walking on a cloud! Text block “ These shoe…" at bounding box center [415, 221] width 487 height 149
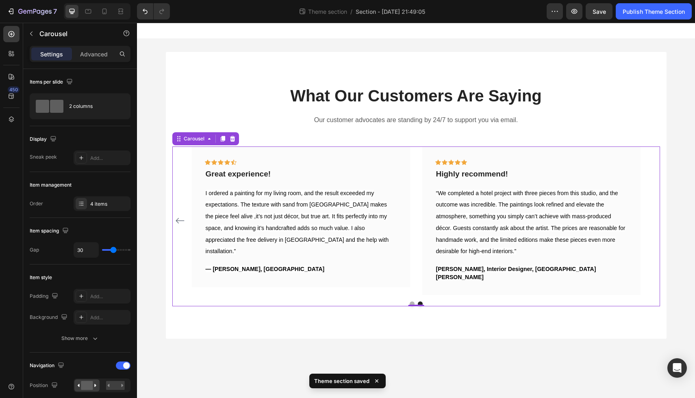
click at [179, 218] on icon "Carousel Back Arrow" at bounding box center [179, 221] width 9 height 6
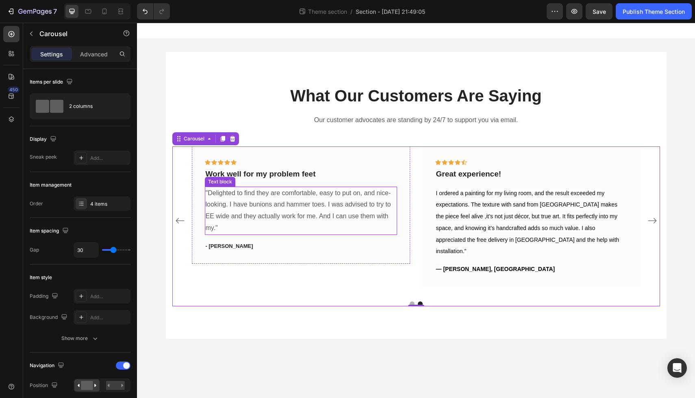
click at [260, 210] on p ""Delighted to find they are comfortable, easy to put on, and nice-looking. I ha…" at bounding box center [301, 211] width 191 height 47
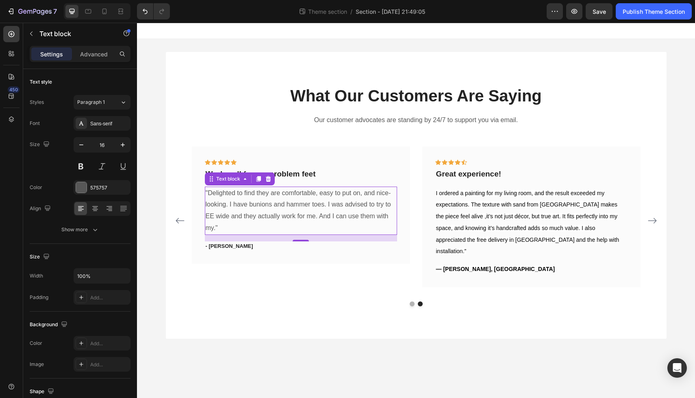
click at [223, 230] on p ""Delighted to find they are comfortable, easy to put on, and nice-looking. I ha…" at bounding box center [301, 211] width 191 height 47
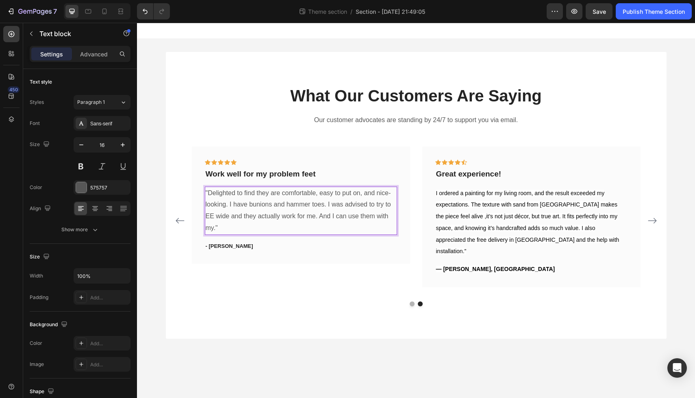
click at [223, 230] on p ""Delighted to find they are comfortable, easy to put on, and nice-looking. I ha…" at bounding box center [301, 211] width 191 height 47
click at [223, 228] on p ""Delighted to find they are comfortable, easy to put on, and nice-looking. I ha…" at bounding box center [301, 211] width 191 height 47
click at [206, 191] on p ""Delighted to find they are comfortable, easy to put on, and nice-looking. I ha…" at bounding box center [301, 211] width 191 height 47
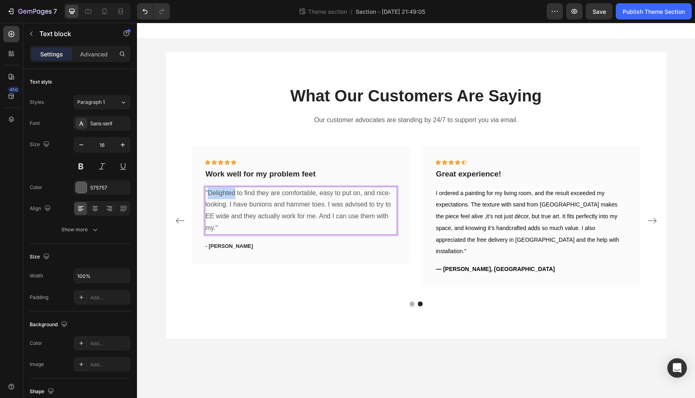
click at [206, 191] on p ""Delighted to find they are comfortable, easy to put on, and nice-looking. I ha…" at bounding box center [301, 211] width 191 height 47
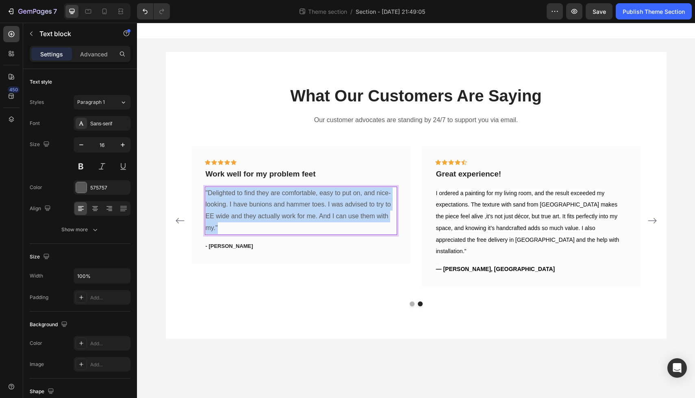
click at [206, 191] on p ""Delighted to find they are comfortable, easy to put on, and nice-looking. I ha…" at bounding box center [301, 211] width 191 height 47
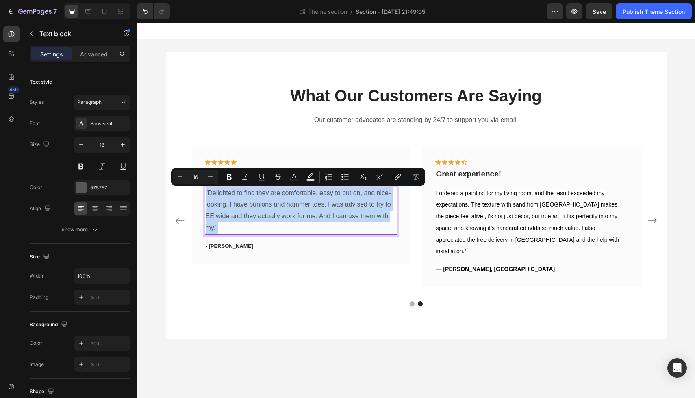
type input "14"
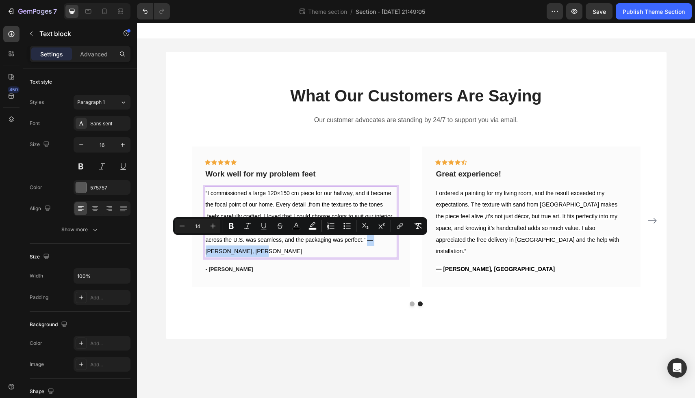
drag, startPoint x: 236, startPoint y: 254, endPoint x: 367, endPoint y: 242, distance: 131.0
click at [367, 243] on p "“I commissioned a large 120×150 cm piece for our hallway, and it became the foc…" at bounding box center [301, 223] width 191 height 70
copy span "— [PERSON_NAME], [PERSON_NAME]"
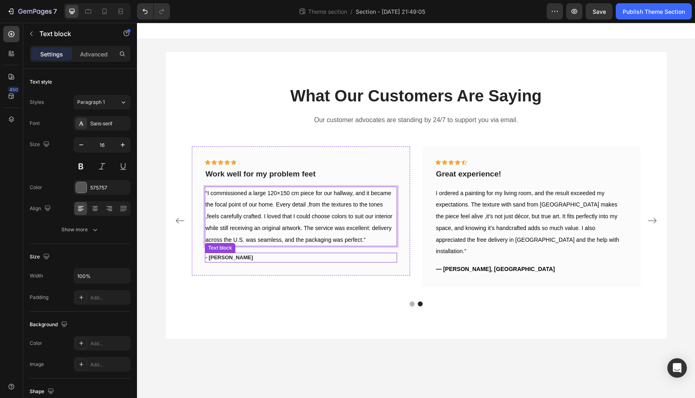
click at [225, 260] on p "- Travis J." at bounding box center [301, 258] width 191 height 8
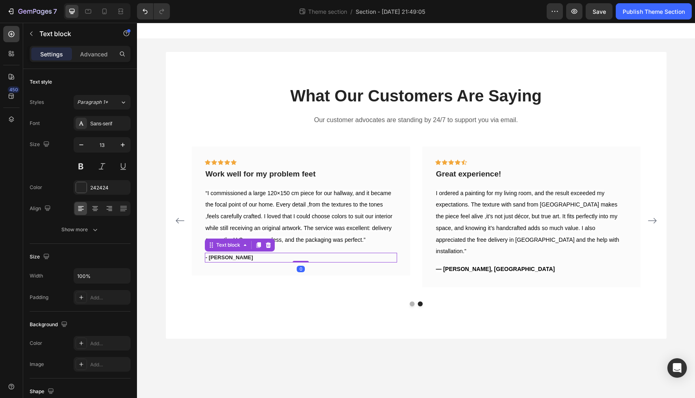
click at [225, 260] on p "- Travis J." at bounding box center [301, 258] width 191 height 8
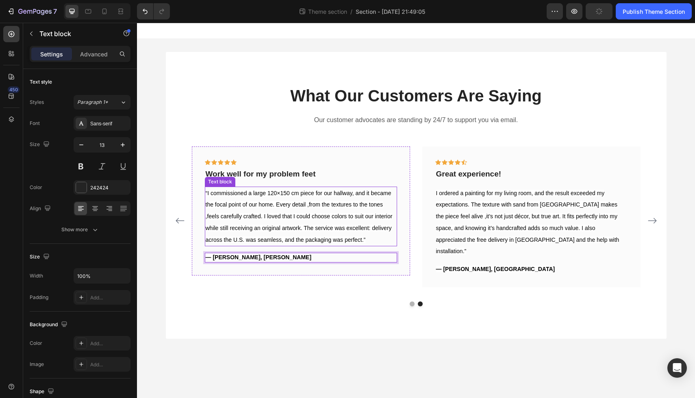
click at [309, 230] on span "“I commissioned a large 120×150 cm piece for our hallway, and it became the foc…" at bounding box center [299, 216] width 187 height 53
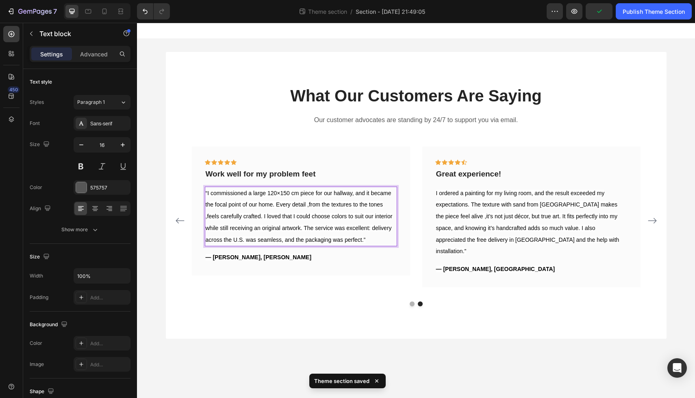
click at [309, 230] on span "“I commissioned a large 120×150 cm piece for our hallway, and it became the foc…" at bounding box center [299, 216] width 187 height 53
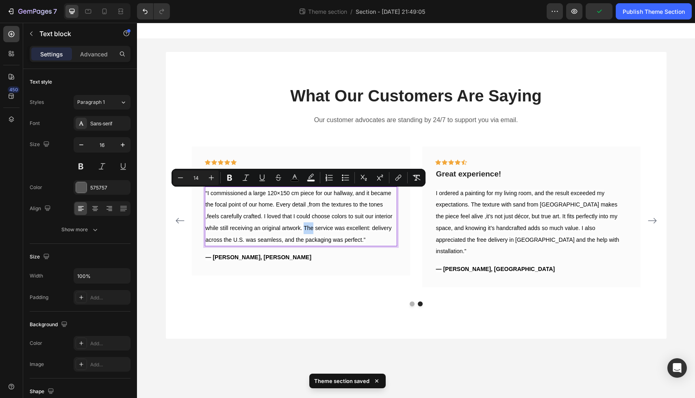
click at [309, 230] on span "“I commissioned a large 120×150 cm piece for our hallway, and it became the foc…" at bounding box center [299, 216] width 187 height 53
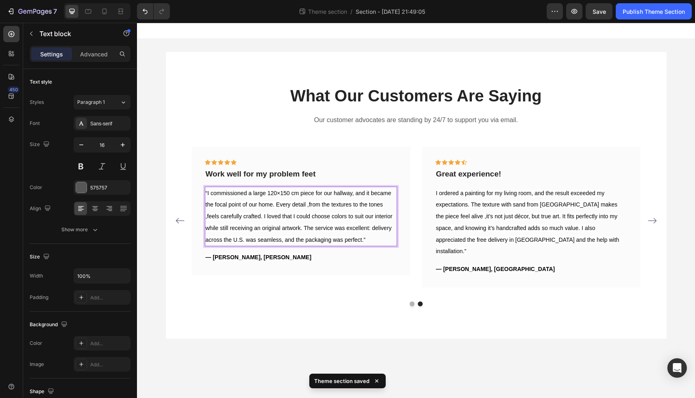
drag, startPoint x: 305, startPoint y: 230, endPoint x: 348, endPoint y: 230, distance: 42.7
click at [348, 230] on span "“I commissioned a large 120×150 cm piece for our hallway, and it became the foc…" at bounding box center [299, 216] width 187 height 53
click at [368, 229] on span "“I commissioned a large 120×150 cm piece for our hallway, and it became the foc…" at bounding box center [299, 216] width 187 height 53
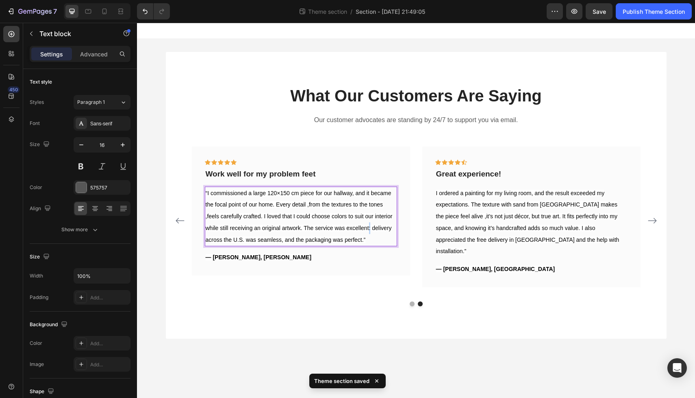
click at [368, 229] on span "“I commissioned a large 120×150 cm piece for our hallway, and it became the foc…" at bounding box center [299, 216] width 187 height 53
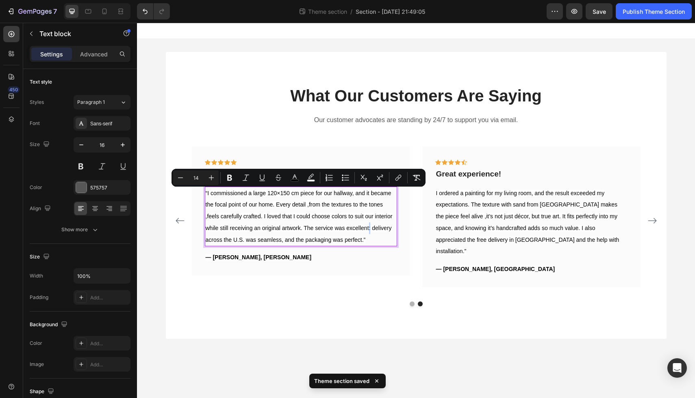
click at [368, 229] on span "“I commissioned a large 120×150 cm piece for our hallway, and it became the foc…" at bounding box center [299, 216] width 187 height 53
click at [376, 243] on p "“I commissioned a large 120×150 cm piece for our hallway, and it became the foc…" at bounding box center [301, 217] width 191 height 58
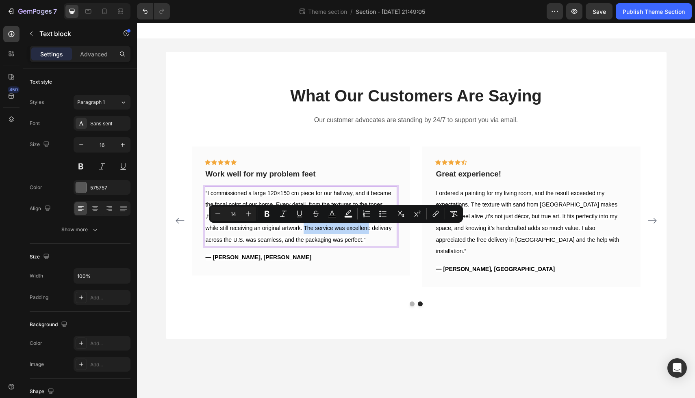
drag, startPoint x: 305, startPoint y: 228, endPoint x: 368, endPoint y: 230, distance: 63.0
click at [368, 230] on span "“I commissioned a large 120×150 cm piece for our hallway, and it became the foc…" at bounding box center [299, 216] width 187 height 53
copy span "The service was excellent"
click at [305, 174] on p "Work well for my problem feet" at bounding box center [301, 174] width 191 height 10
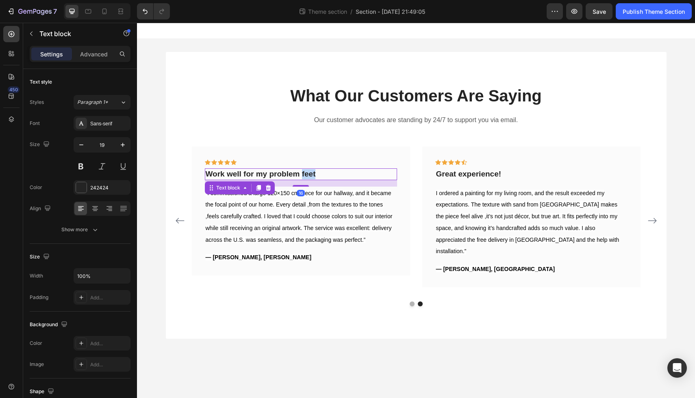
click at [305, 174] on p "Work well for my problem feet" at bounding box center [301, 174] width 191 height 10
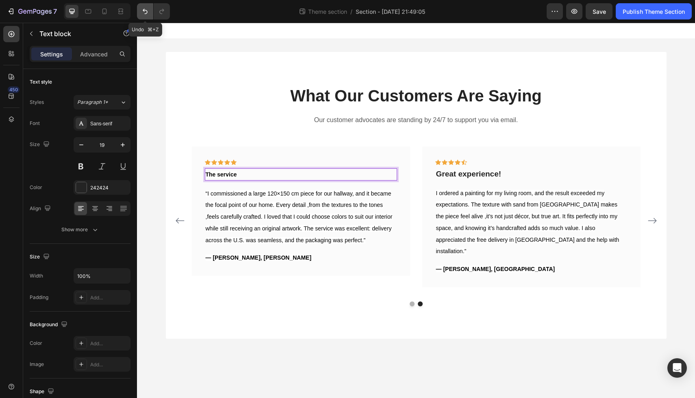
click at [137, 11] on button "Undo/Redo" at bounding box center [145, 11] width 16 height 16
drag, startPoint x: 323, startPoint y: 175, endPoint x: 214, endPoint y: 175, distance: 108.9
click at [214, 176] on p "Work well for my problem feet" at bounding box center [301, 174] width 191 height 10
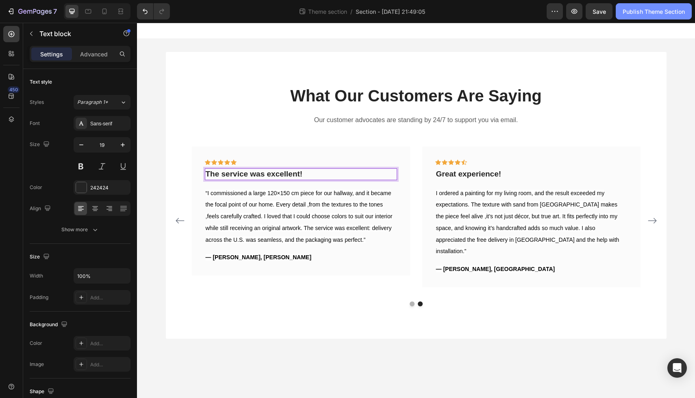
click at [650, 9] on div "Publish Theme Section" at bounding box center [653, 11] width 62 height 9
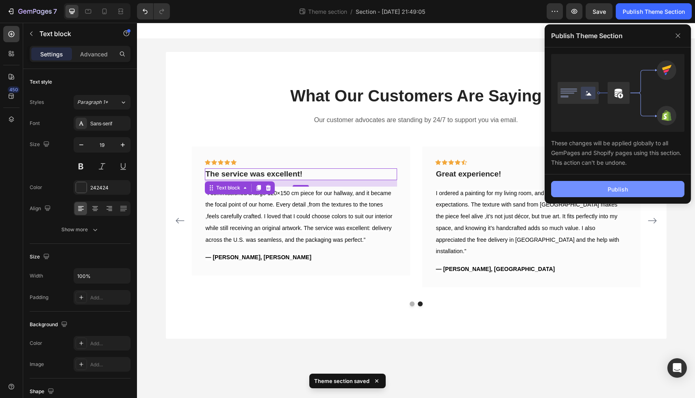
click at [617, 188] on div "Publish" at bounding box center [617, 189] width 20 height 9
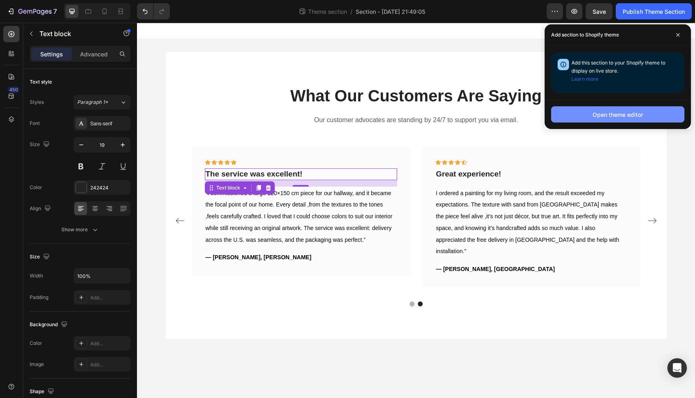
click at [628, 115] on div "Open theme editor" at bounding box center [617, 114] width 50 height 9
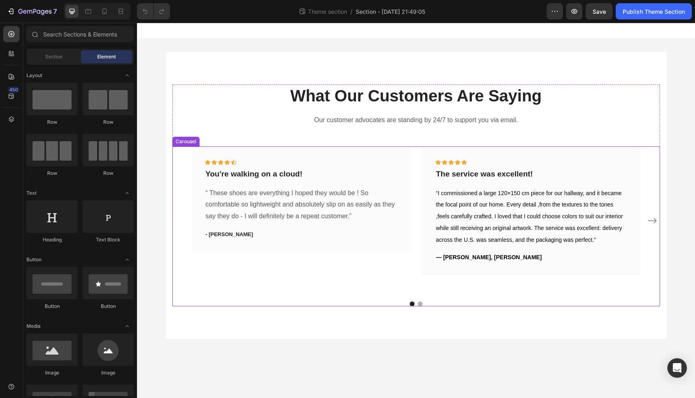
click at [653, 217] on icon "Carousel Next Arrow" at bounding box center [652, 221] width 10 height 10
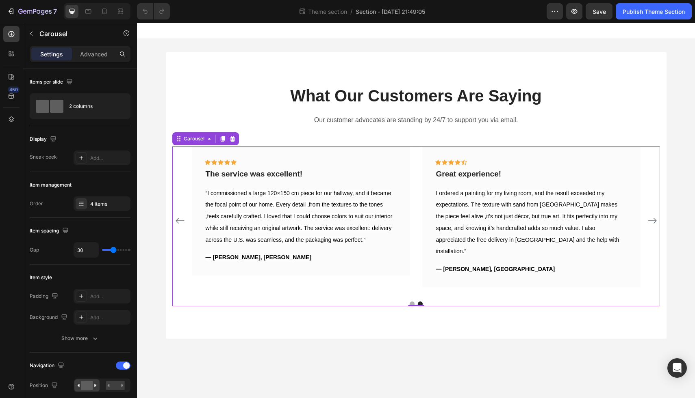
click at [653, 217] on icon "Carousel Next Arrow" at bounding box center [652, 221] width 10 height 10
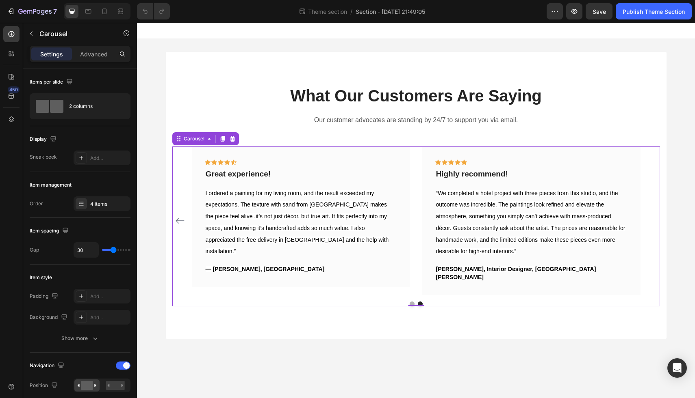
click at [653, 217] on div "Icon Icon Icon Icon Icon Row You're walking on a cloud! Text block “ These shoe…" at bounding box center [415, 221] width 487 height 149
click at [644, 10] on div "Publish Theme Section" at bounding box center [653, 11] width 62 height 9
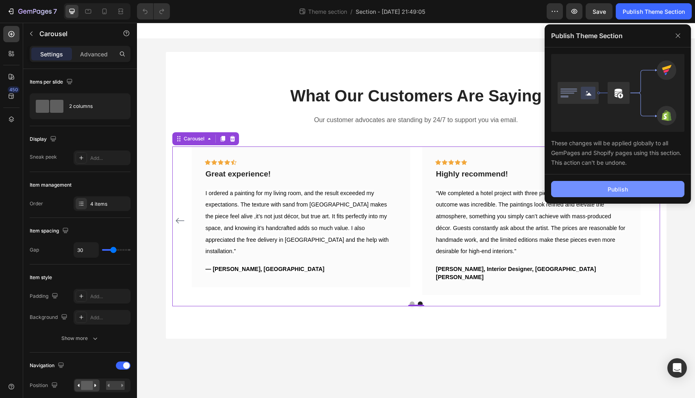
click at [617, 190] on div "Publish" at bounding box center [617, 189] width 20 height 9
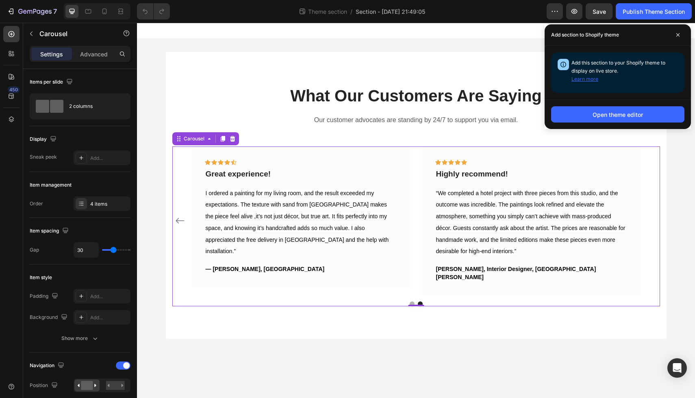
click at [588, 81] on button "Learn more" at bounding box center [584, 79] width 27 height 8
click at [446, 76] on div "What Our Customers Are Saying Heading Our customer advocates are standing by 24…" at bounding box center [416, 195] width 500 height 287
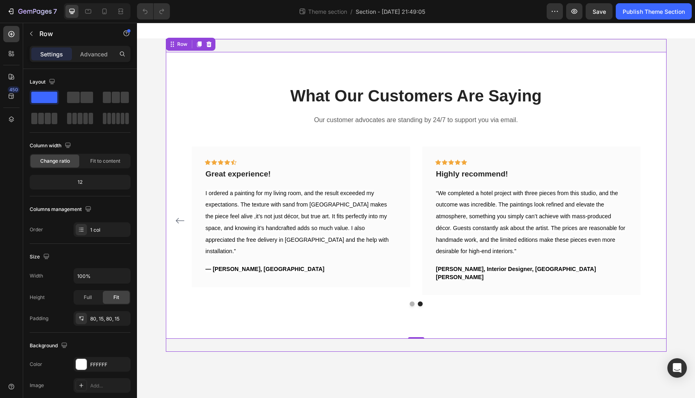
click at [490, 43] on div "What Our Customers Are Saying Heading Our customer advocates are standing by 24…" at bounding box center [416, 195] width 500 height 313
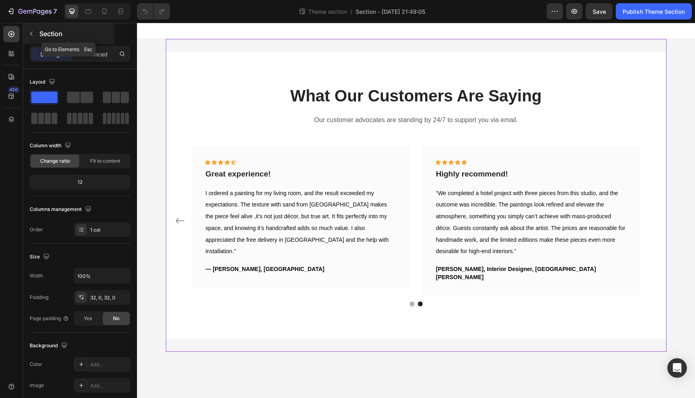
click at [35, 35] on button "button" at bounding box center [31, 33] width 13 height 13
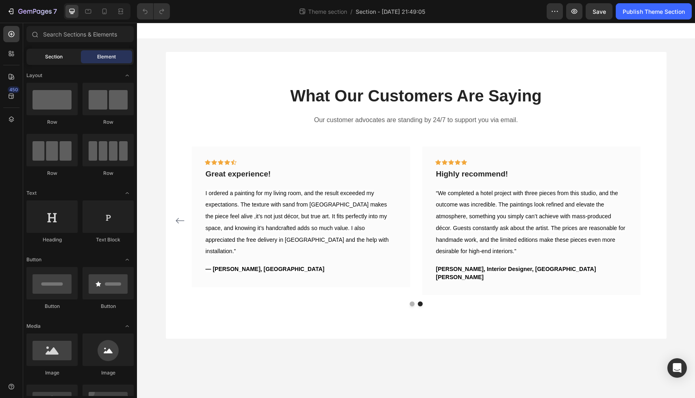
click at [53, 58] on span "Section" at bounding box center [53, 56] width 17 height 7
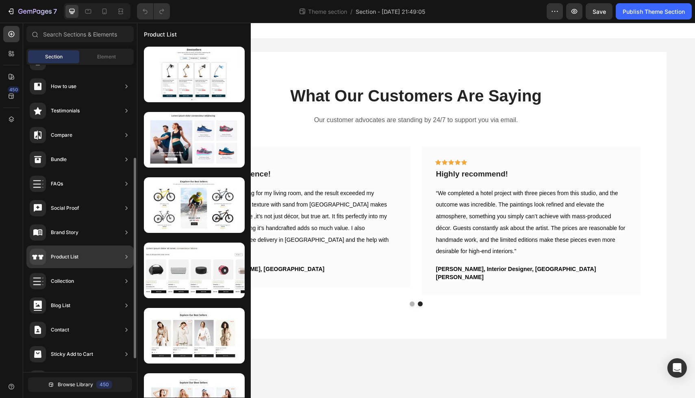
scroll to position [160, 0]
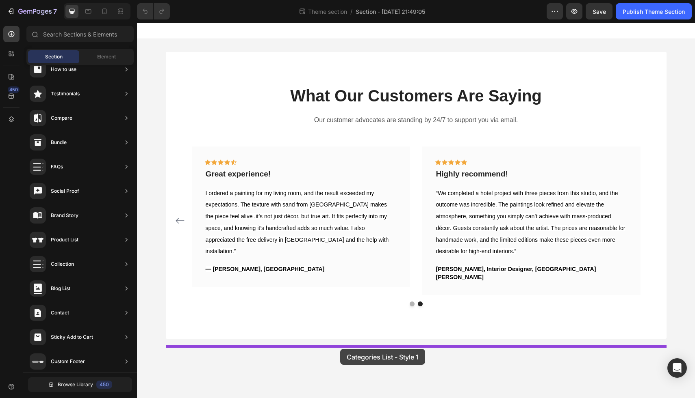
drag, startPoint x: 345, startPoint y: 157, endPoint x: 339, endPoint y: 349, distance: 192.6
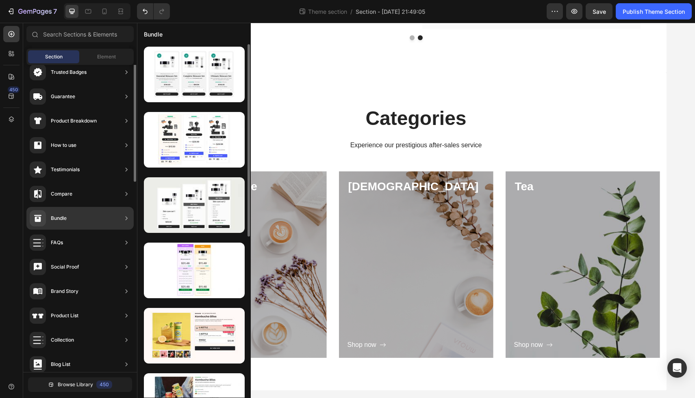
scroll to position [0, 0]
